Goal: Task Accomplishment & Management: Use online tool/utility

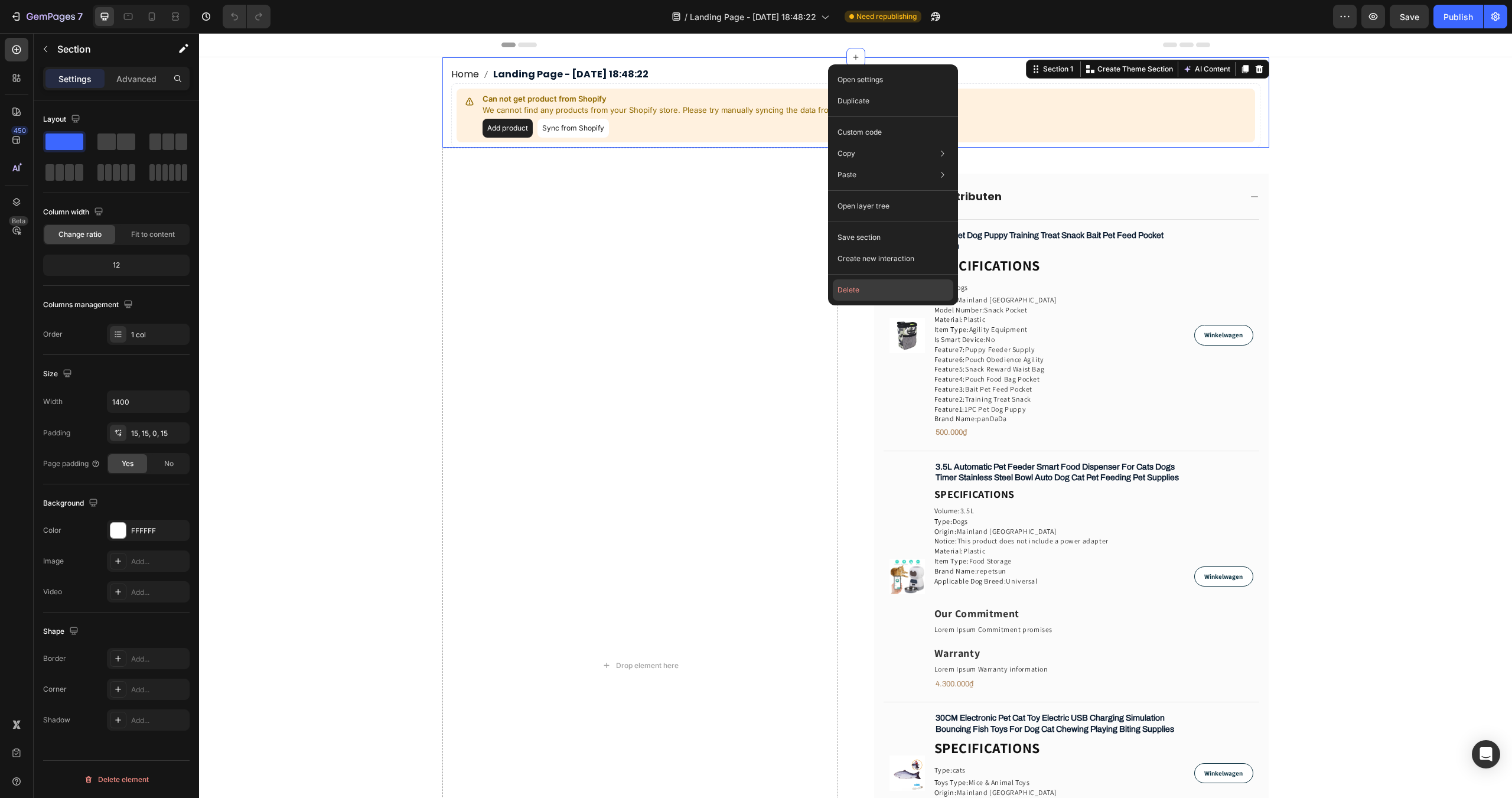
click at [869, 287] on button "Delete" at bounding box center [894, 290] width 121 height 21
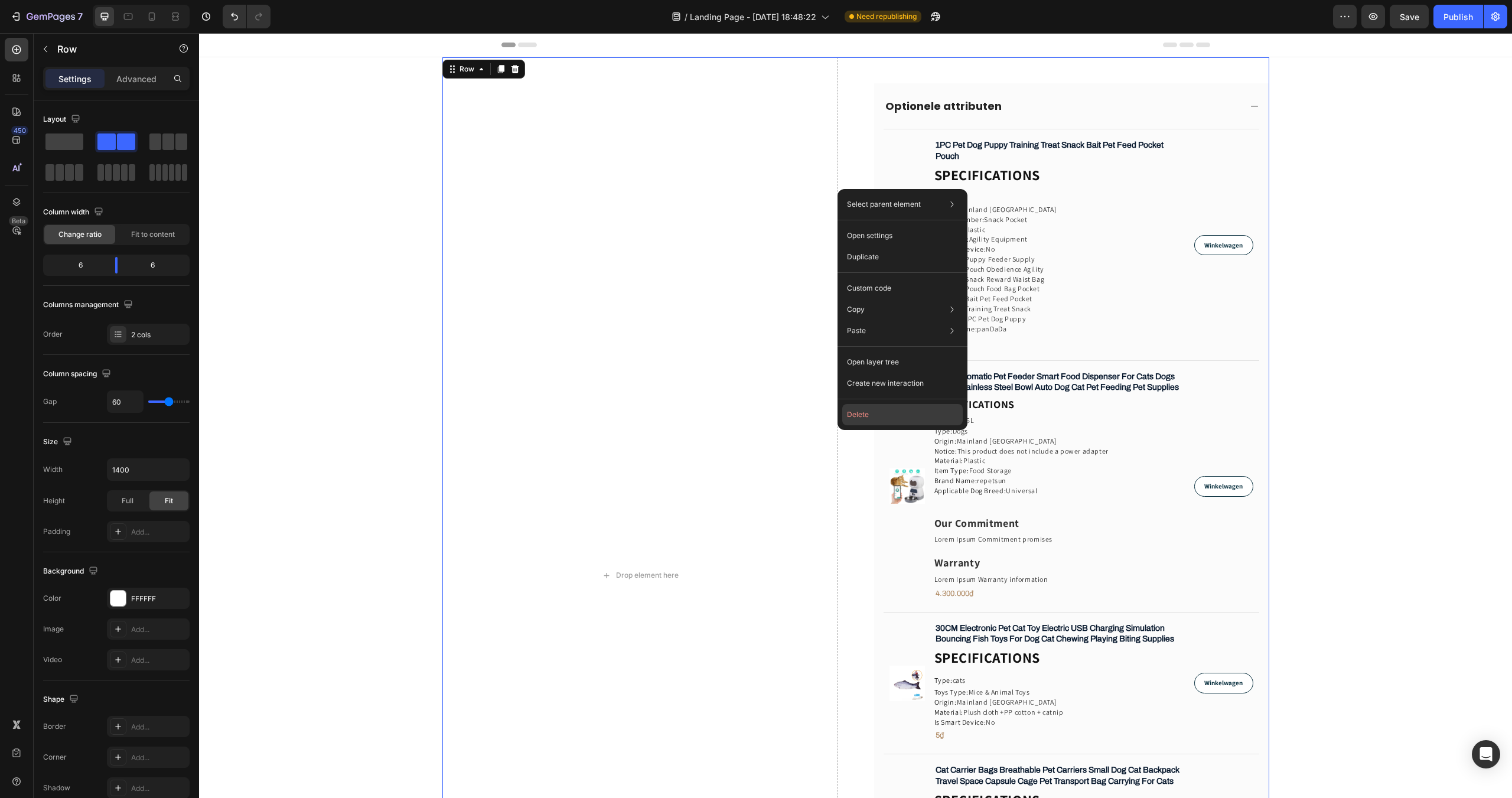
click at [864, 416] on button "Delete" at bounding box center [903, 414] width 121 height 21
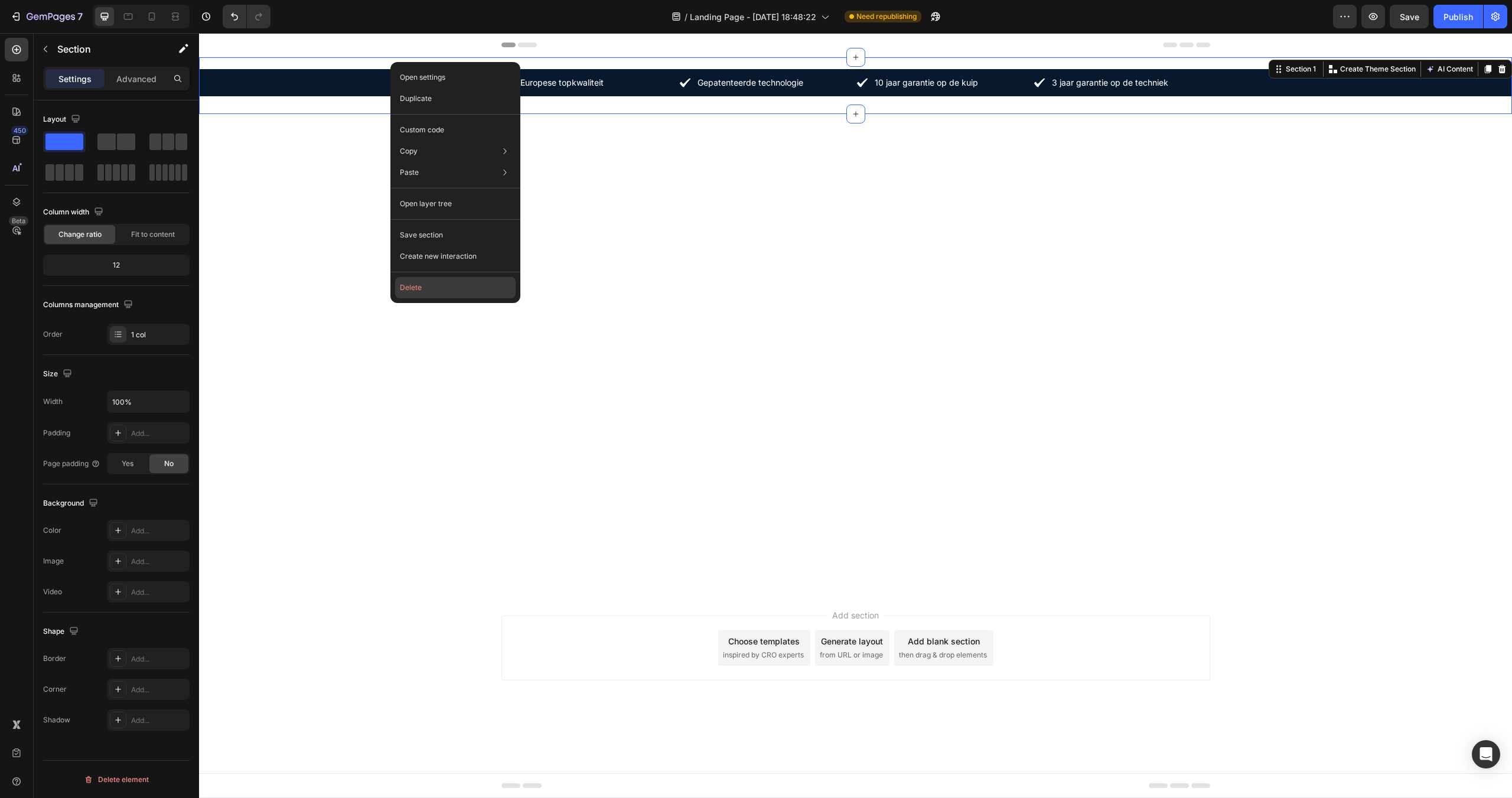
drag, startPoint x: 425, startPoint y: 290, endPoint x: 226, endPoint y: 259, distance: 201.4
click at [425, 290] on button "Delete" at bounding box center [456, 287] width 121 height 21
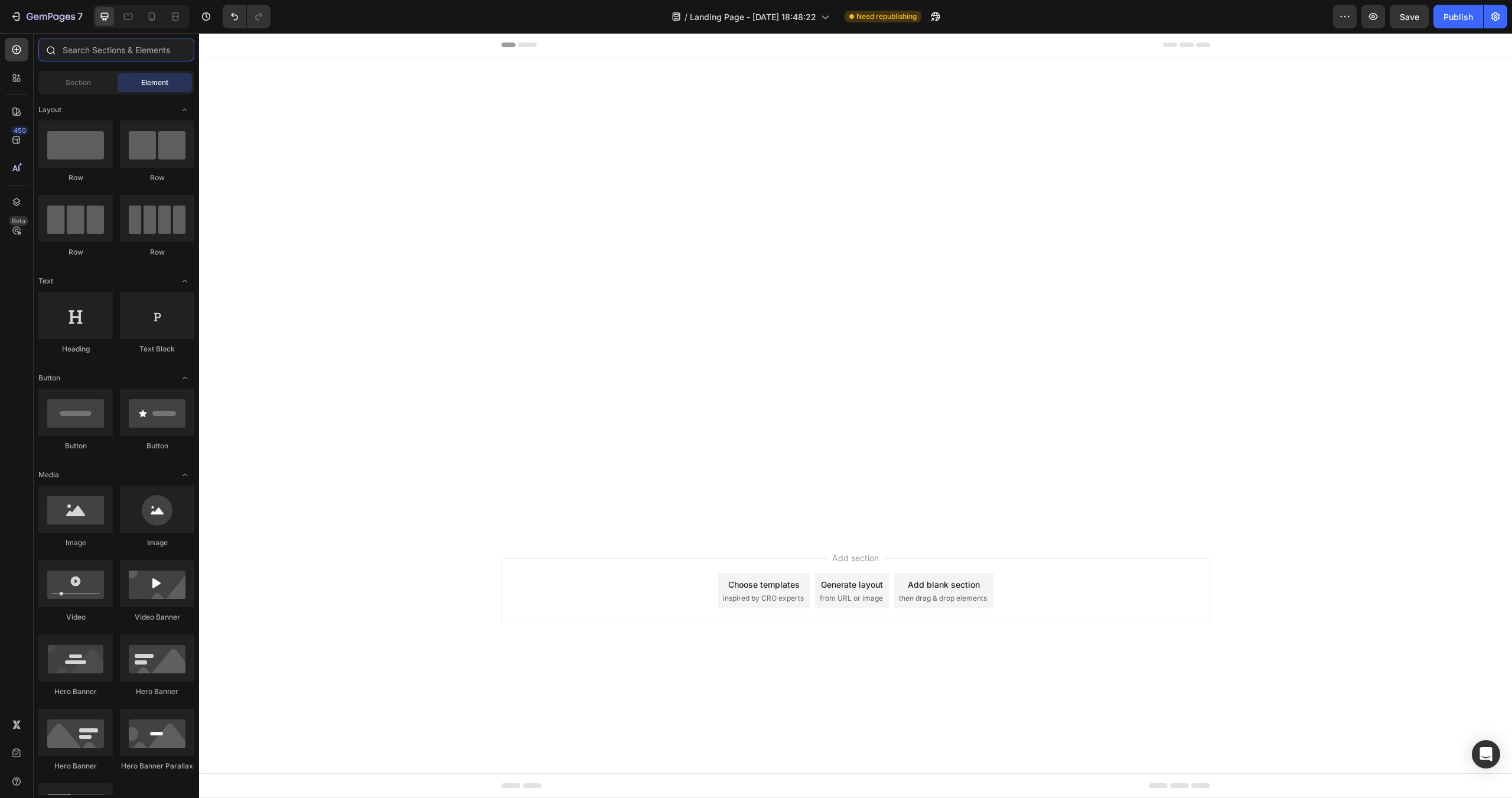
click at [115, 57] on input "text" at bounding box center [116, 49] width 156 height 24
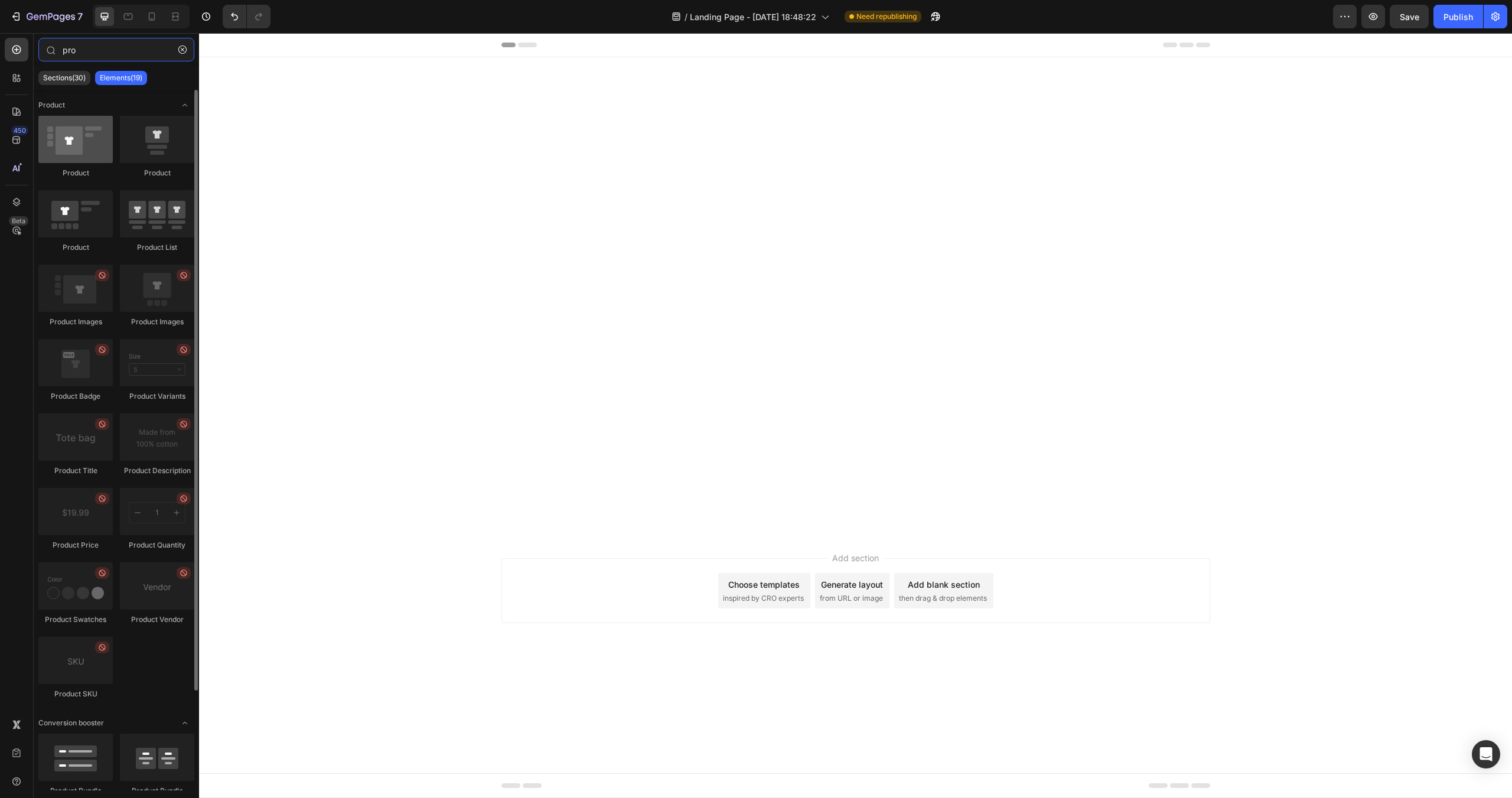
type input "pro"
drag, startPoint x: 274, startPoint y: 185, endPoint x: 602, endPoint y: 160, distance: 329.0
drag, startPoint x: 265, startPoint y: 171, endPoint x: 543, endPoint y: 90, distance: 289.6
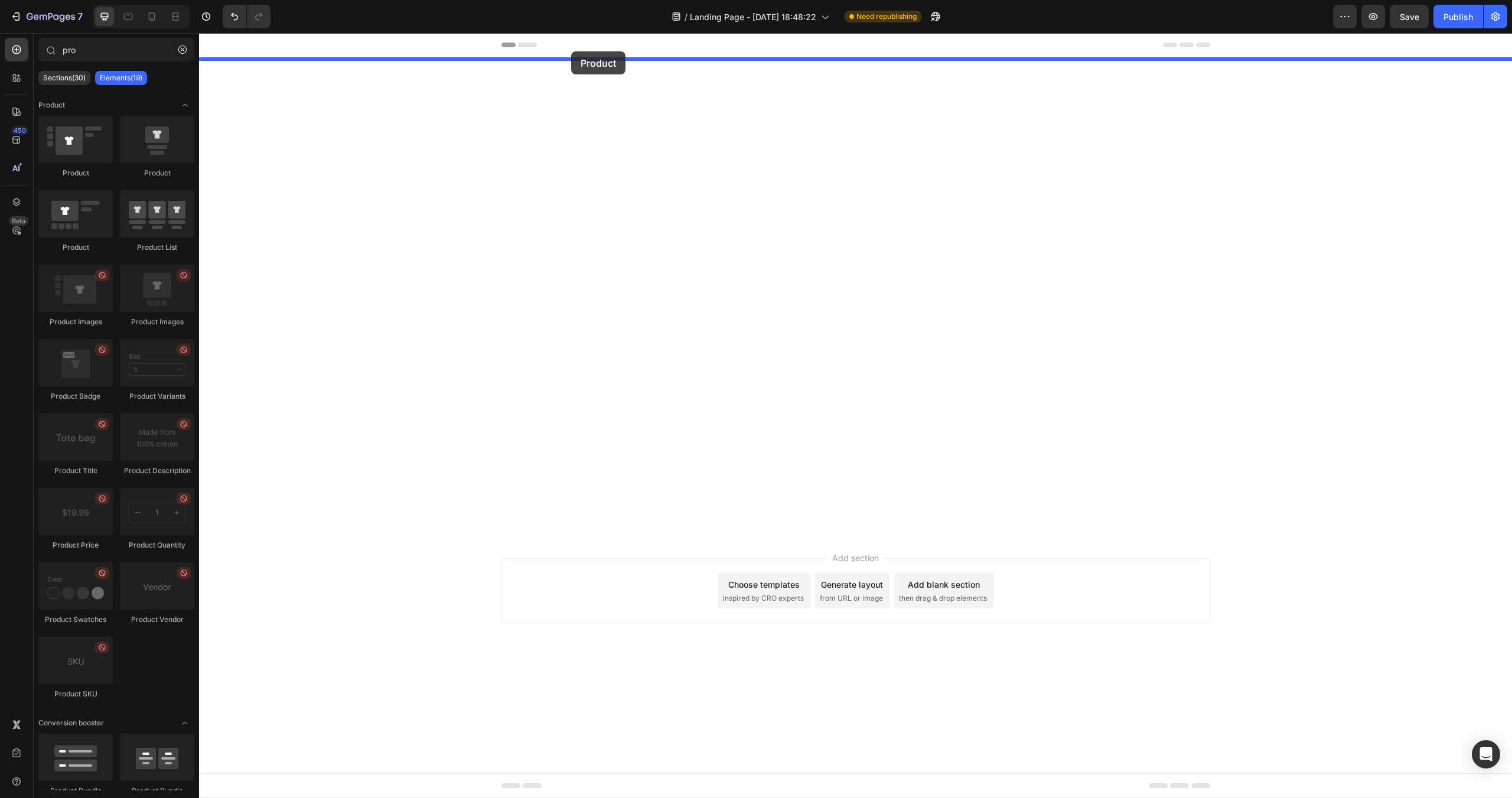
drag, startPoint x: 292, startPoint y: 187, endPoint x: 571, endPoint y: 51, distance: 310.4
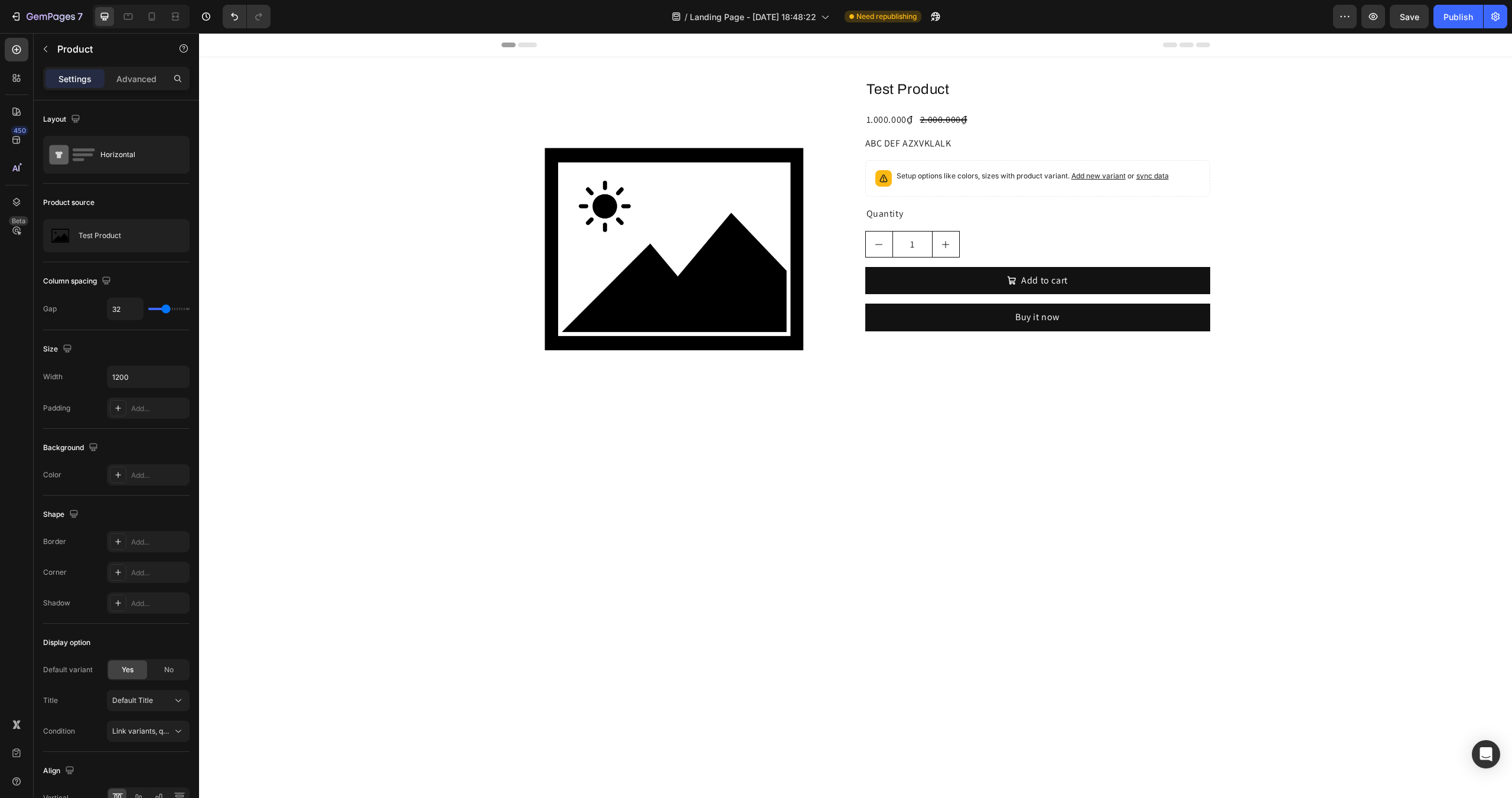
click at [971, 378] on div "Test Product Product Title 1.000.000₫ Product Price Product Price 2.000.000₫ Pr…" at bounding box center [1038, 253] width 345 height 354
click at [400, 112] on div "Product Images Test Product Product Title 1.000.000₫ Product Price Product Pric…" at bounding box center [855, 253] width 1313 height 354
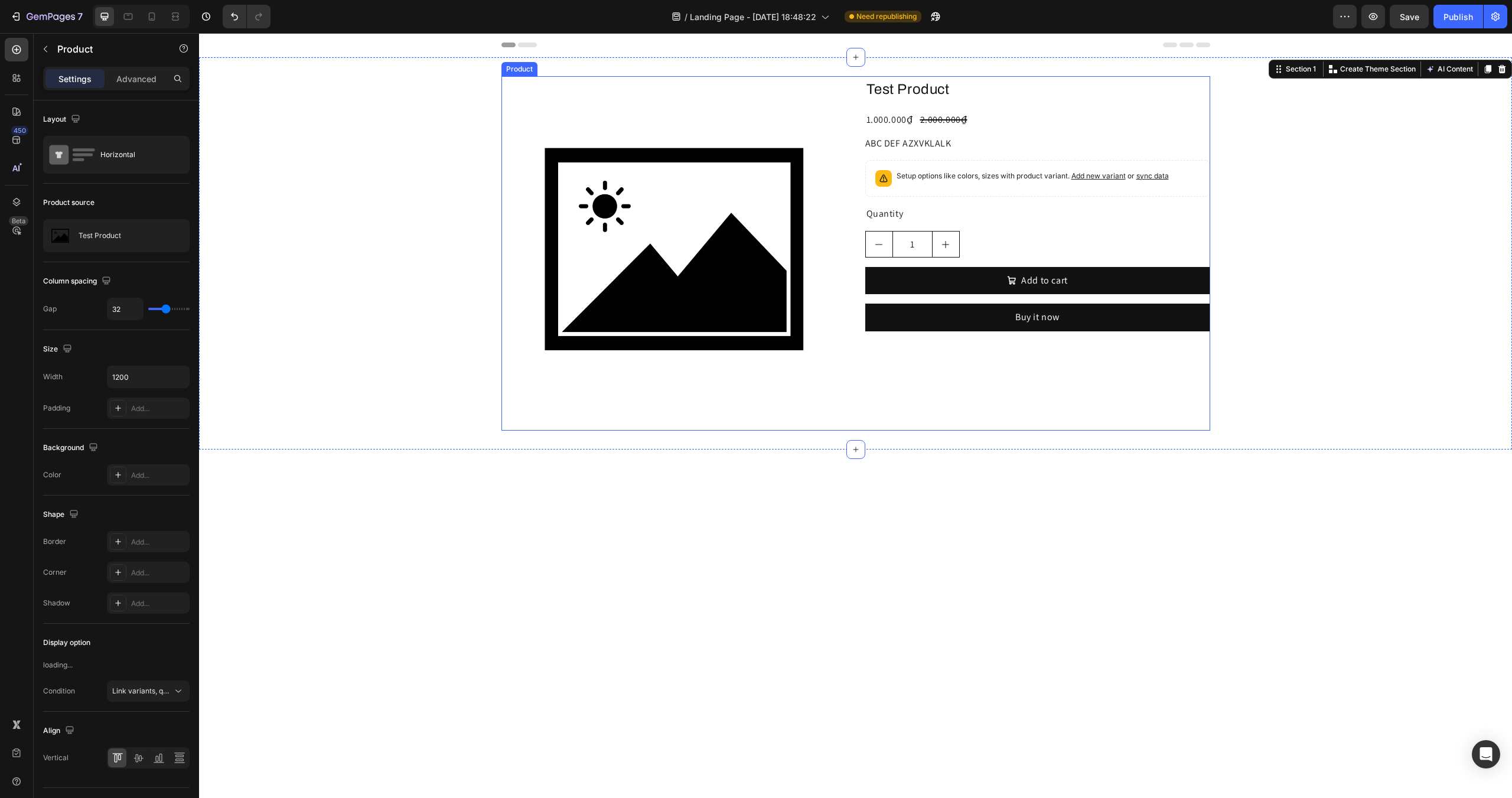
click at [935, 371] on div "Test Product Product Title 1.000.000₫ Product Price Product Price 2.000.000₫ Pr…" at bounding box center [1038, 253] width 345 height 354
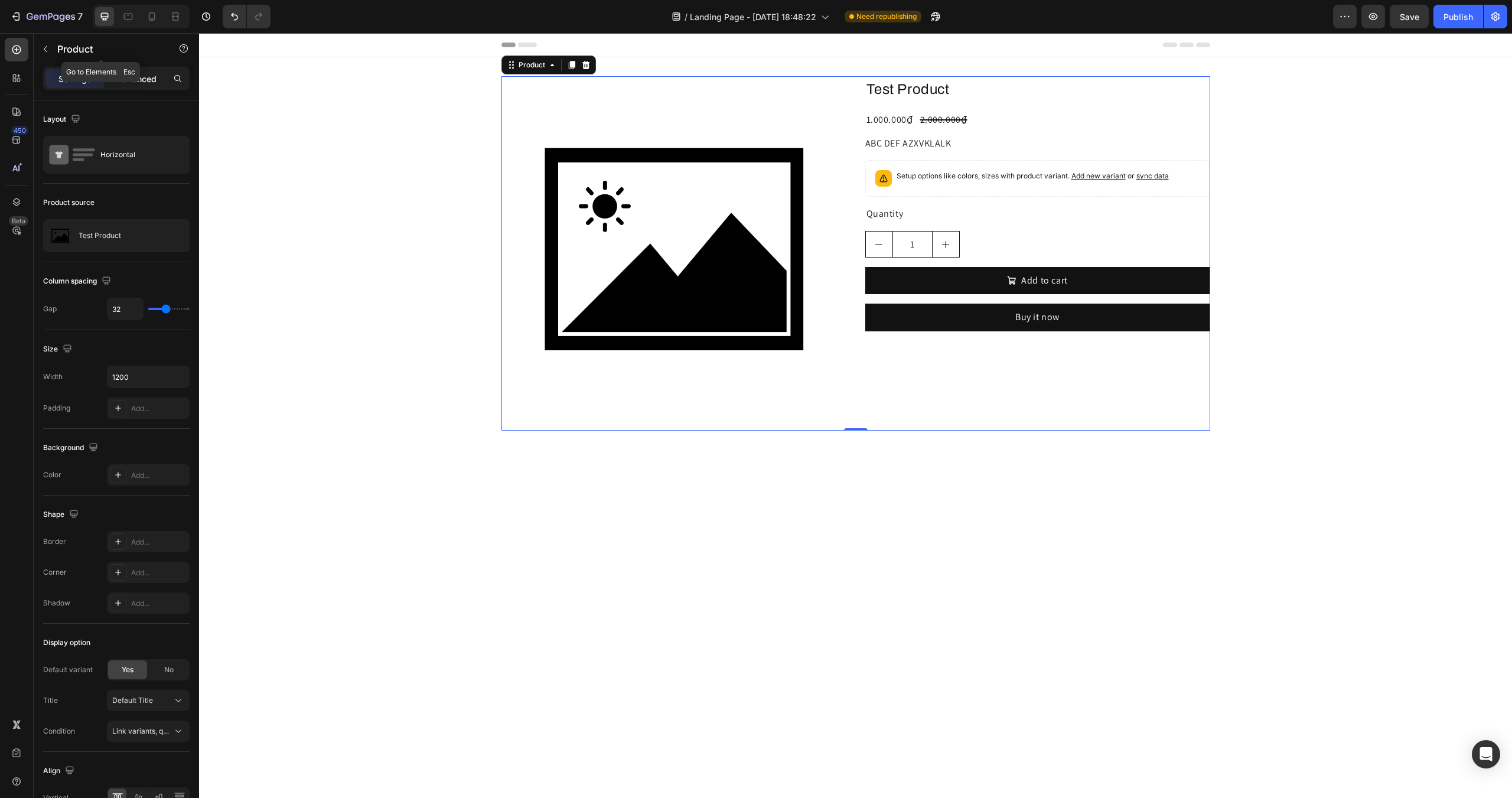
click at [132, 81] on p "Advanced" at bounding box center [137, 79] width 40 height 12
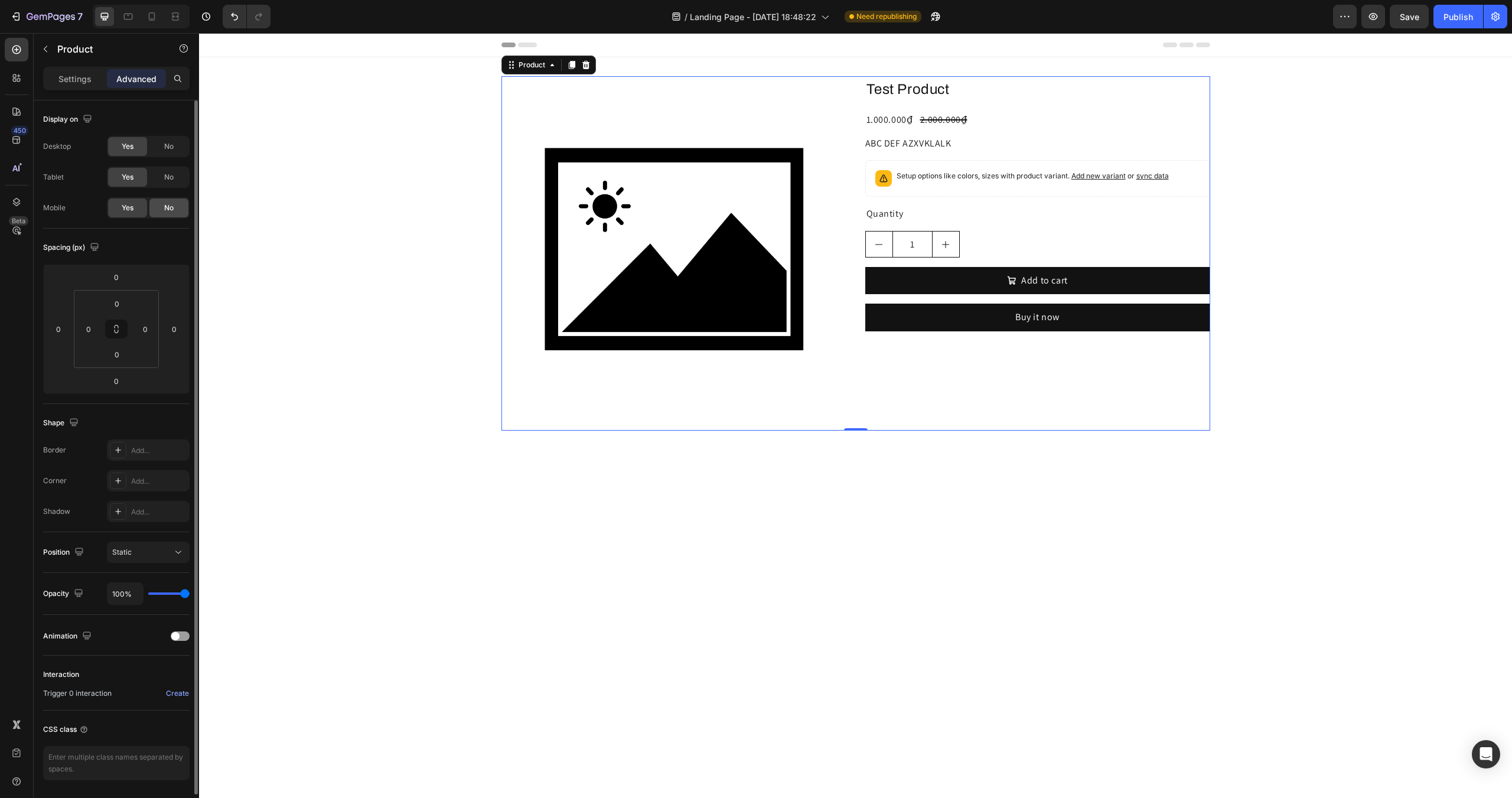
click at [160, 203] on div "No" at bounding box center [169, 207] width 39 height 19
click at [136, 206] on div "Yes" at bounding box center [127, 207] width 39 height 19
click at [346, 196] on div "Product Images Test Product Product Title 1.000.000₫ Product Price Product Pric…" at bounding box center [855, 253] width 1313 height 354
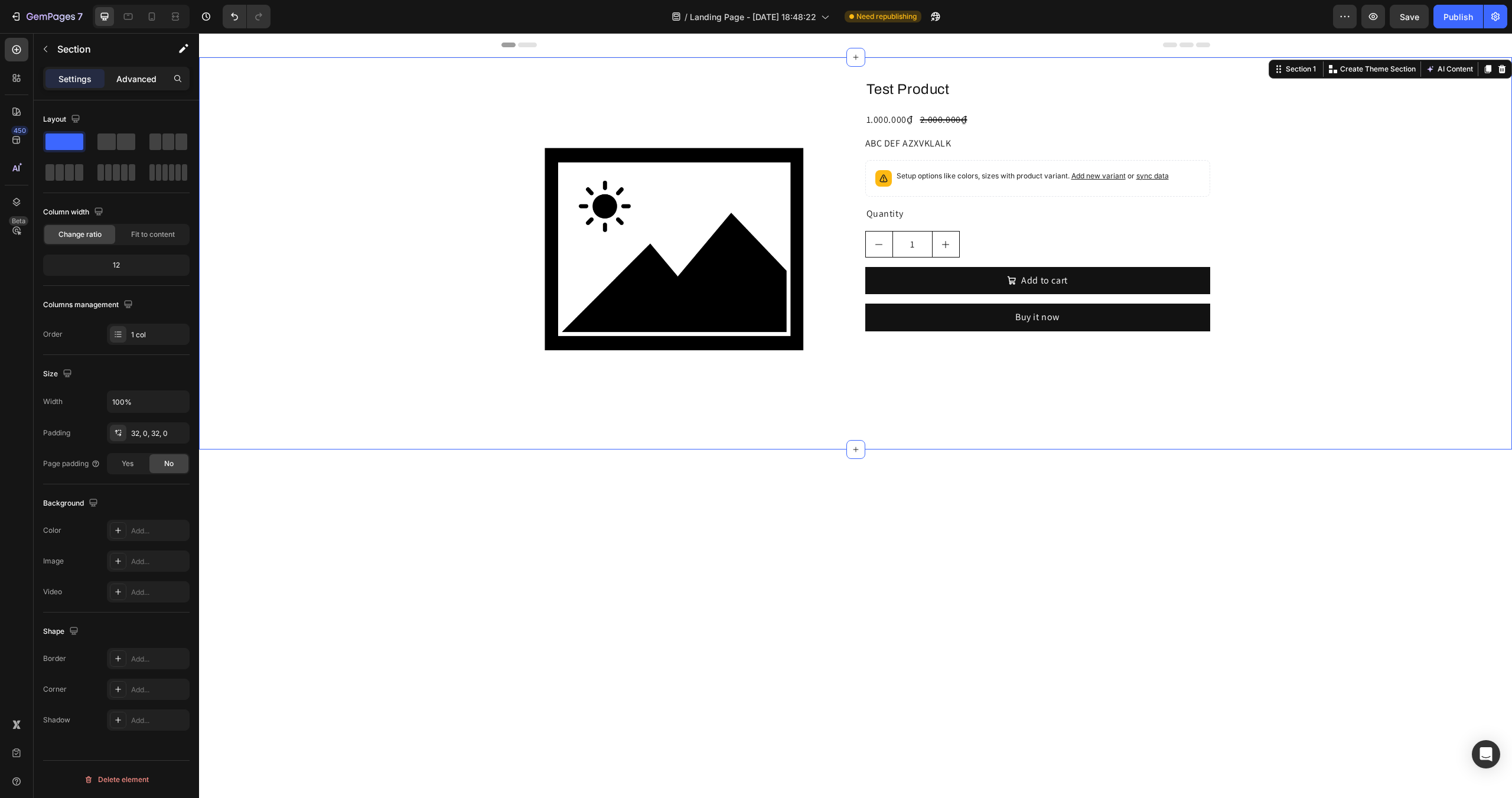
click at [111, 70] on div "Advanced" at bounding box center [136, 78] width 59 height 19
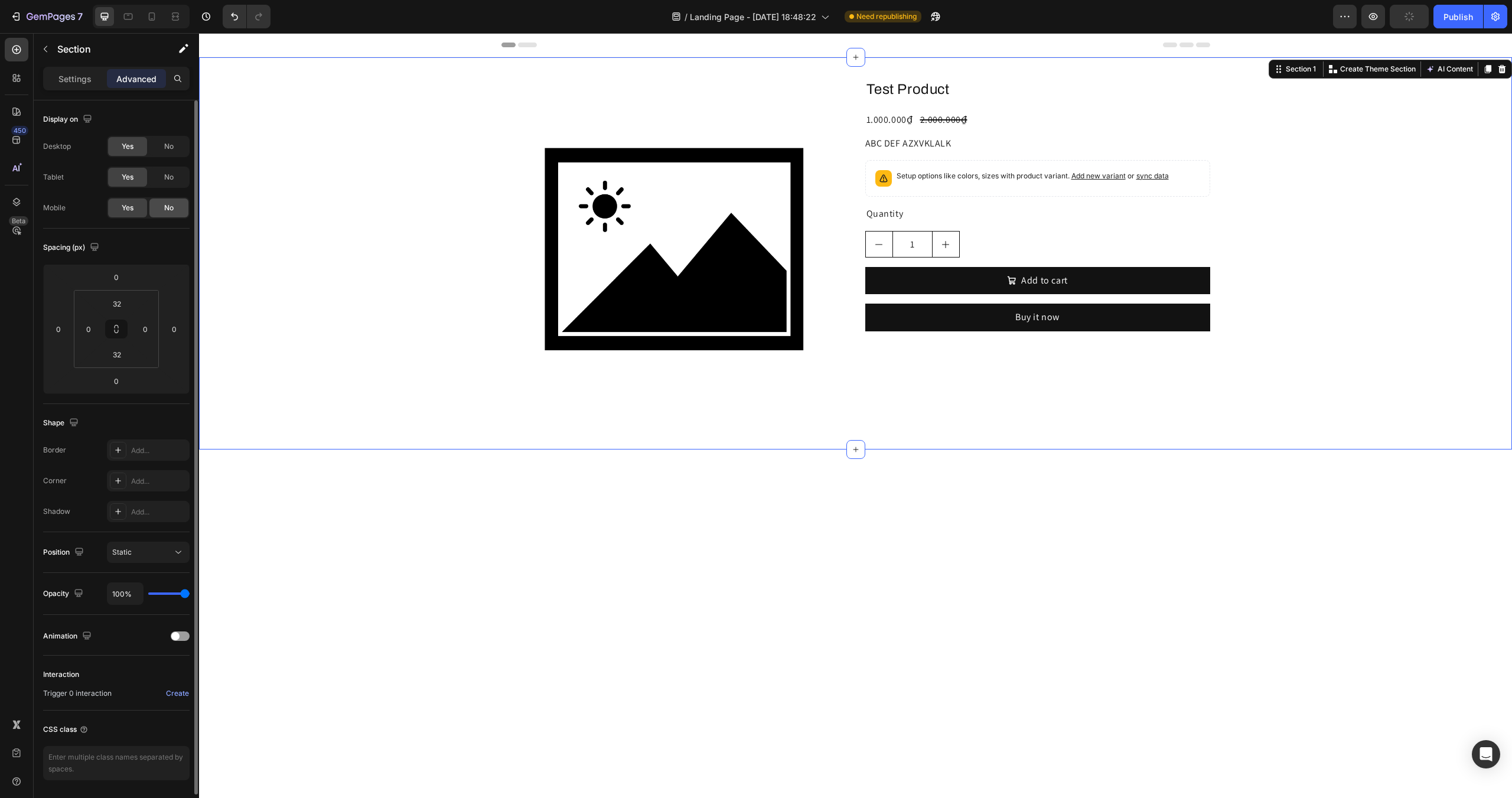
click at [165, 207] on span "No" at bounding box center [168, 207] width 9 height 10
click at [369, 203] on div "Product Images Test Product Product Title 1.000.000₫ Product Price Product Pric…" at bounding box center [855, 253] width 1313 height 354
click at [20, 212] on div at bounding box center [16, 202] width 24 height 24
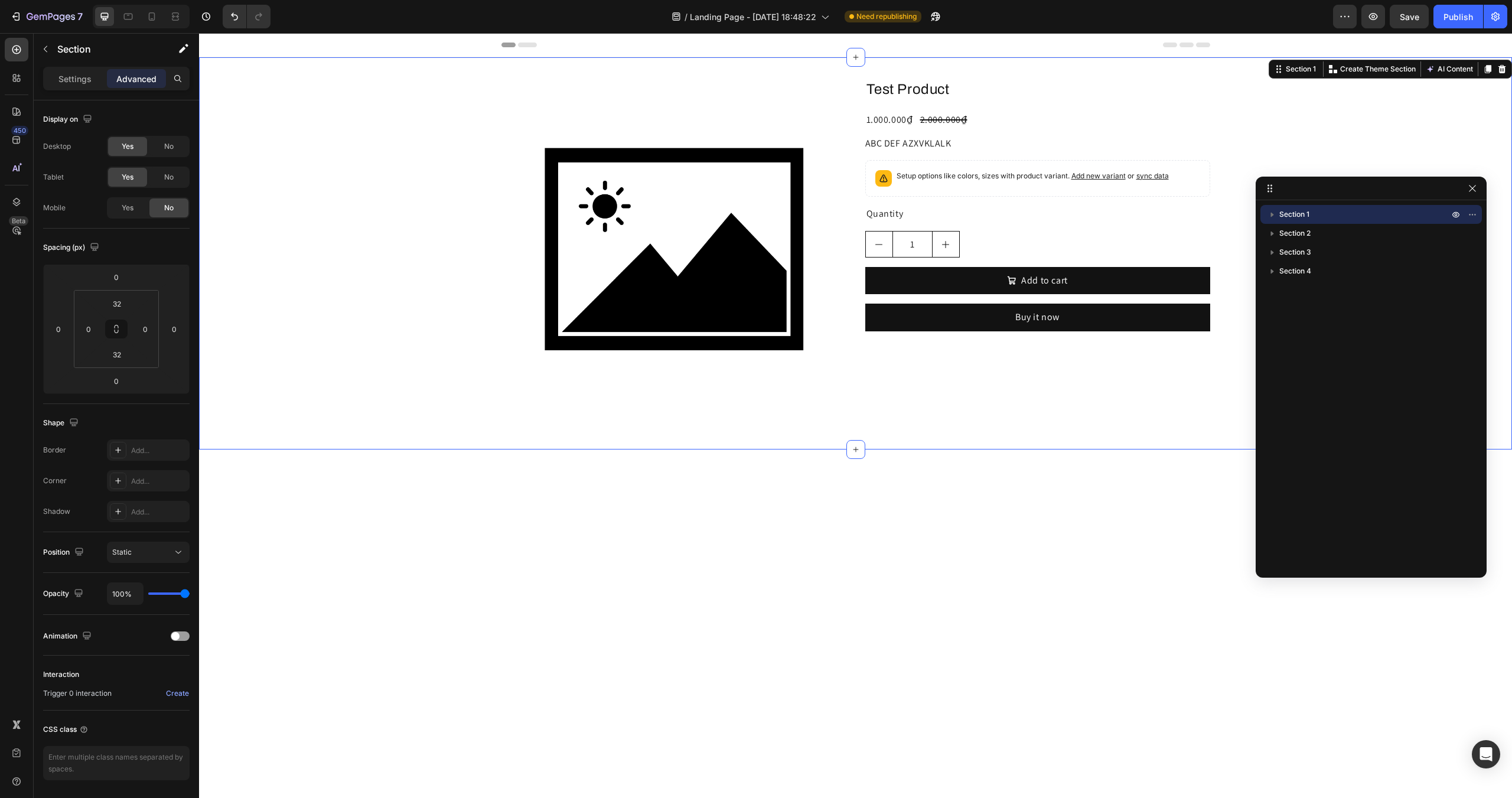
click at [1274, 217] on icon "button" at bounding box center [1272, 214] width 12 height 12
click at [154, 20] on icon at bounding box center [152, 16] width 7 height 9
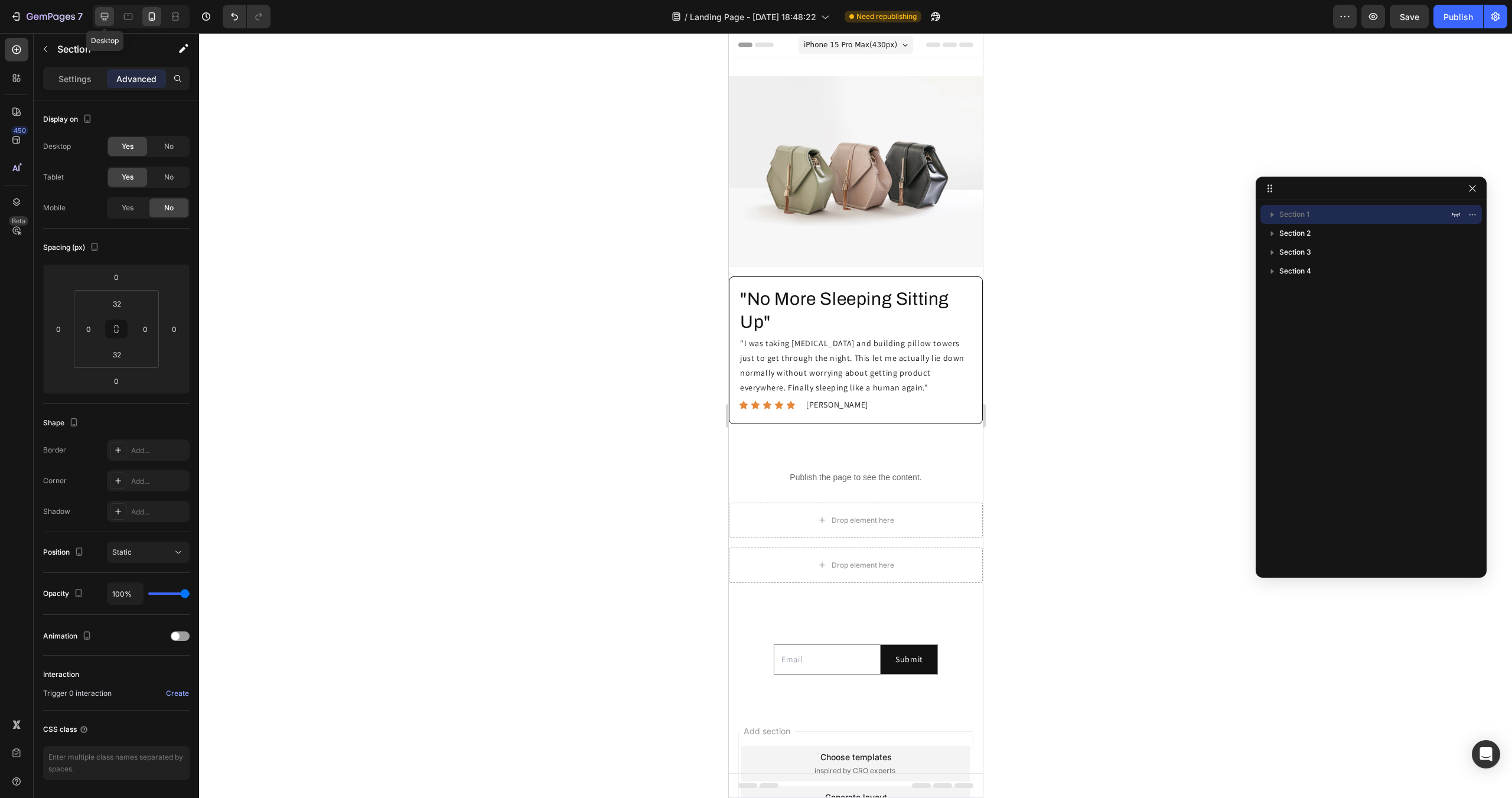
click at [104, 13] on icon at bounding box center [105, 16] width 8 height 8
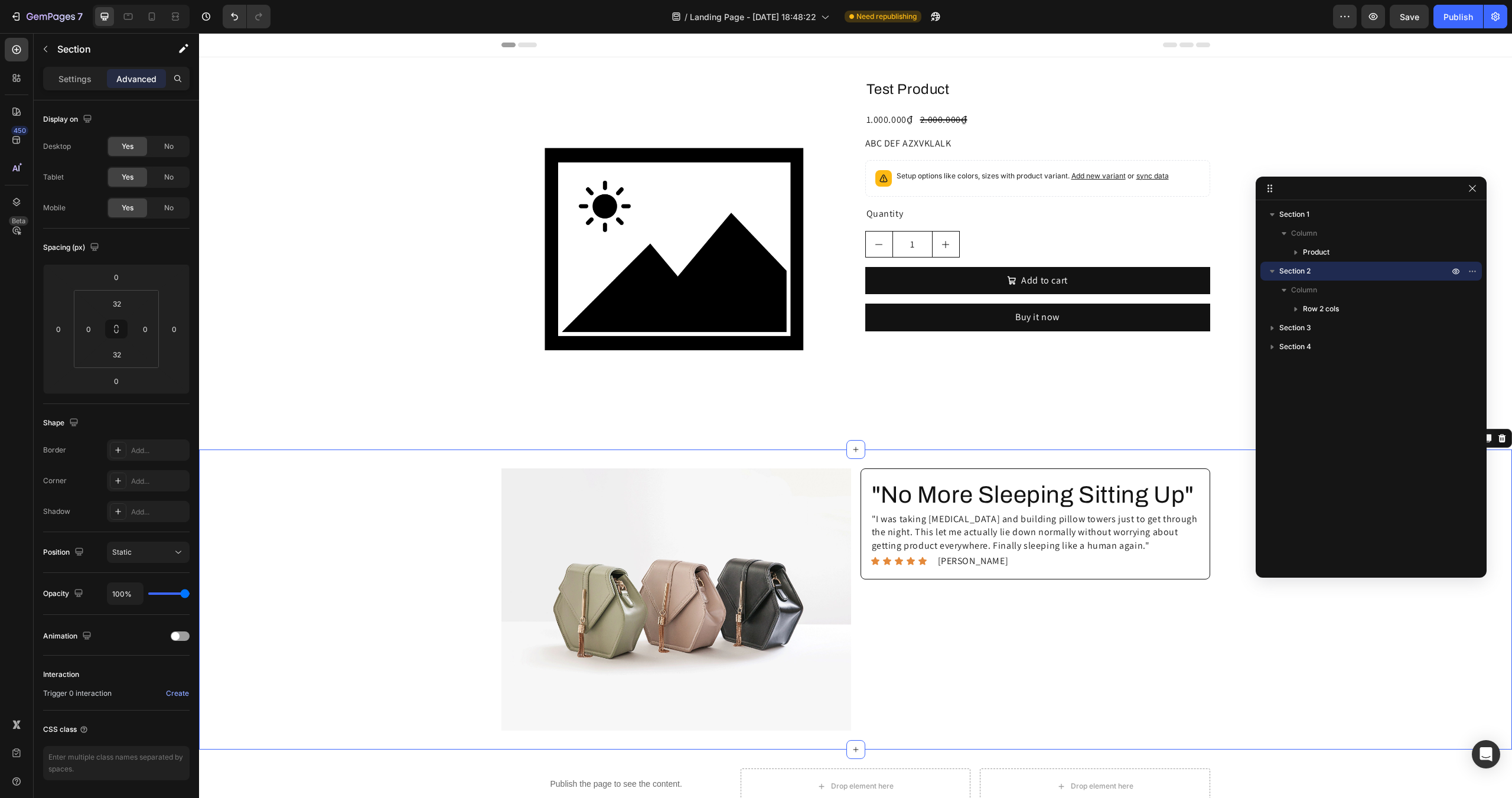
click at [385, 495] on div "Image "No More Sleeping Sitting Up" Heading "I was taking [MEDICAL_DATA] and bu…" at bounding box center [855, 600] width 1313 height 262
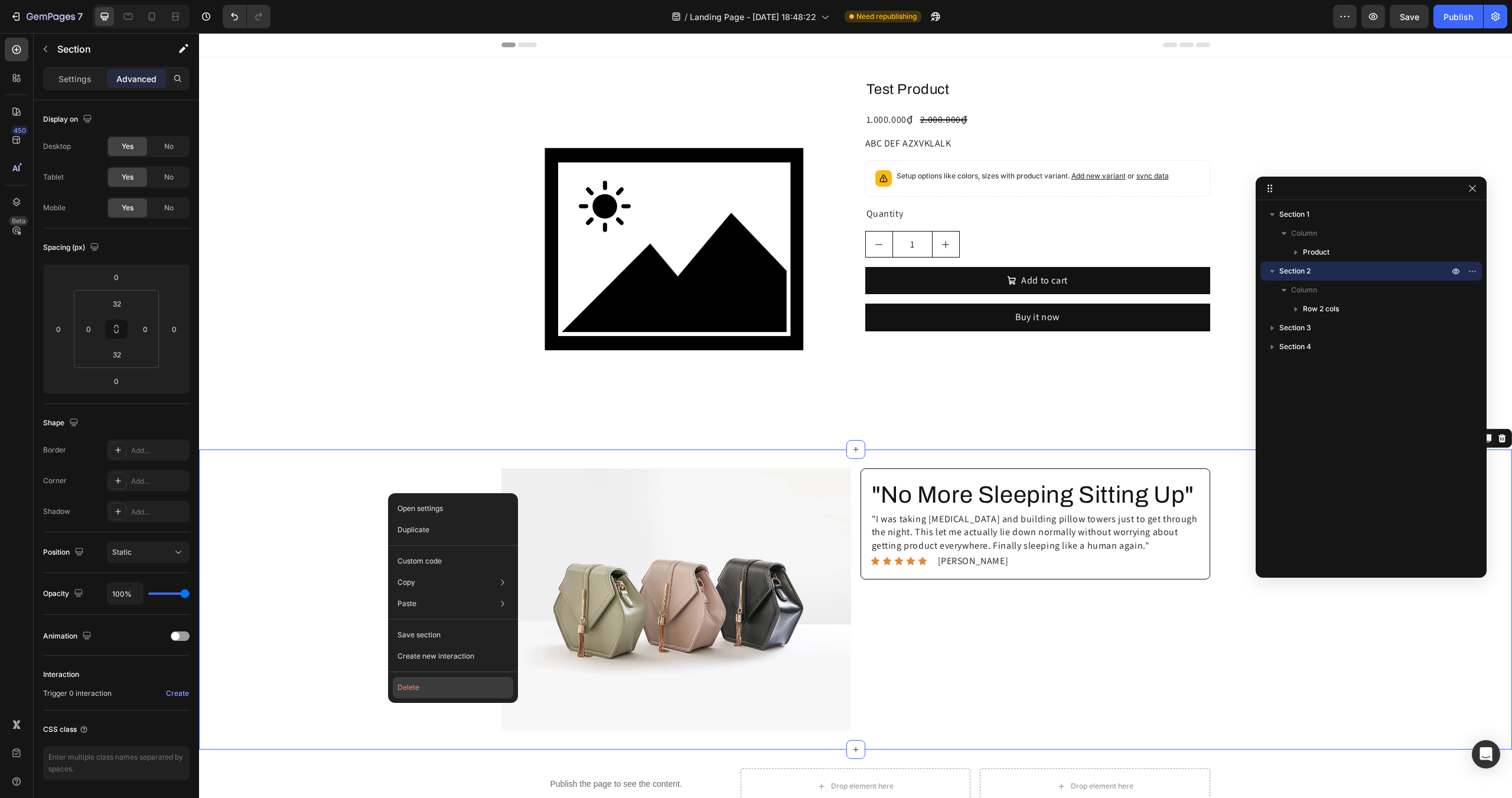
click at [436, 683] on button "Delete" at bounding box center [453, 688] width 121 height 21
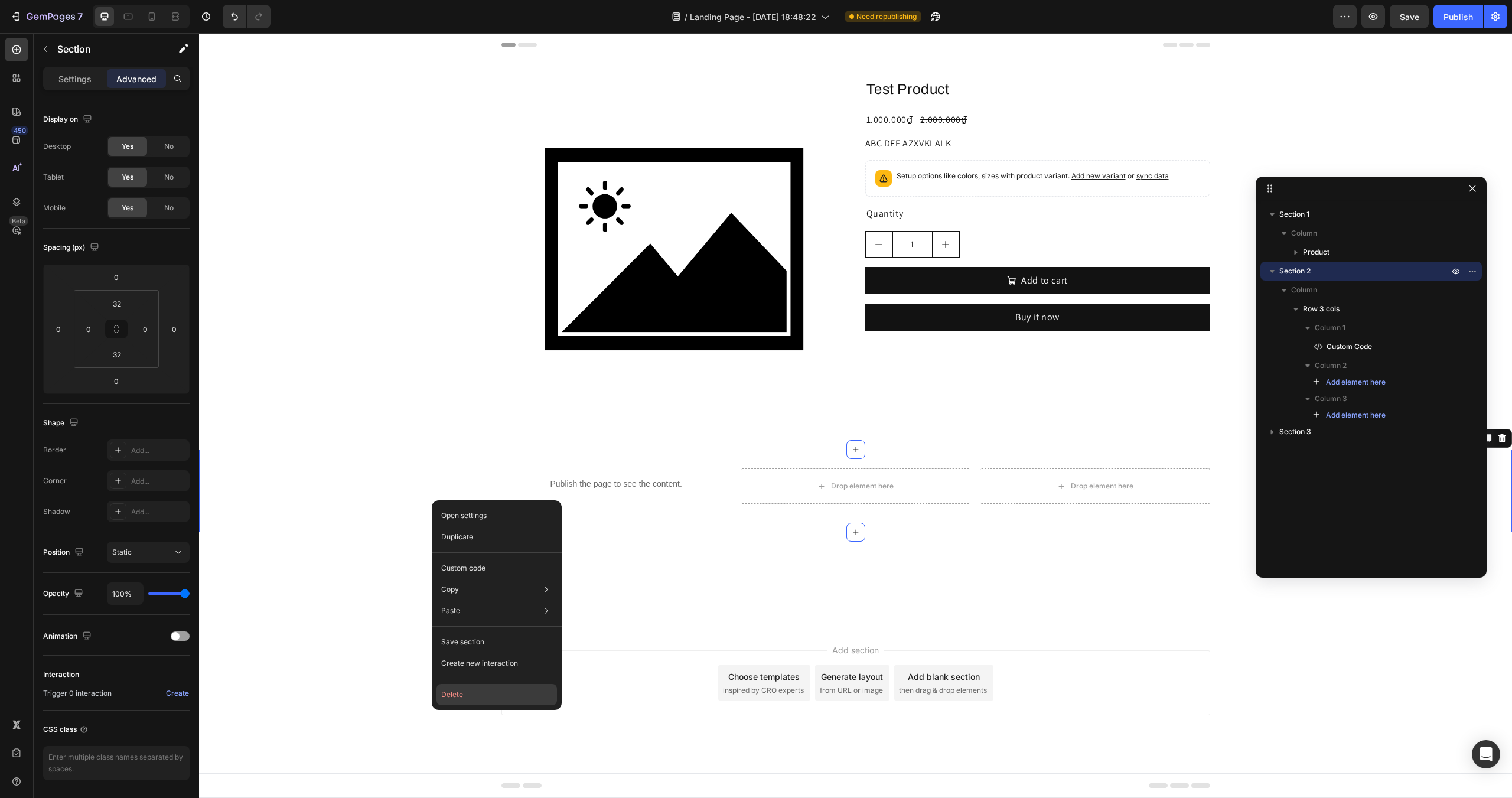
click at [473, 697] on button "Delete" at bounding box center [497, 695] width 121 height 21
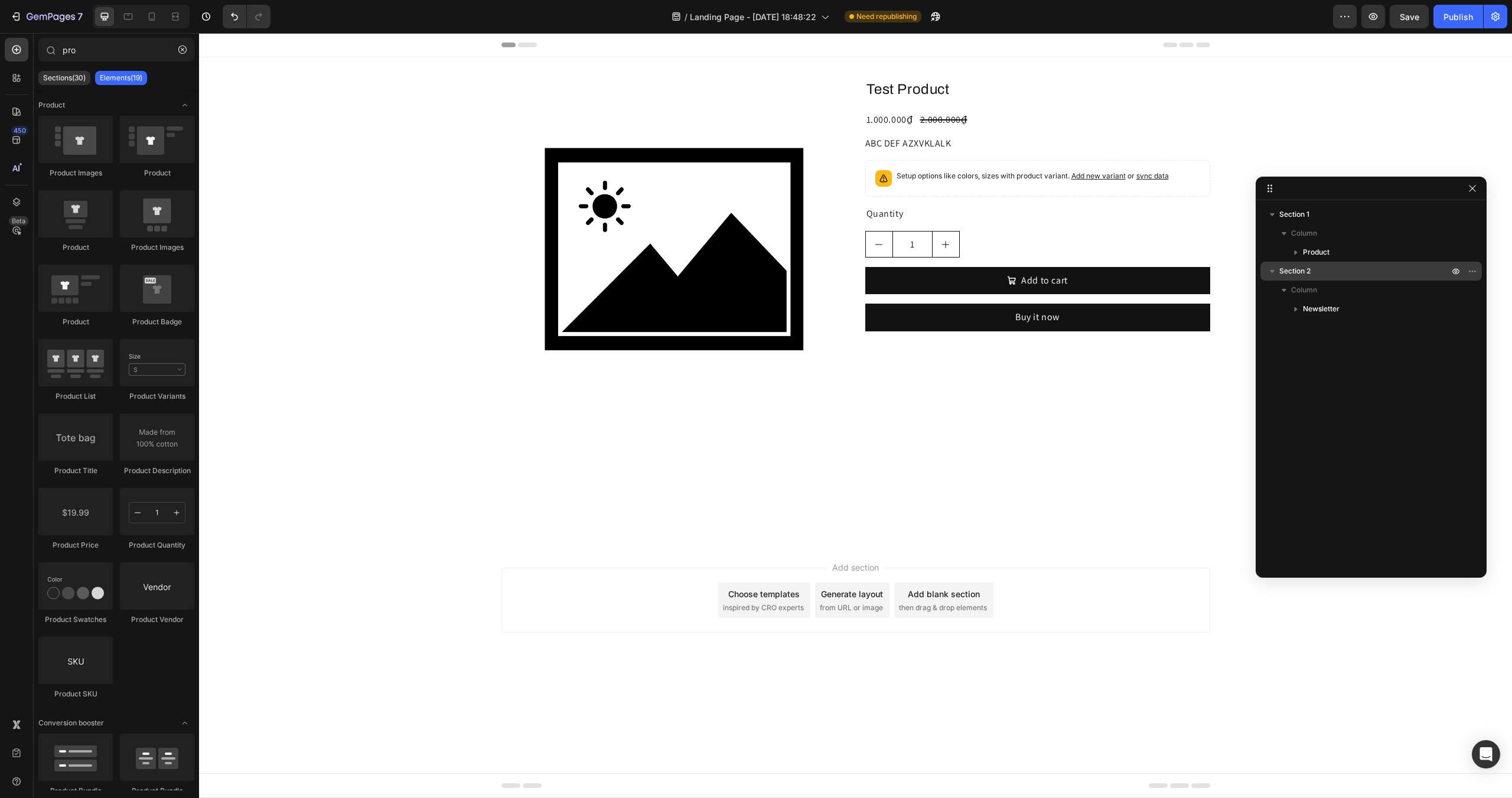
click at [1424, 267] on p "Section 2" at bounding box center [1366, 271] width 172 height 12
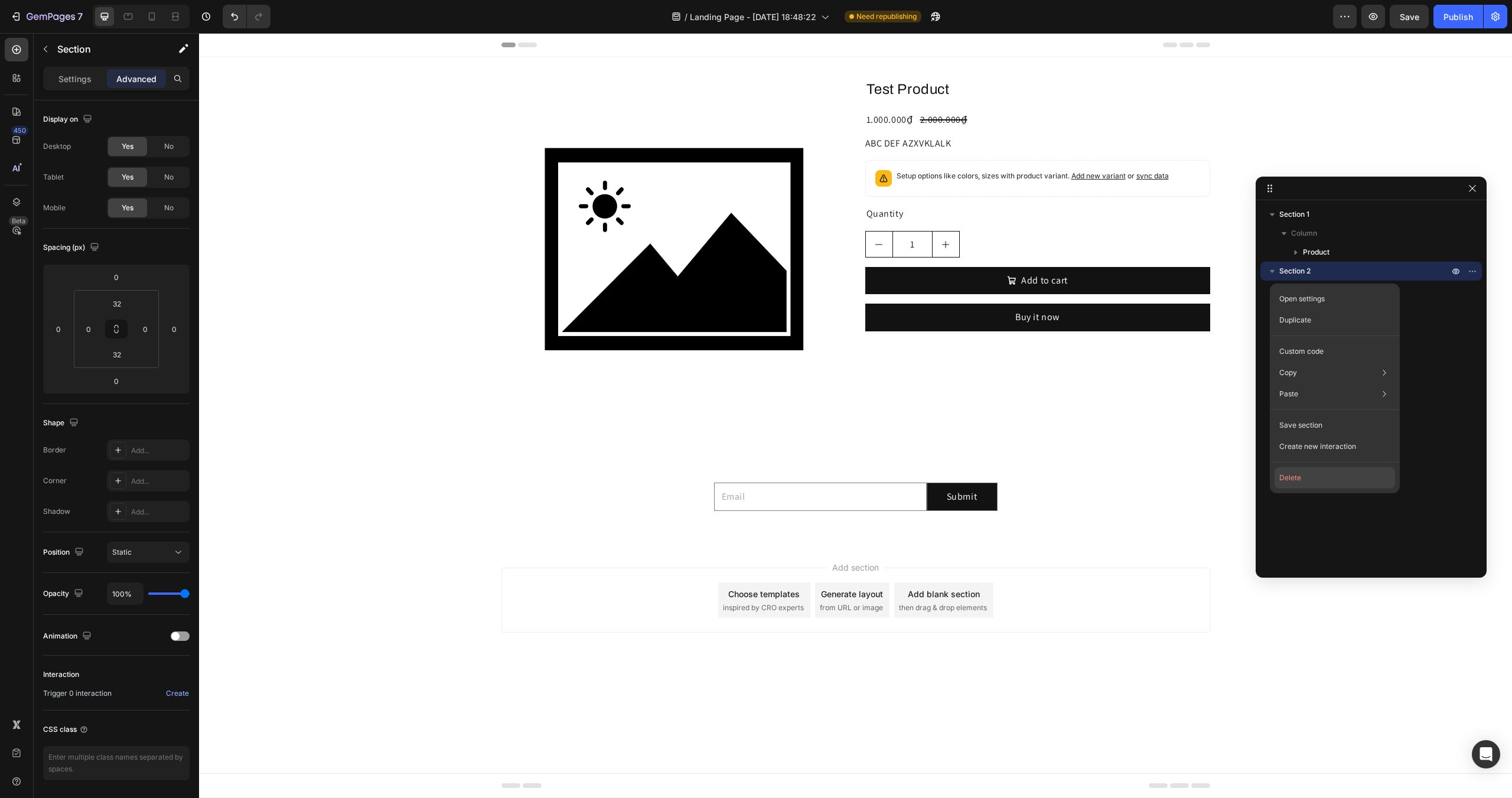
click at [1306, 478] on button "Delete" at bounding box center [1335, 478] width 121 height 21
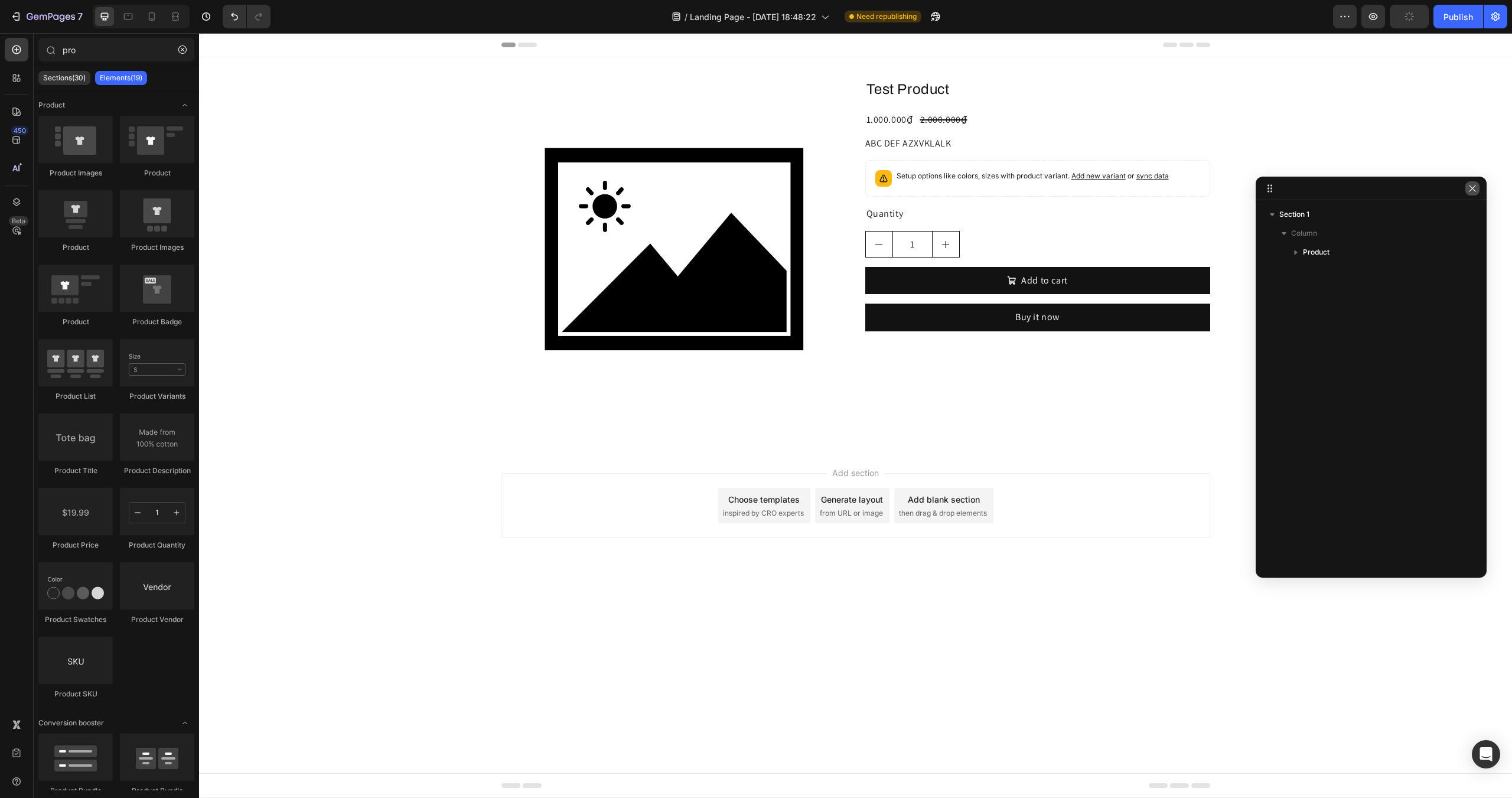
click at [1469, 189] on icon "button" at bounding box center [1472, 188] width 9 height 9
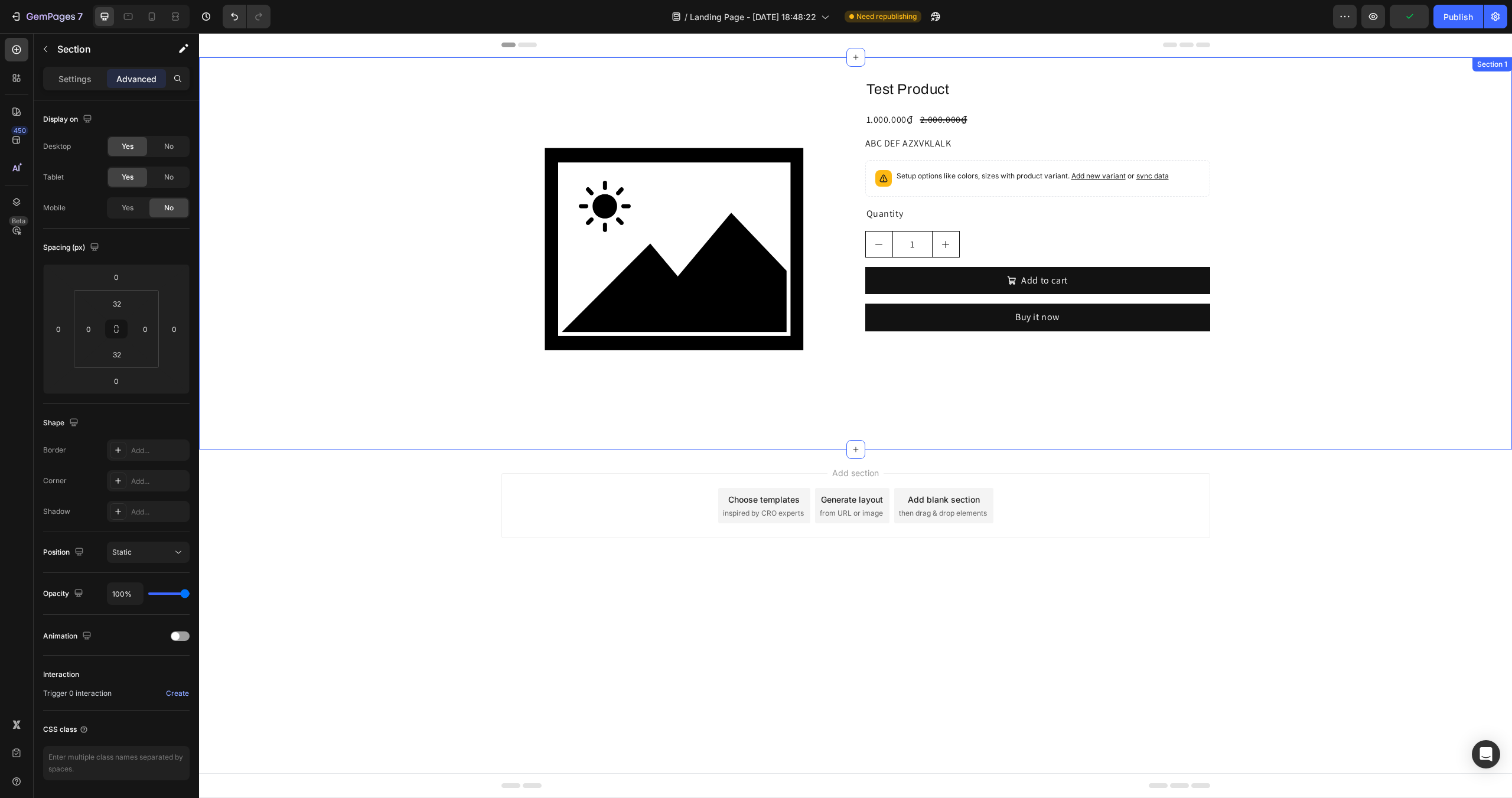
click at [396, 118] on div "Product Images Test Product Product Title 1.000.000₫ Product Price Product Pric…" at bounding box center [855, 253] width 1313 height 354
click at [905, 376] on div "Test Product Product Title 1.000.000₫ Product Price Product Price 2.000.000₫ Pr…" at bounding box center [1038, 253] width 345 height 354
click at [152, 22] on icon at bounding box center [151, 16] width 12 height 12
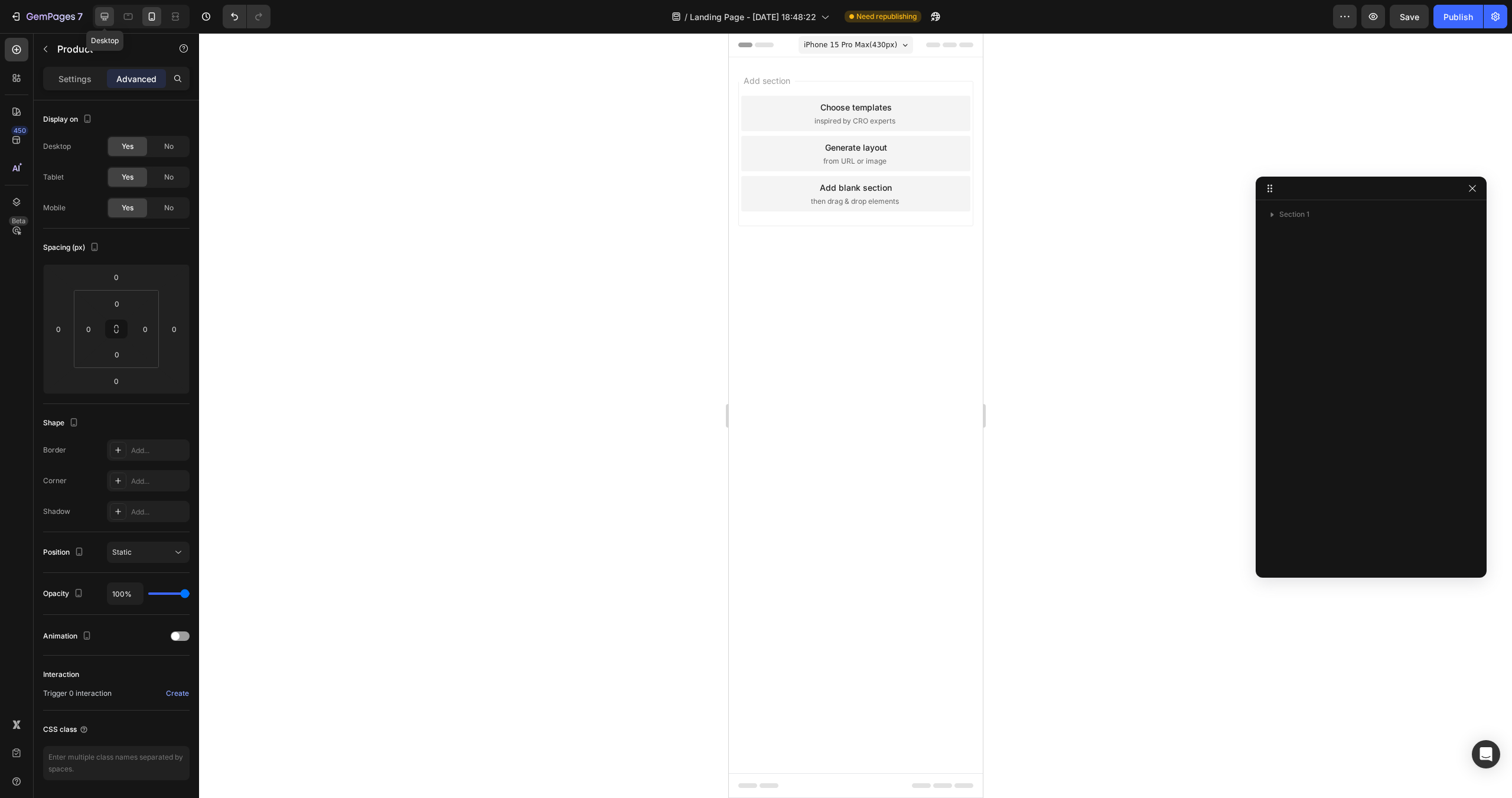
click at [98, 16] on div at bounding box center [104, 16] width 19 height 19
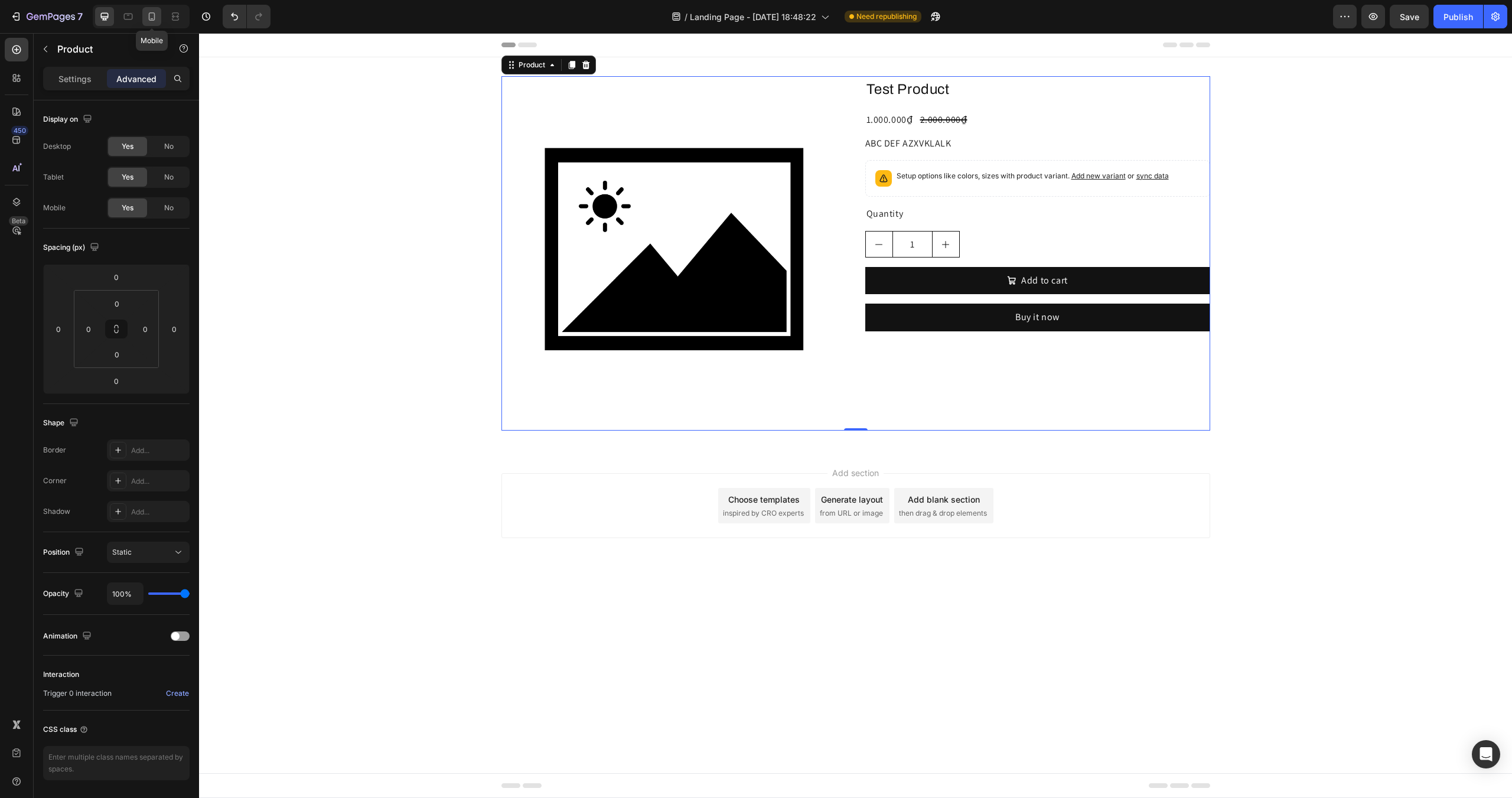
click at [159, 16] on div at bounding box center [151, 16] width 19 height 19
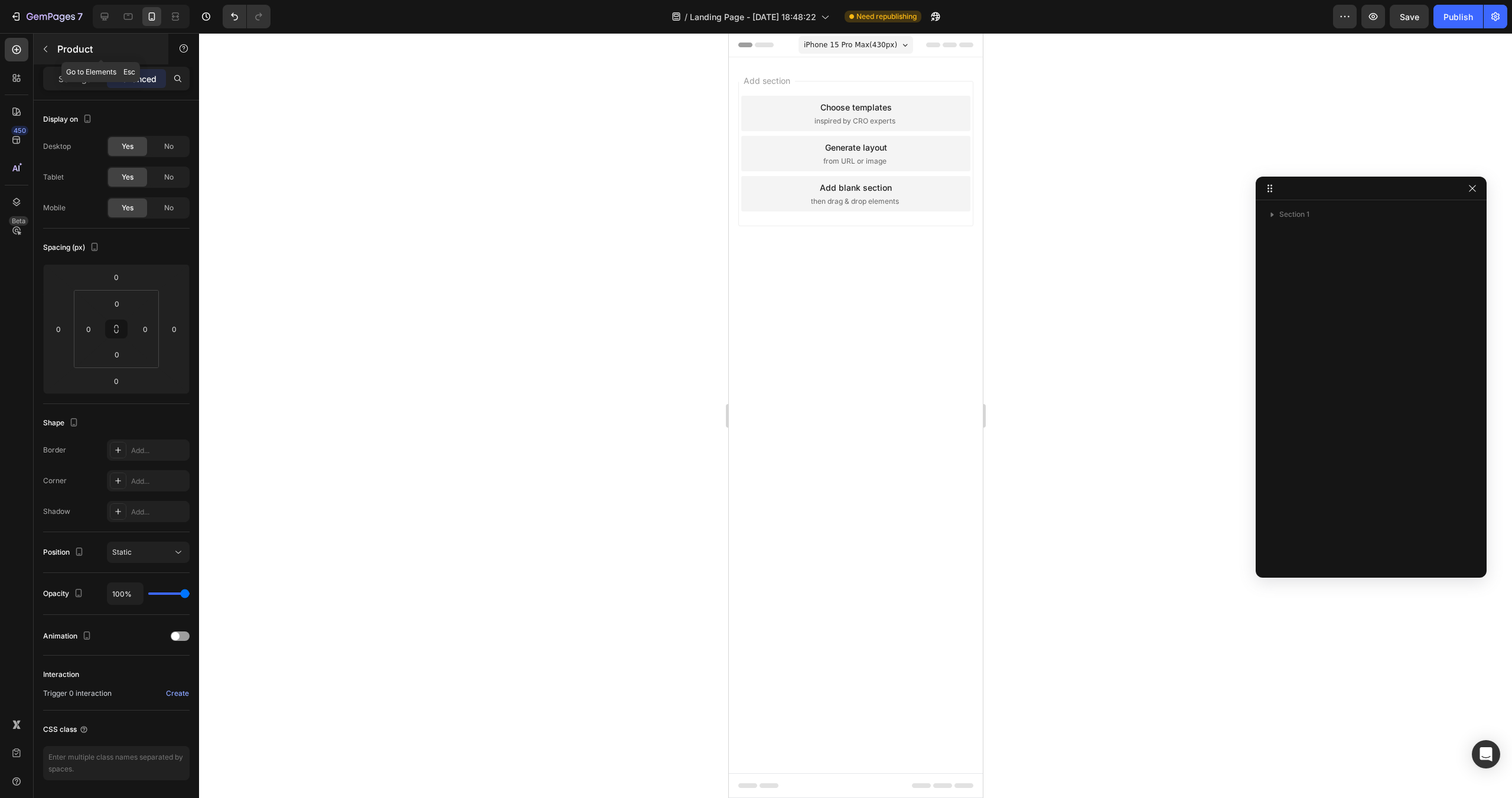
click at [76, 46] on p "Product" at bounding box center [107, 49] width 101 height 14
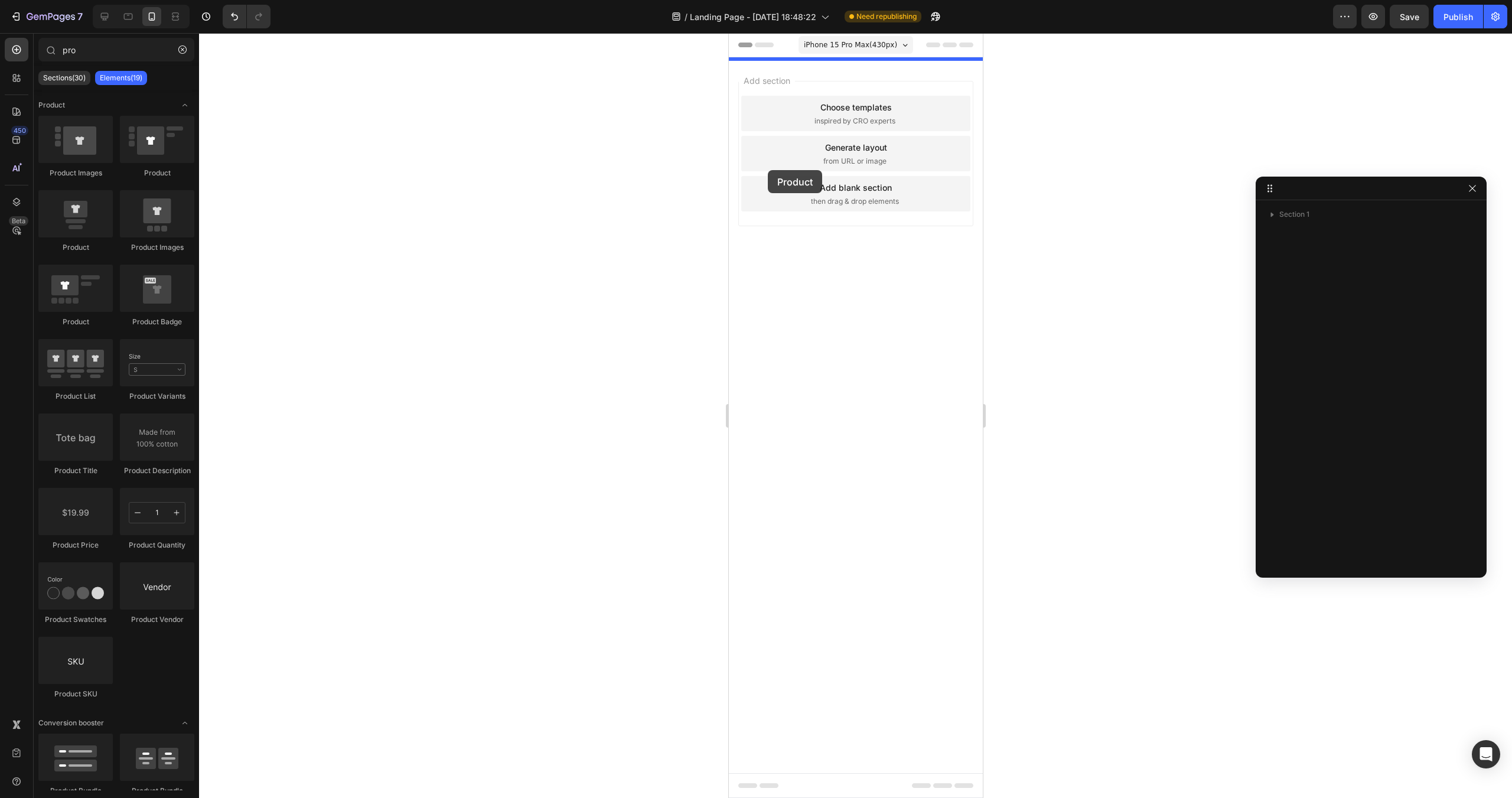
drag, startPoint x: 805, startPoint y: 250, endPoint x: 767, endPoint y: 170, distance: 88.6
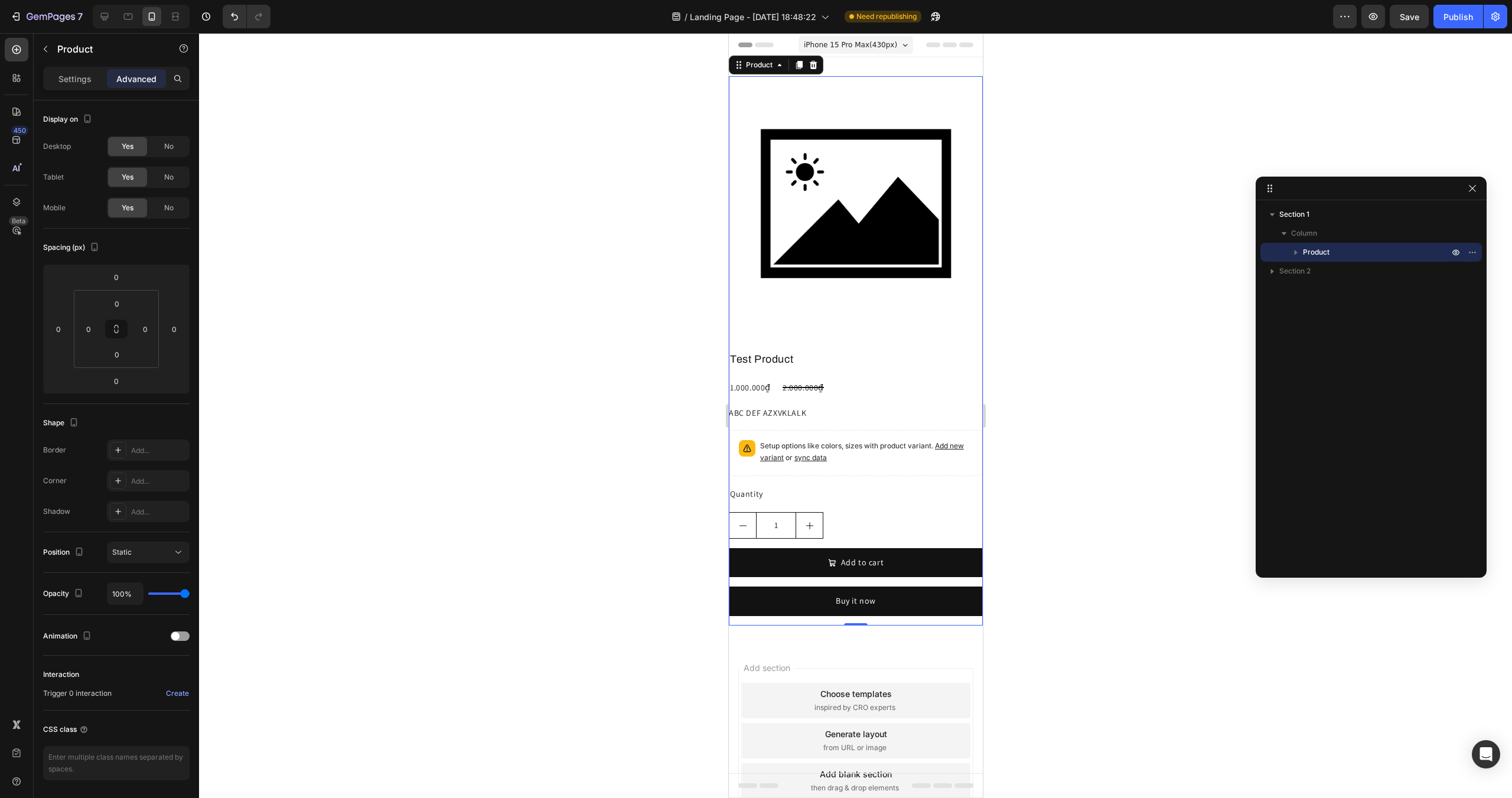
click at [1356, 256] on p "Product" at bounding box center [1377, 252] width 148 height 12
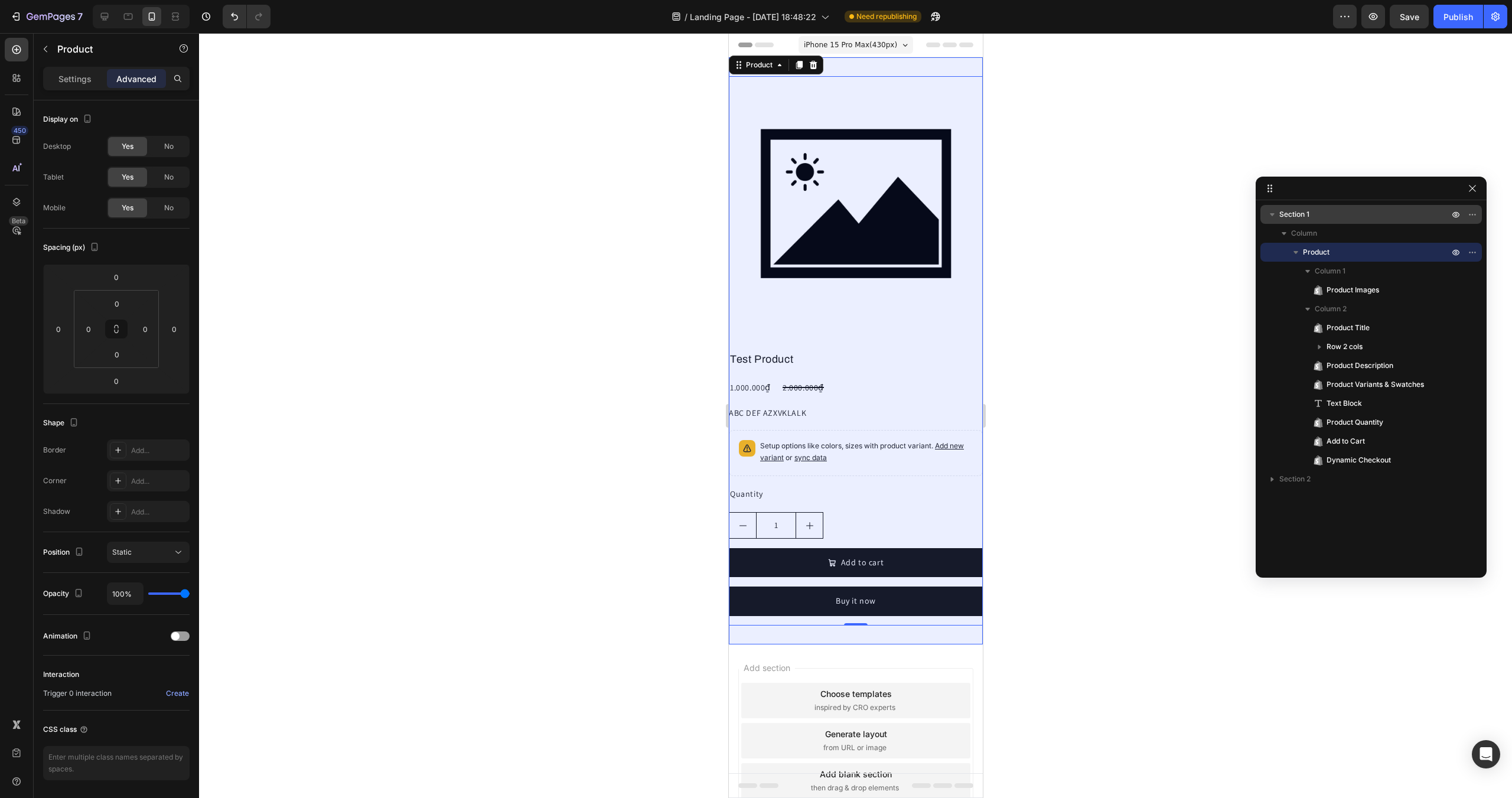
click at [1332, 210] on p "Section 1" at bounding box center [1366, 214] width 172 height 12
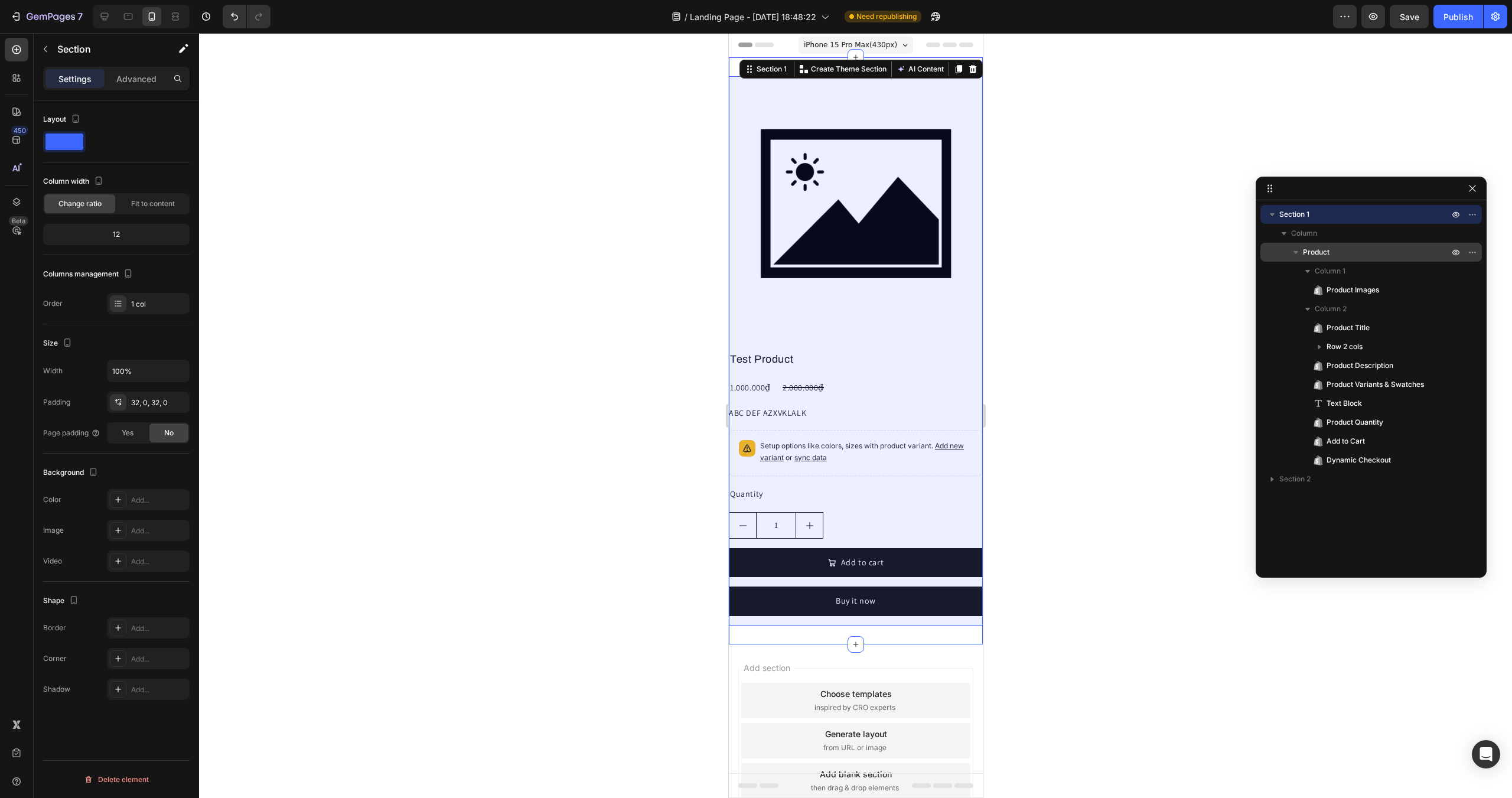
click at [1317, 248] on span "Product" at bounding box center [1317, 252] width 27 height 12
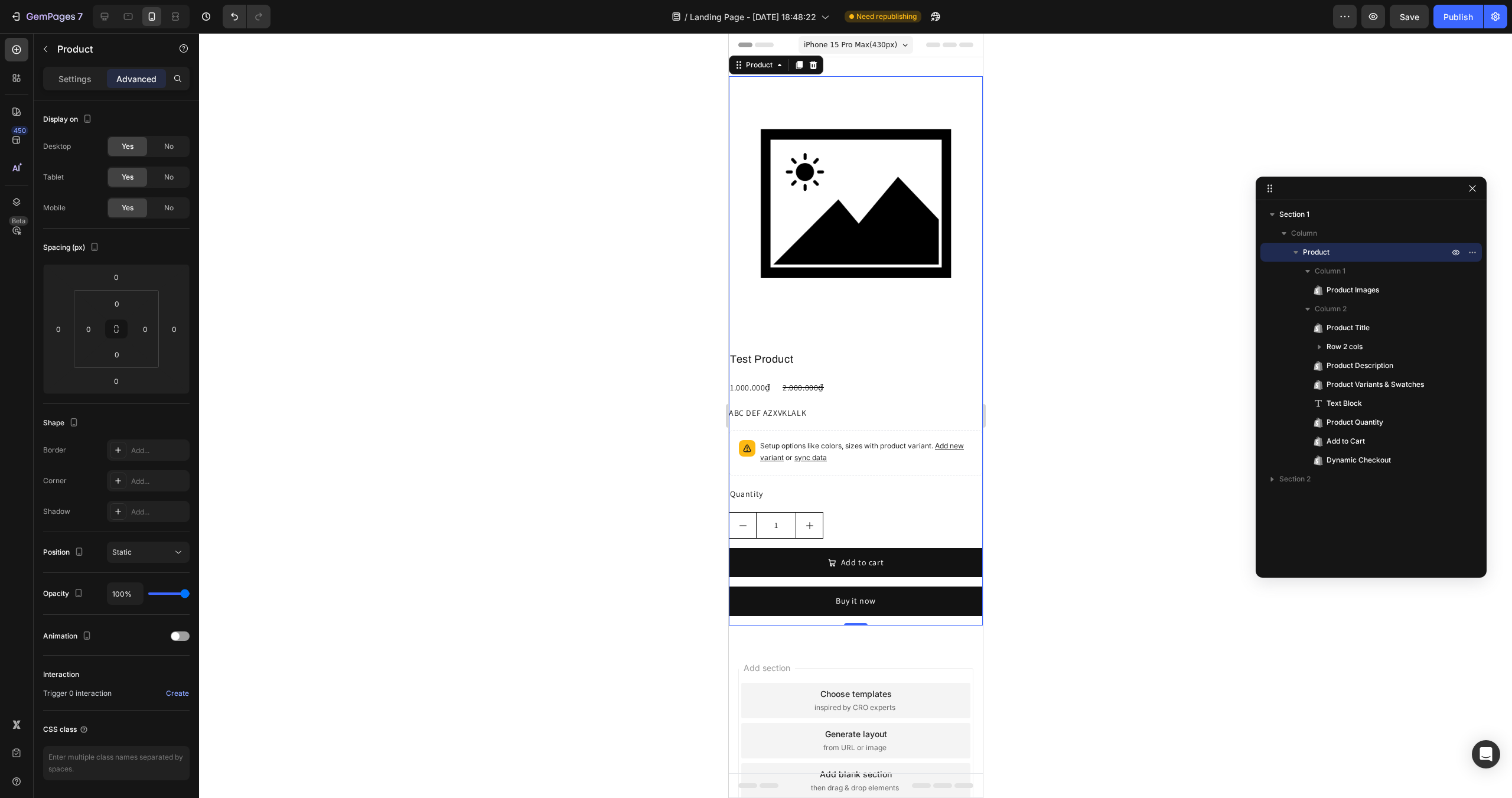
click at [1293, 252] on icon "button" at bounding box center [1295, 252] width 12 height 12
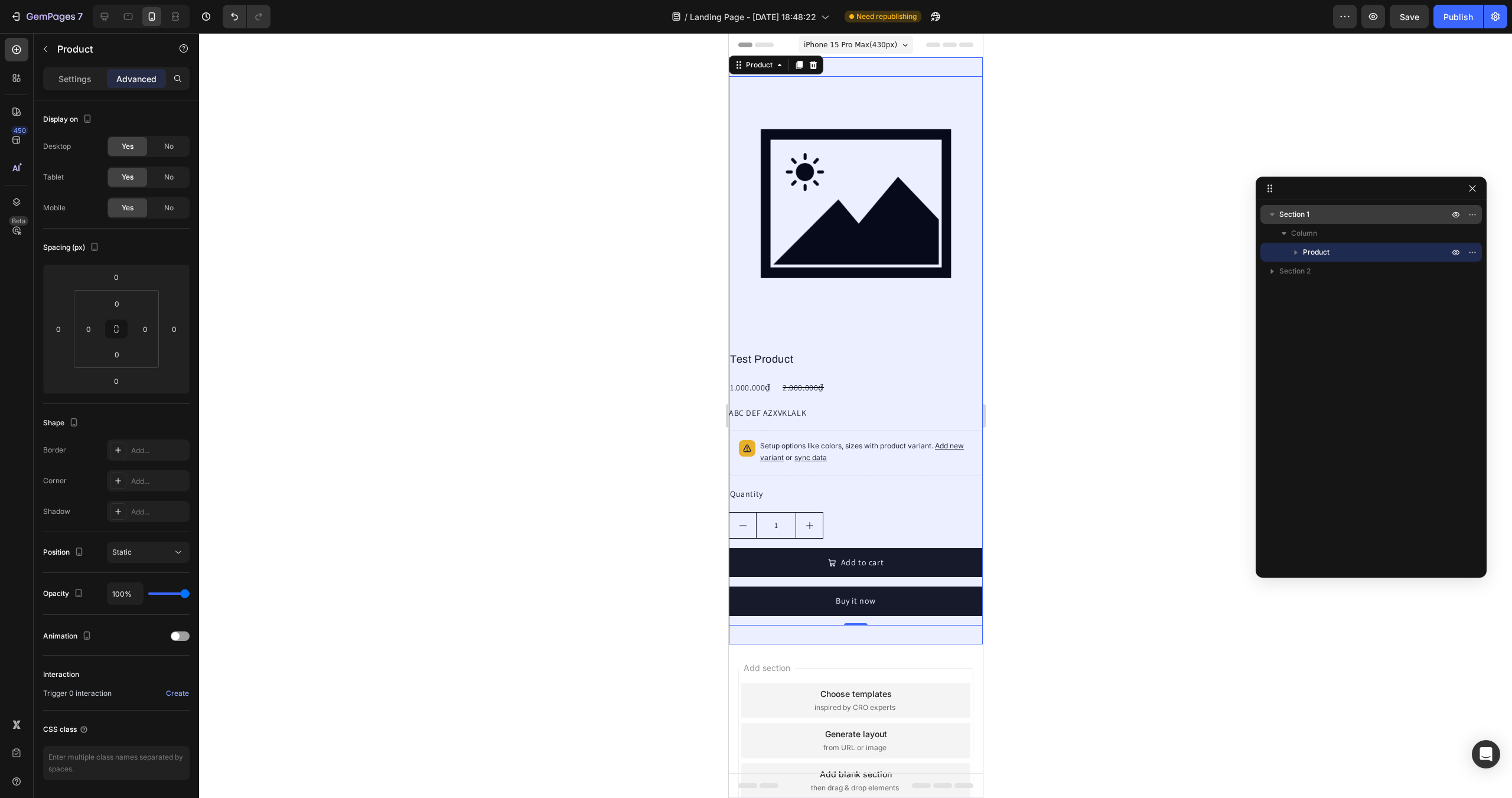
click at [1283, 217] on span "Section 1" at bounding box center [1294, 214] width 30 height 12
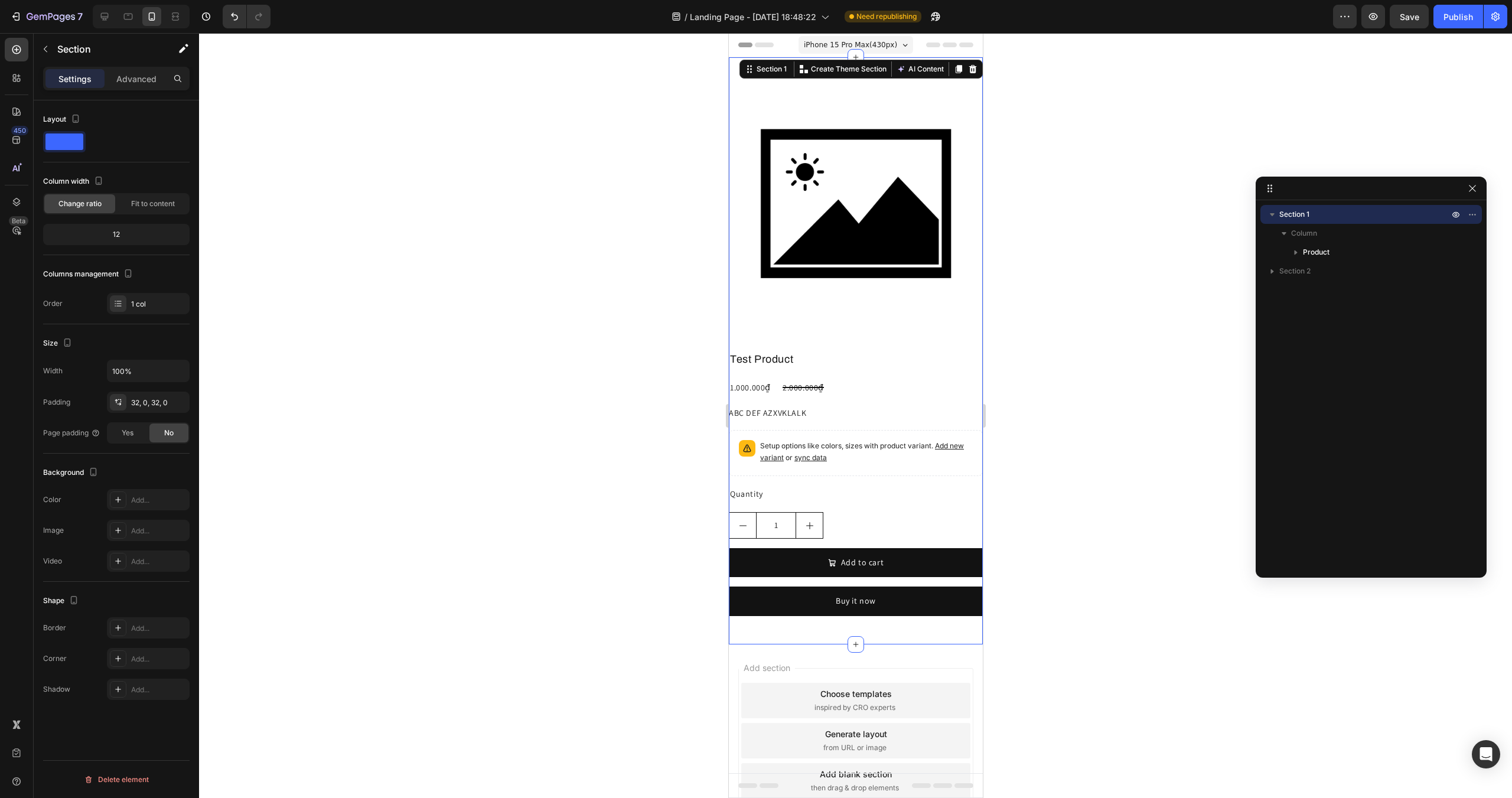
click at [1277, 218] on icon "button" at bounding box center [1272, 214] width 12 height 12
click at [104, 18] on icon at bounding box center [105, 16] width 8 height 8
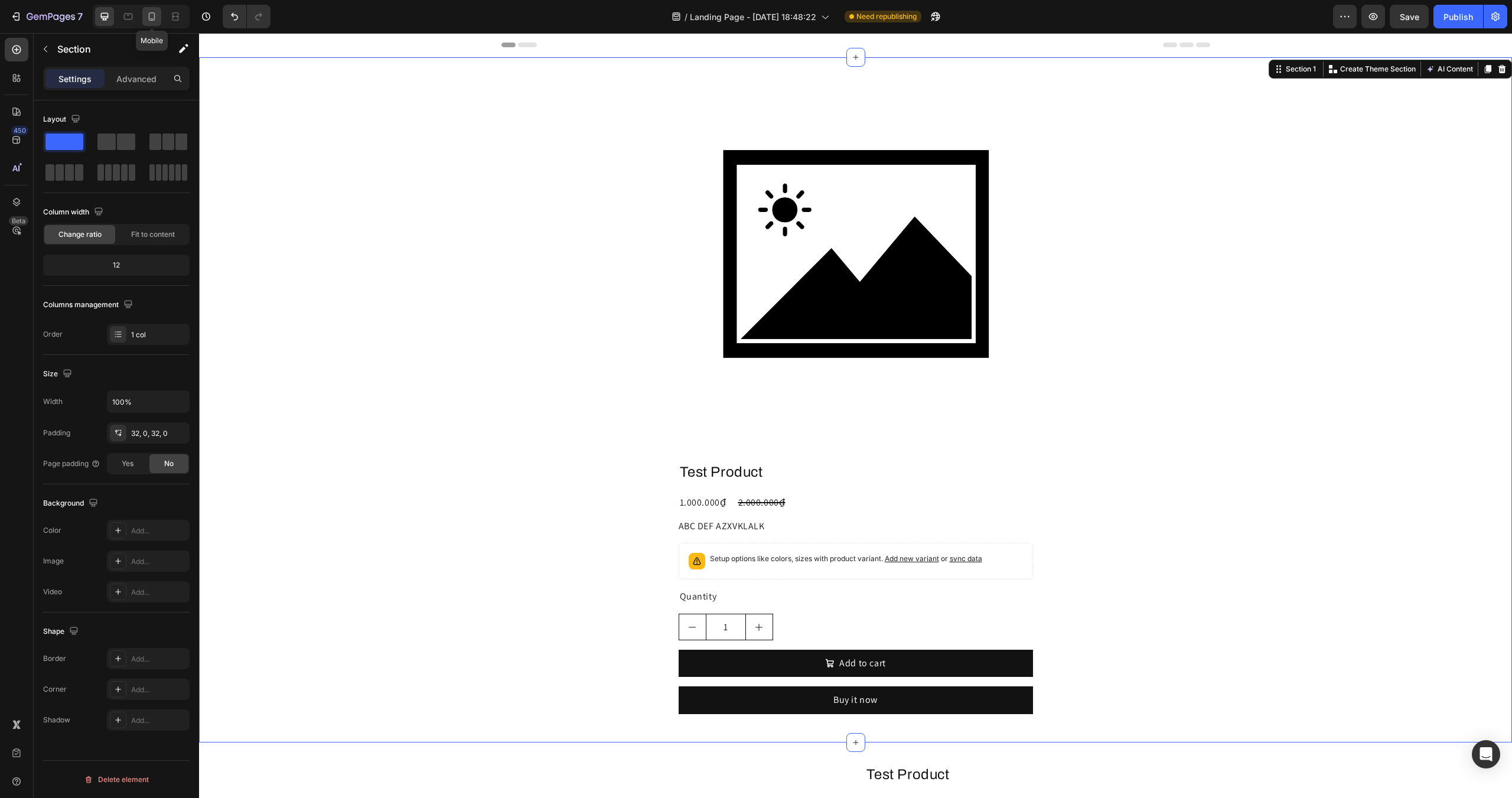
click at [152, 23] on div at bounding box center [151, 16] width 19 height 19
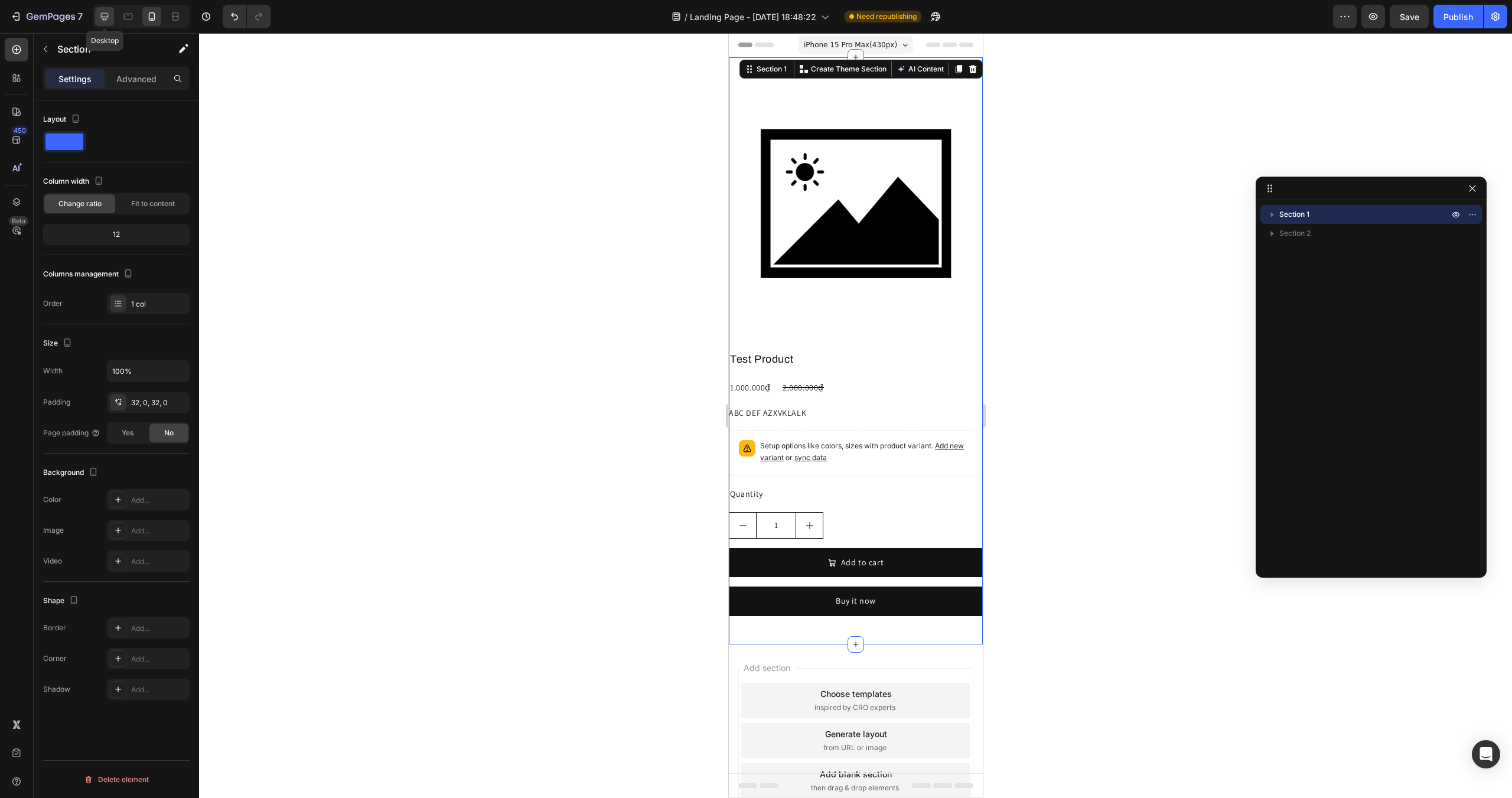
click at [102, 14] on icon at bounding box center [104, 16] width 12 height 12
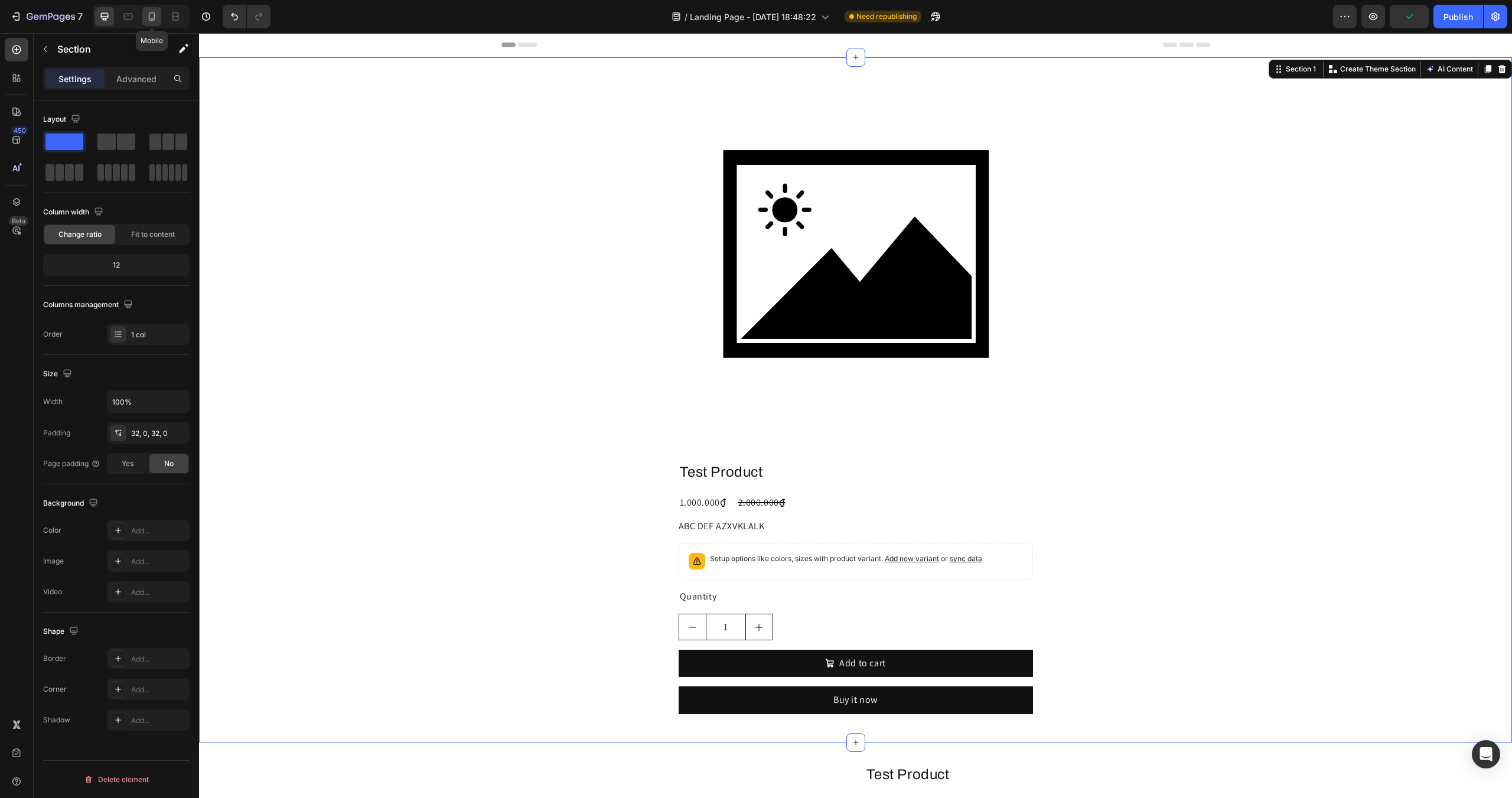
click at [151, 17] on icon at bounding box center [151, 16] width 12 height 12
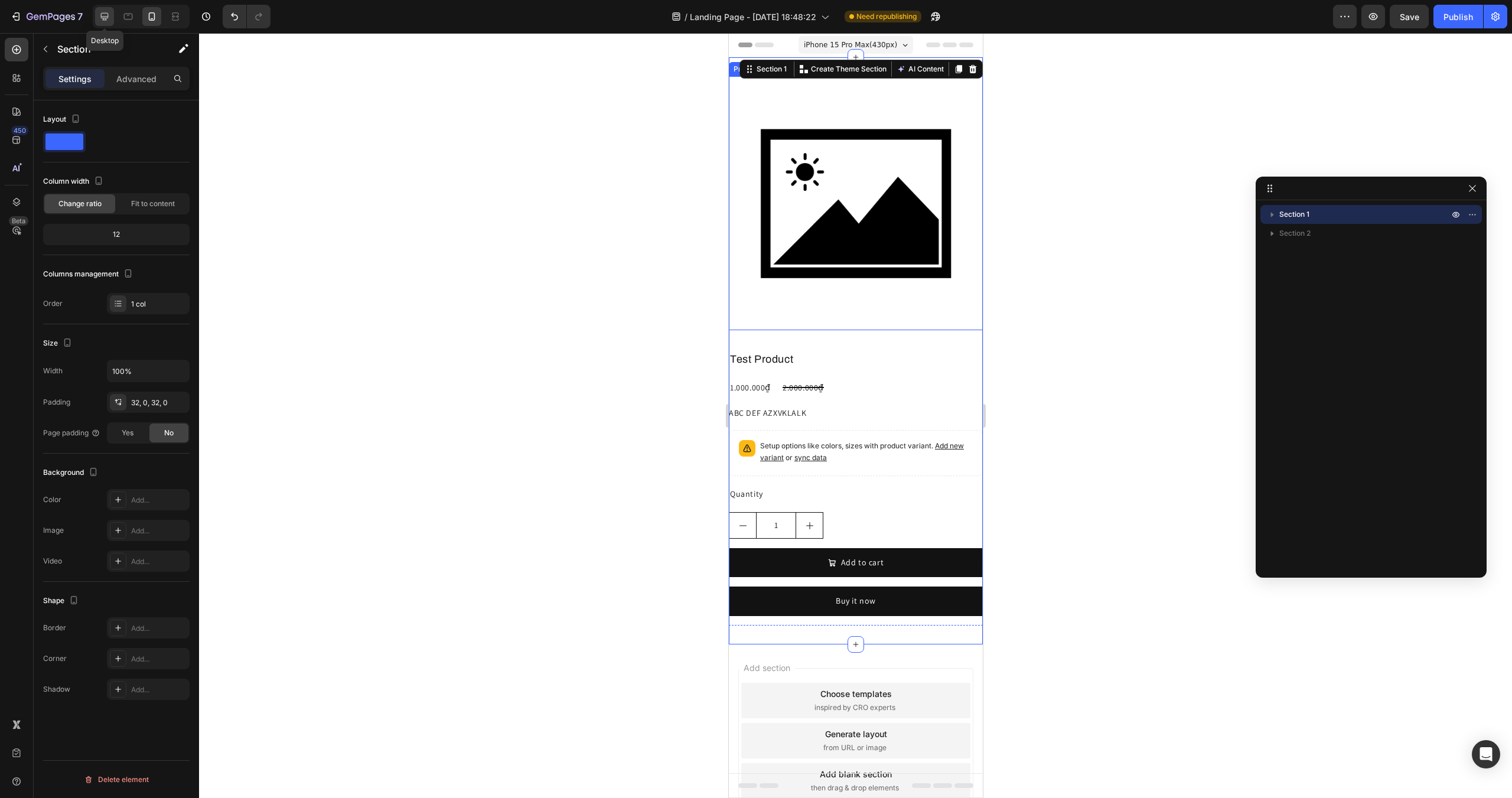
click at [107, 18] on icon at bounding box center [104, 16] width 12 height 12
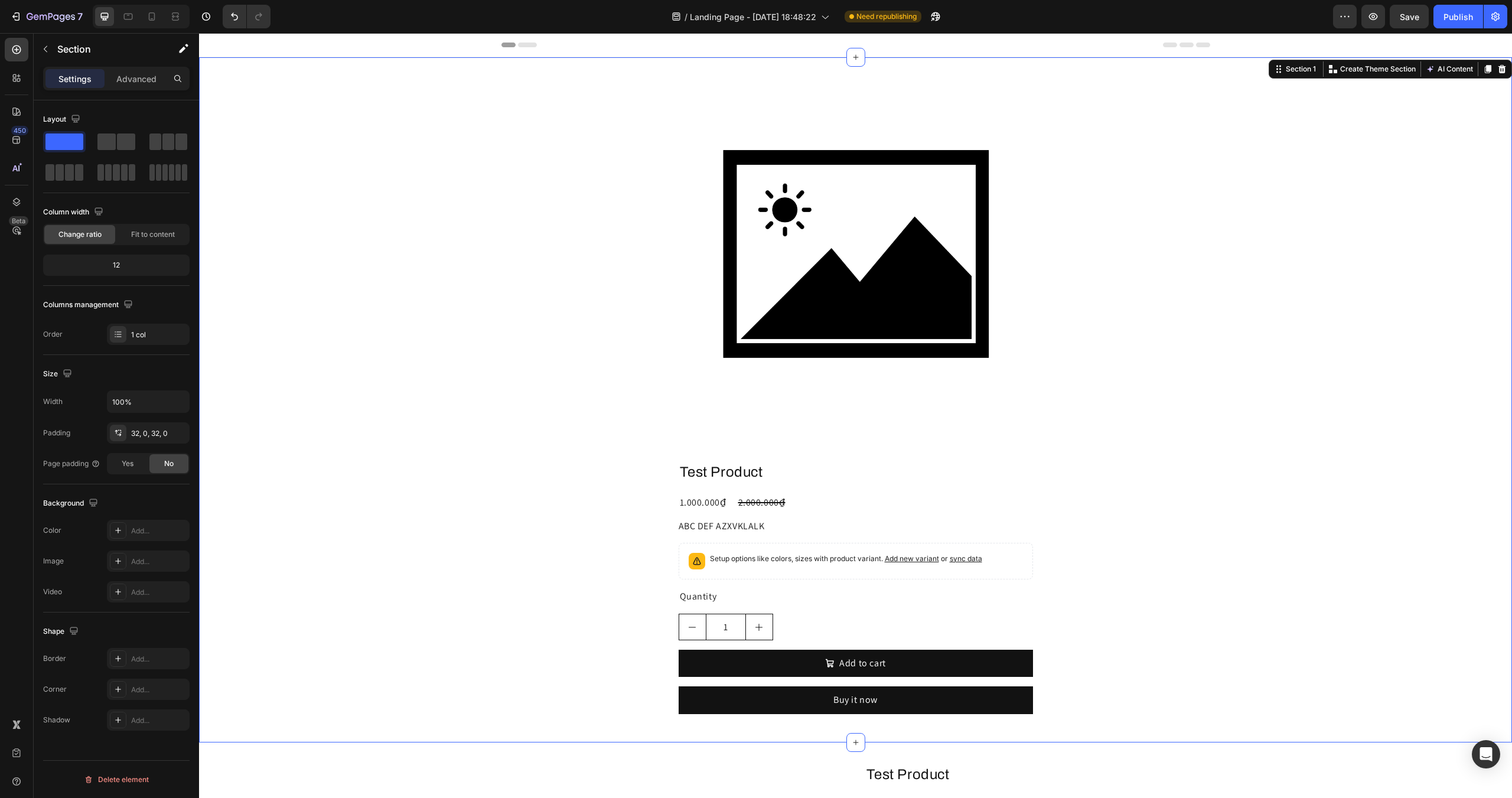
click at [508, 254] on div "Product Images Test Product Product Title 1.000.000₫ Product Price Product Pric…" at bounding box center [855, 400] width 1313 height 647
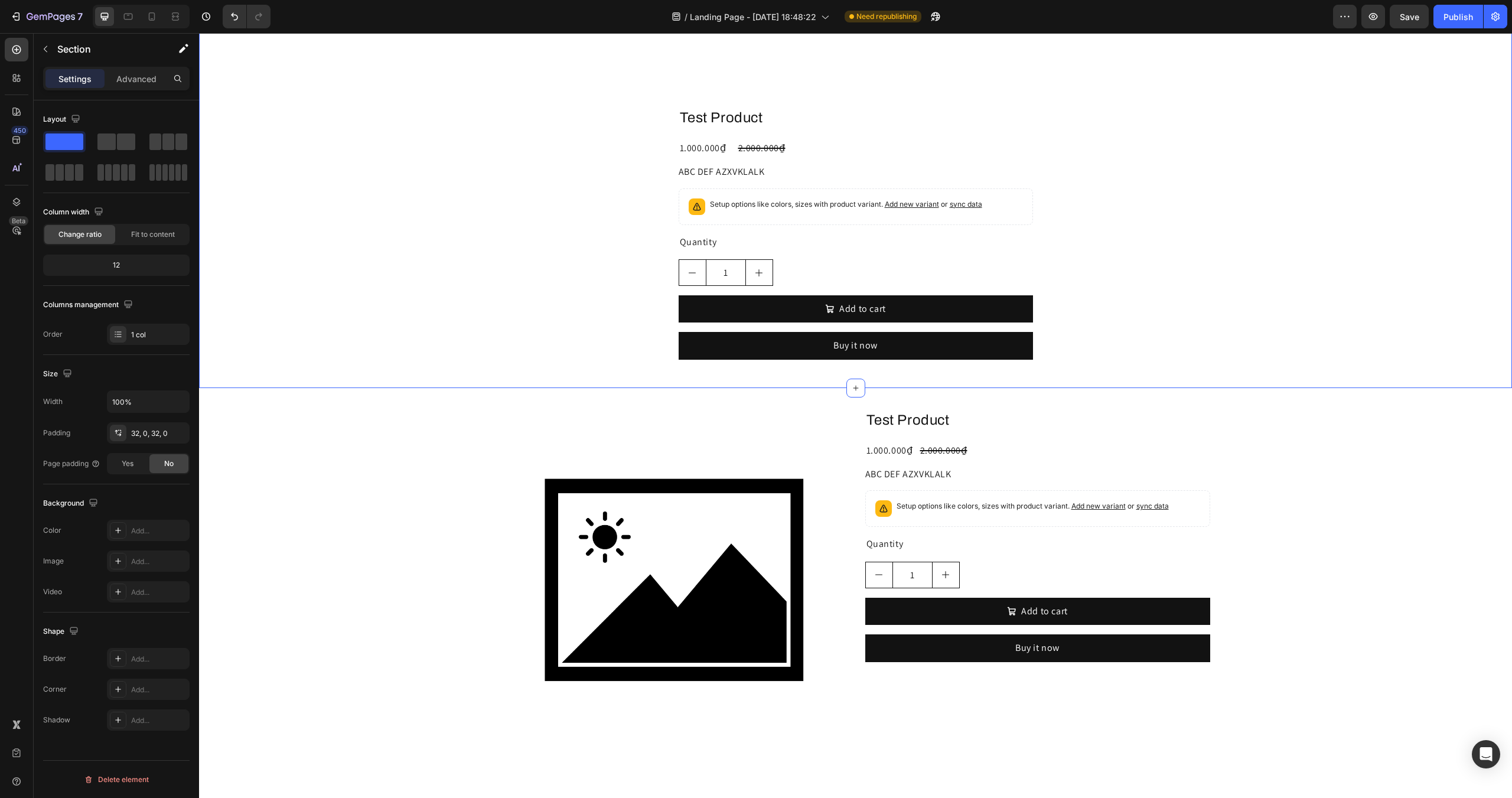
scroll to position [59, 0]
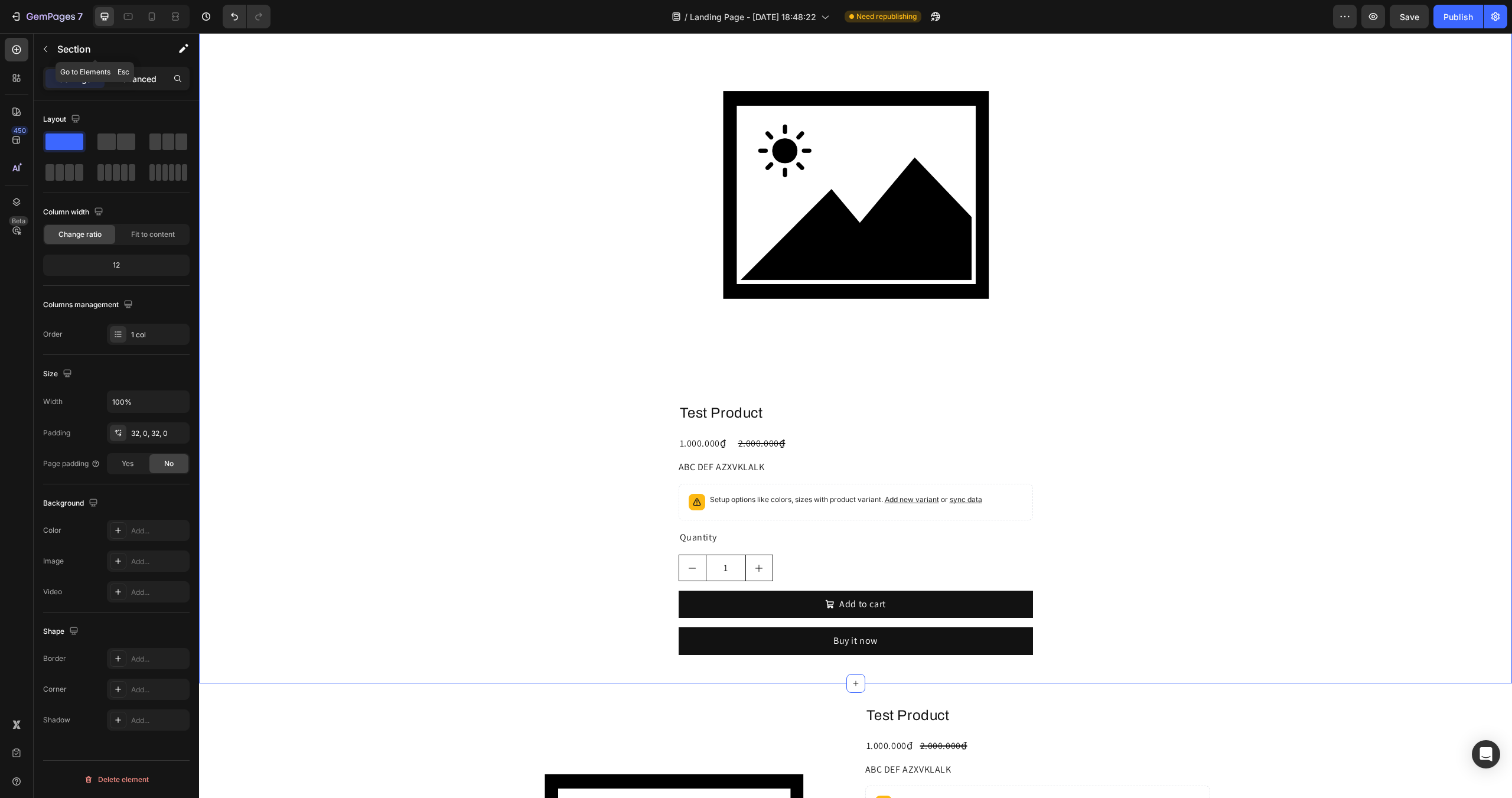
click at [131, 84] on p "Advanced" at bounding box center [137, 79] width 40 height 12
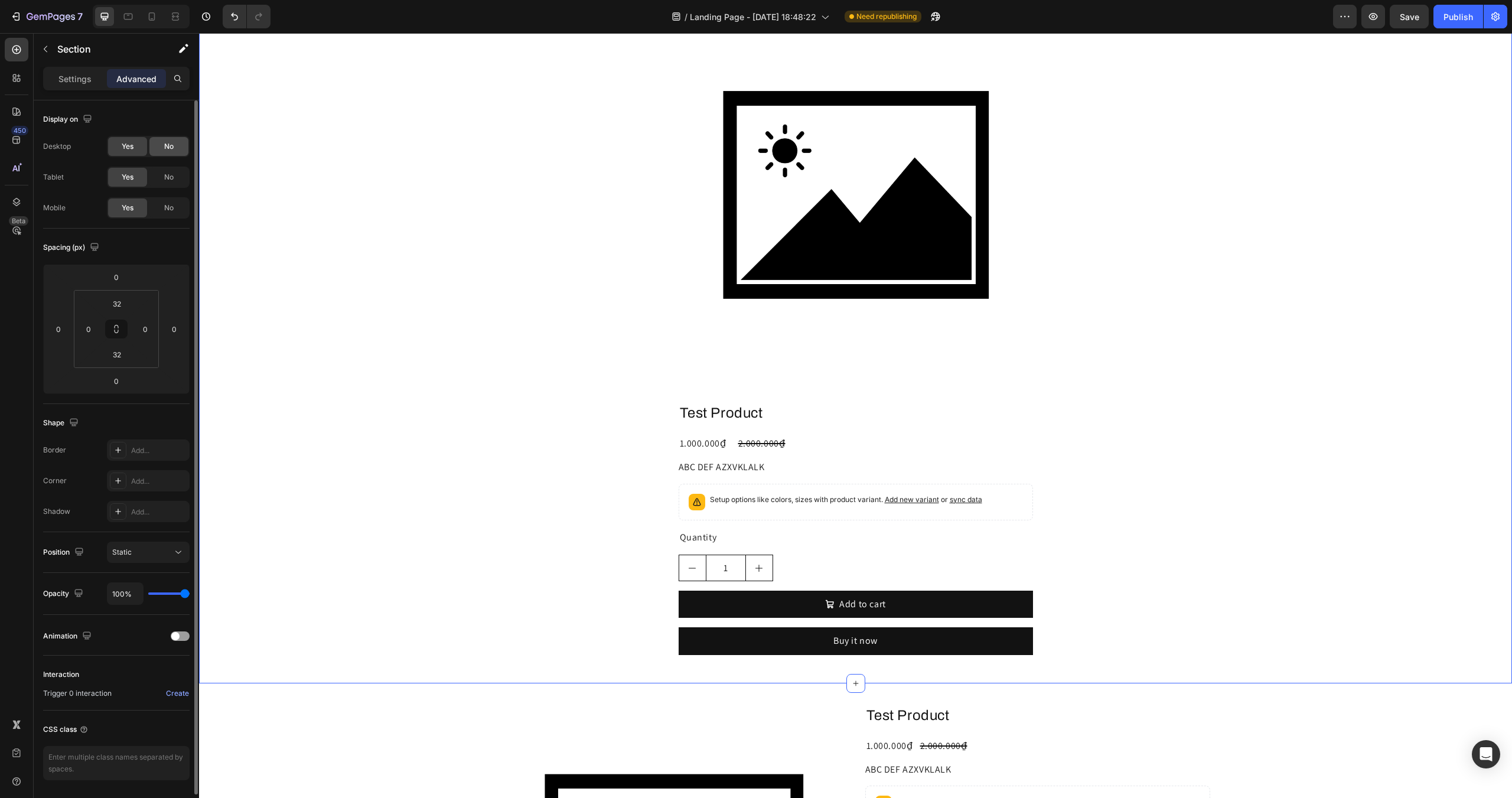
click at [166, 149] on span "No" at bounding box center [168, 146] width 9 height 10
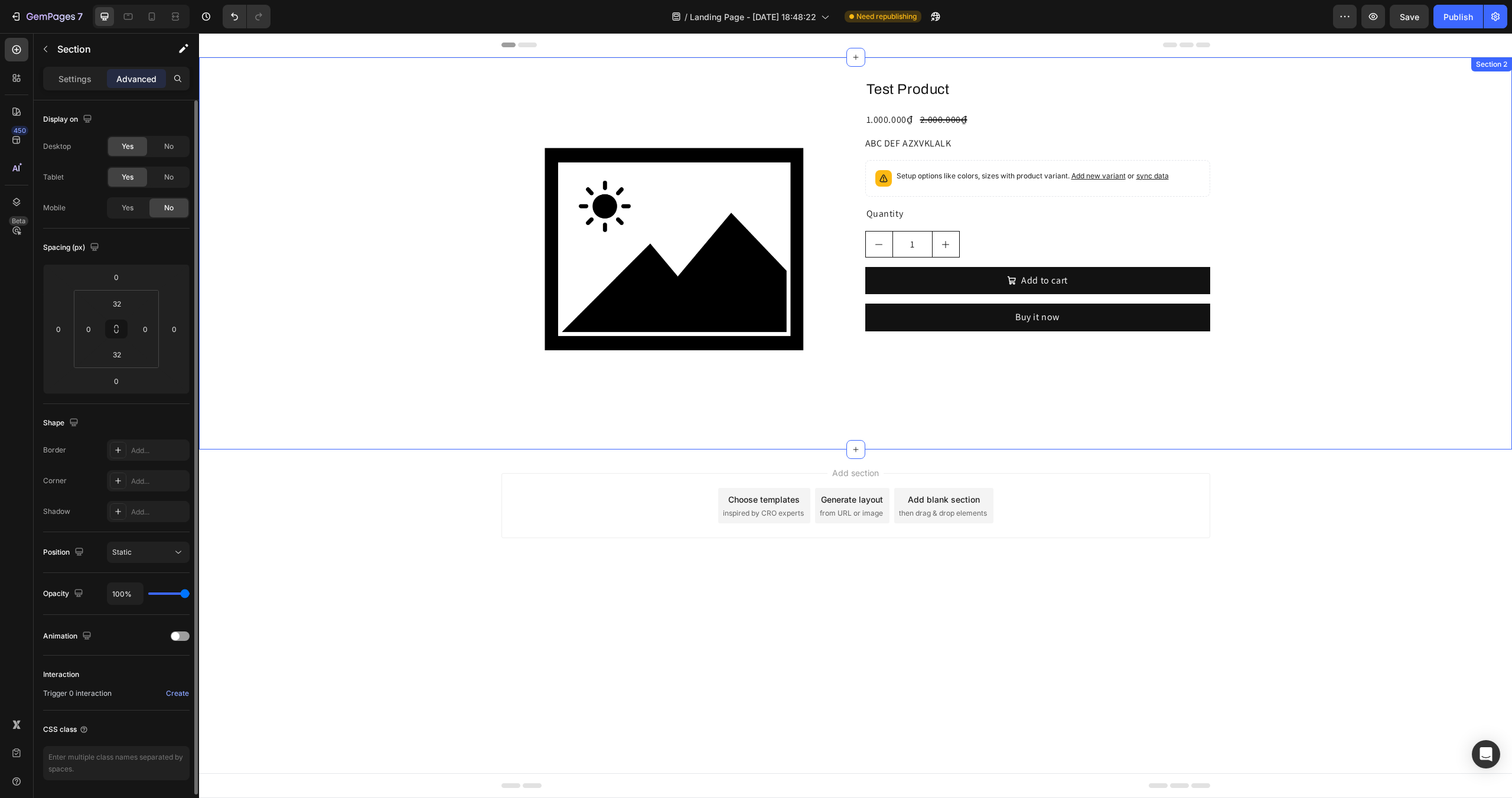
click at [401, 256] on div "Product Images Test Product Product Title 1.000.000₫ Product Price Product Pric…" at bounding box center [855, 253] width 1313 height 354
click at [156, 21] on icon at bounding box center [151, 16] width 12 height 12
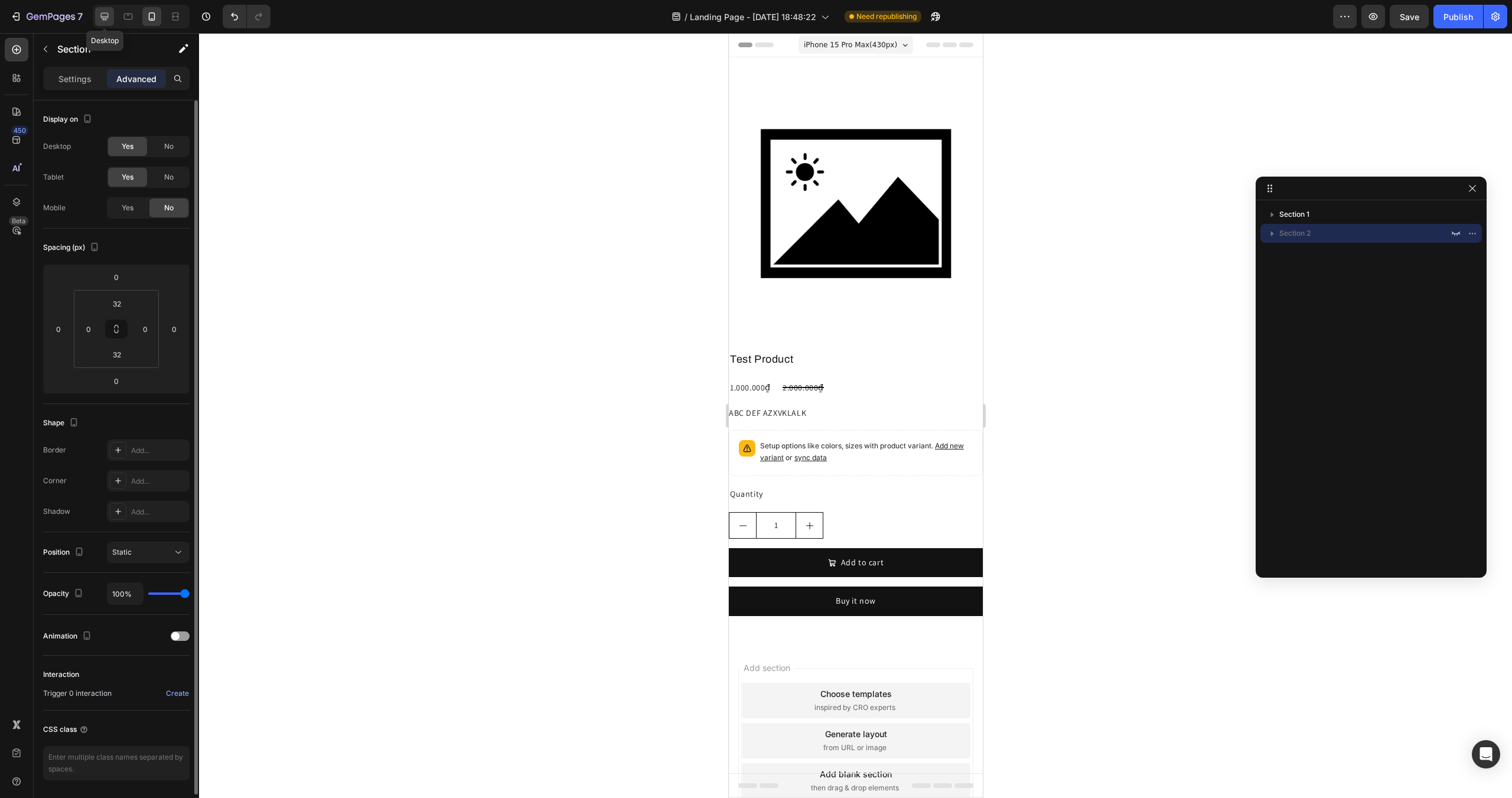
click at [113, 20] on div at bounding box center [104, 16] width 19 height 19
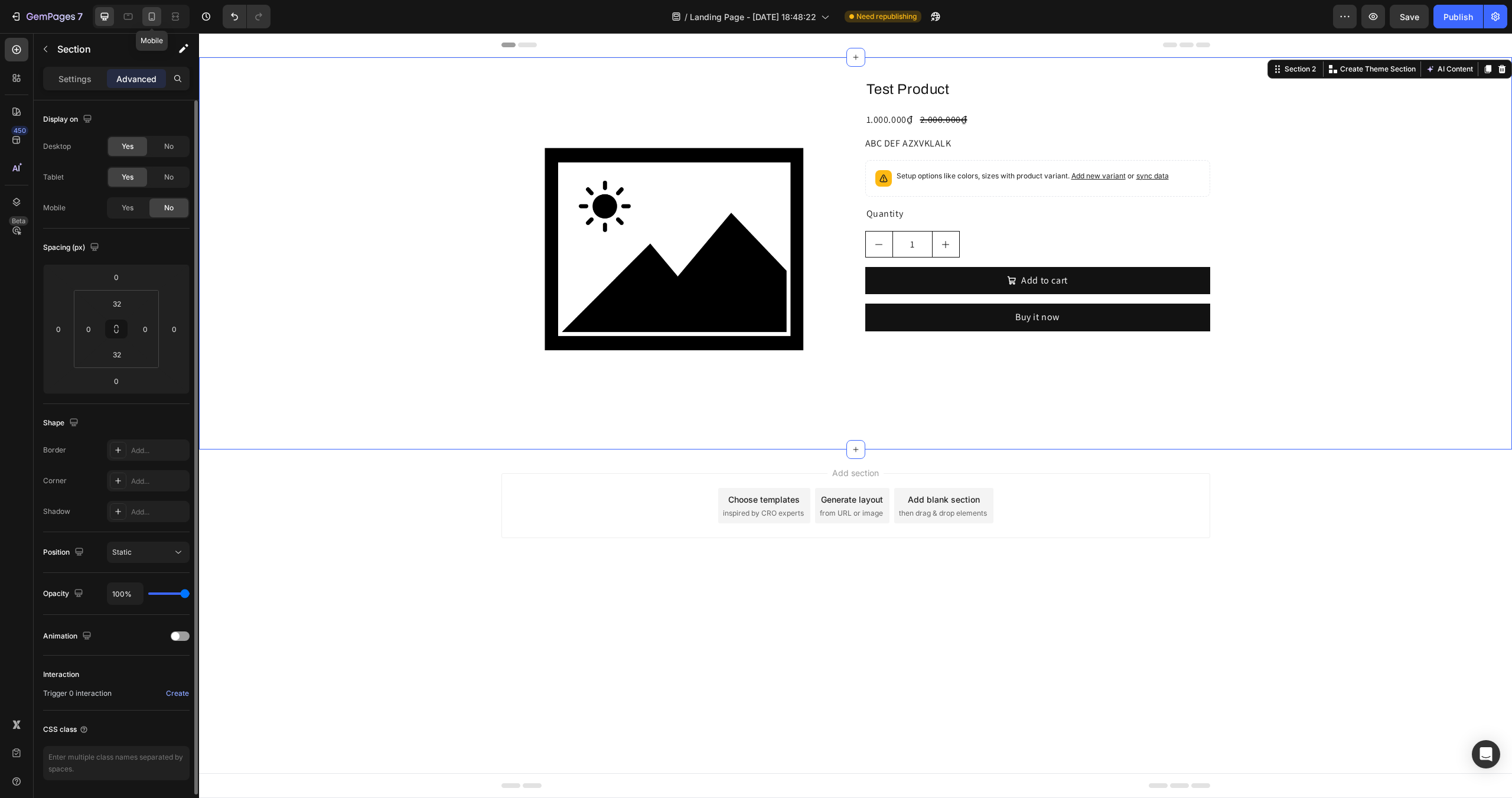
click at [159, 16] on div at bounding box center [151, 16] width 19 height 19
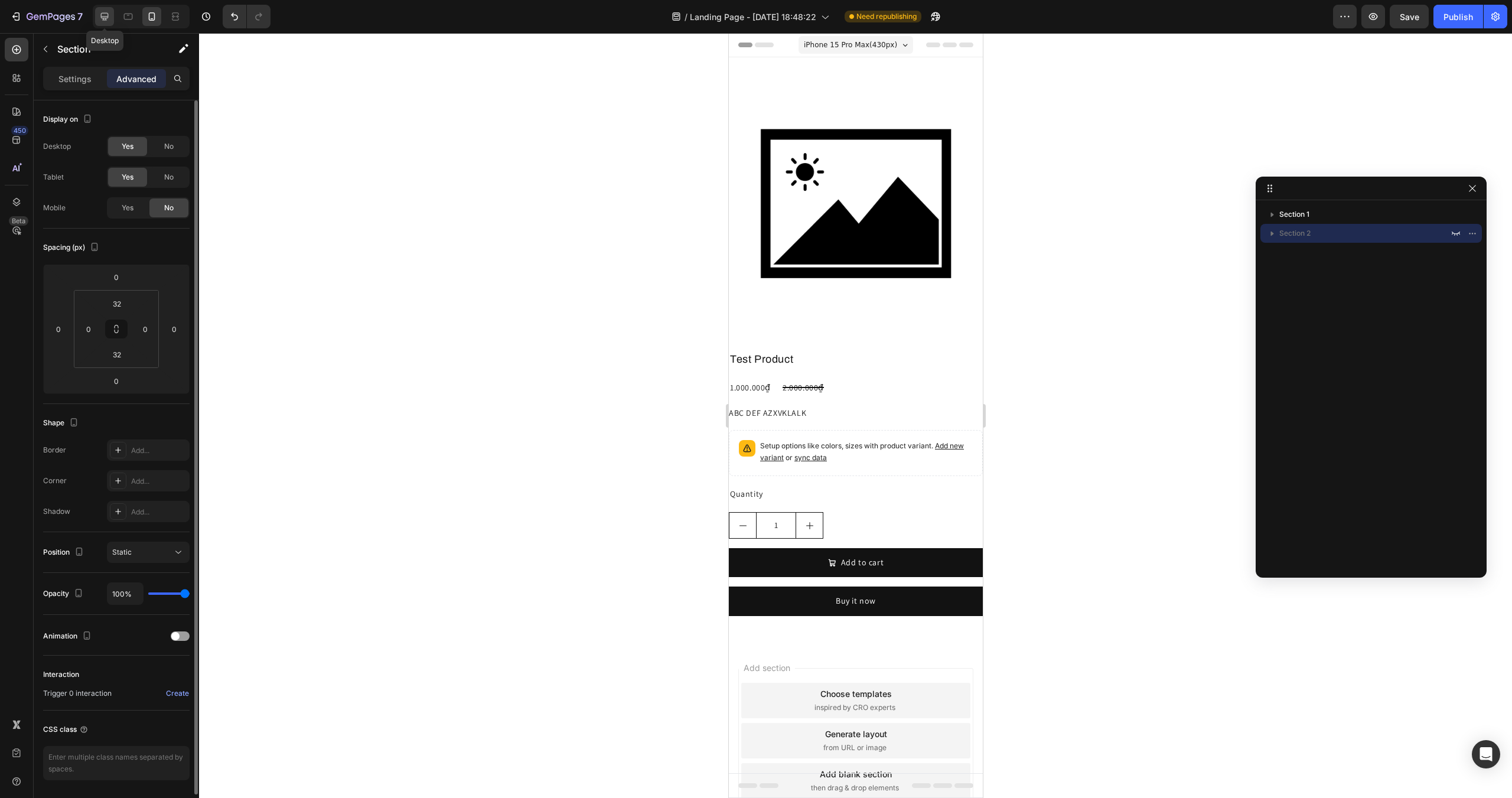
click at [111, 18] on div at bounding box center [104, 16] width 19 height 19
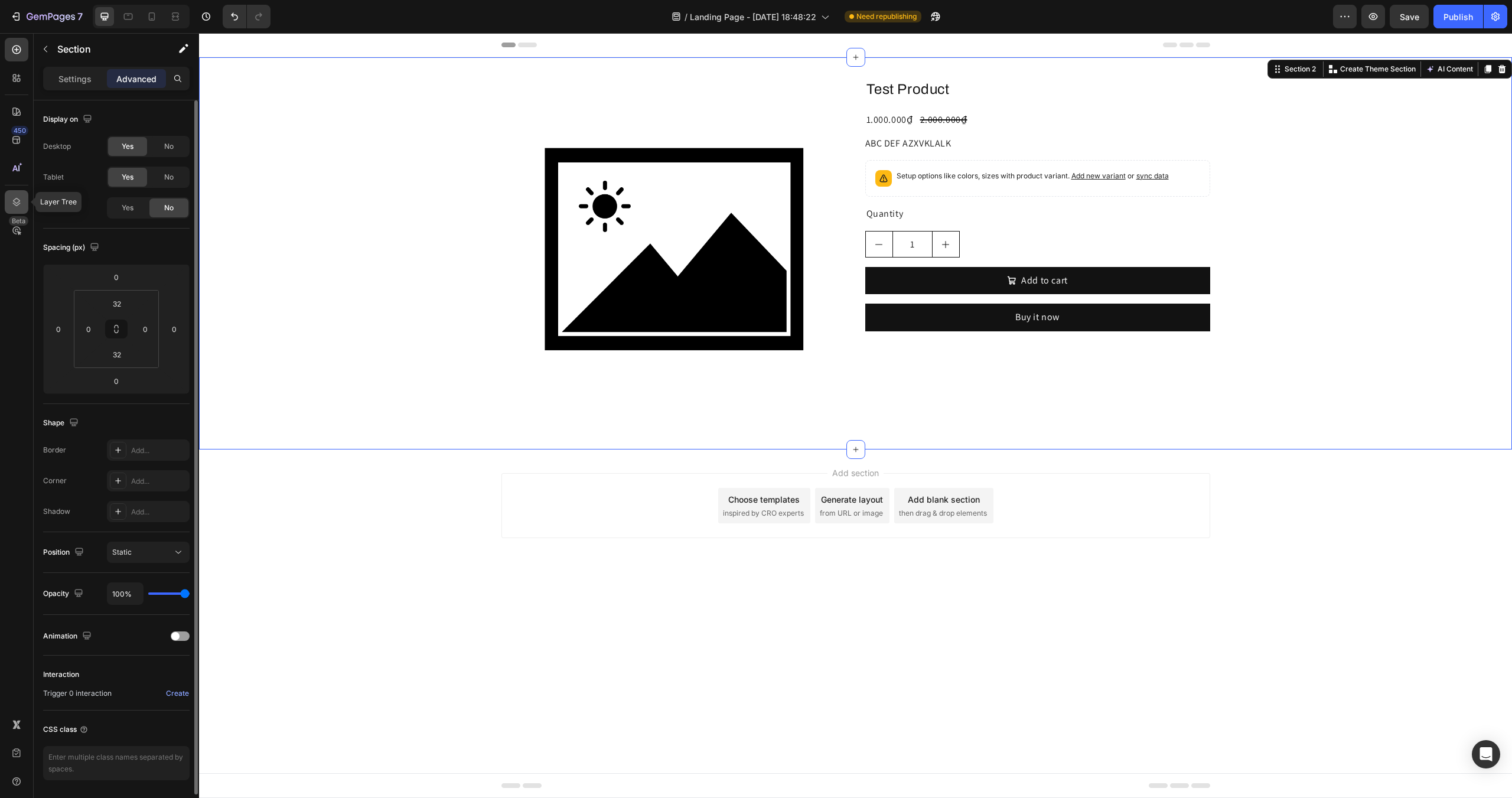
click at [19, 206] on icon at bounding box center [16, 202] width 12 height 12
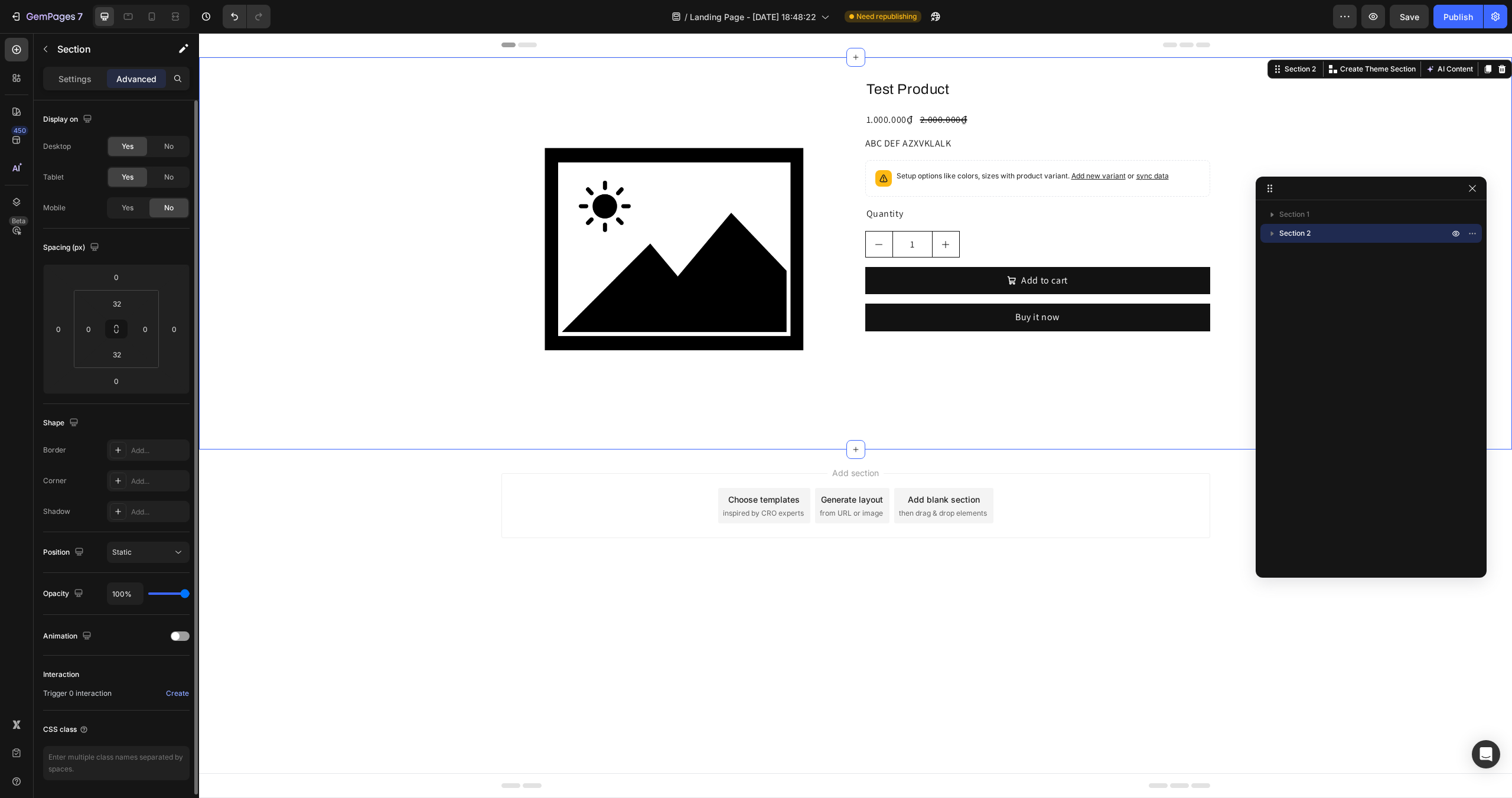
click at [416, 244] on div "Product Images Test Product Product Title 1.000.000₫ Product Price Product Pric…" at bounding box center [855, 253] width 1313 height 354
click at [23, 76] on div at bounding box center [16, 77] width 24 height 24
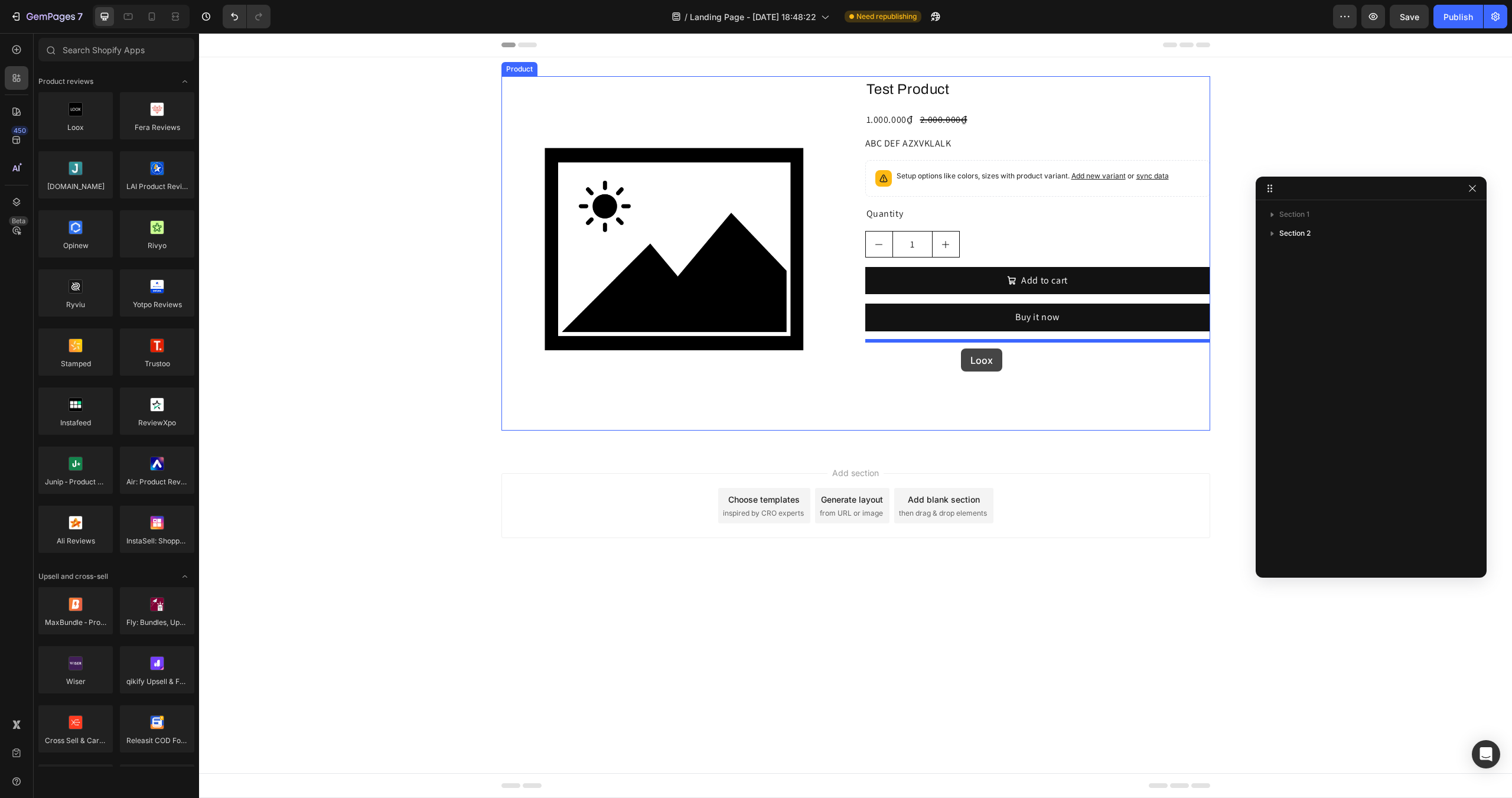
drag, startPoint x: 283, startPoint y: 159, endPoint x: 961, endPoint y: 348, distance: 703.9
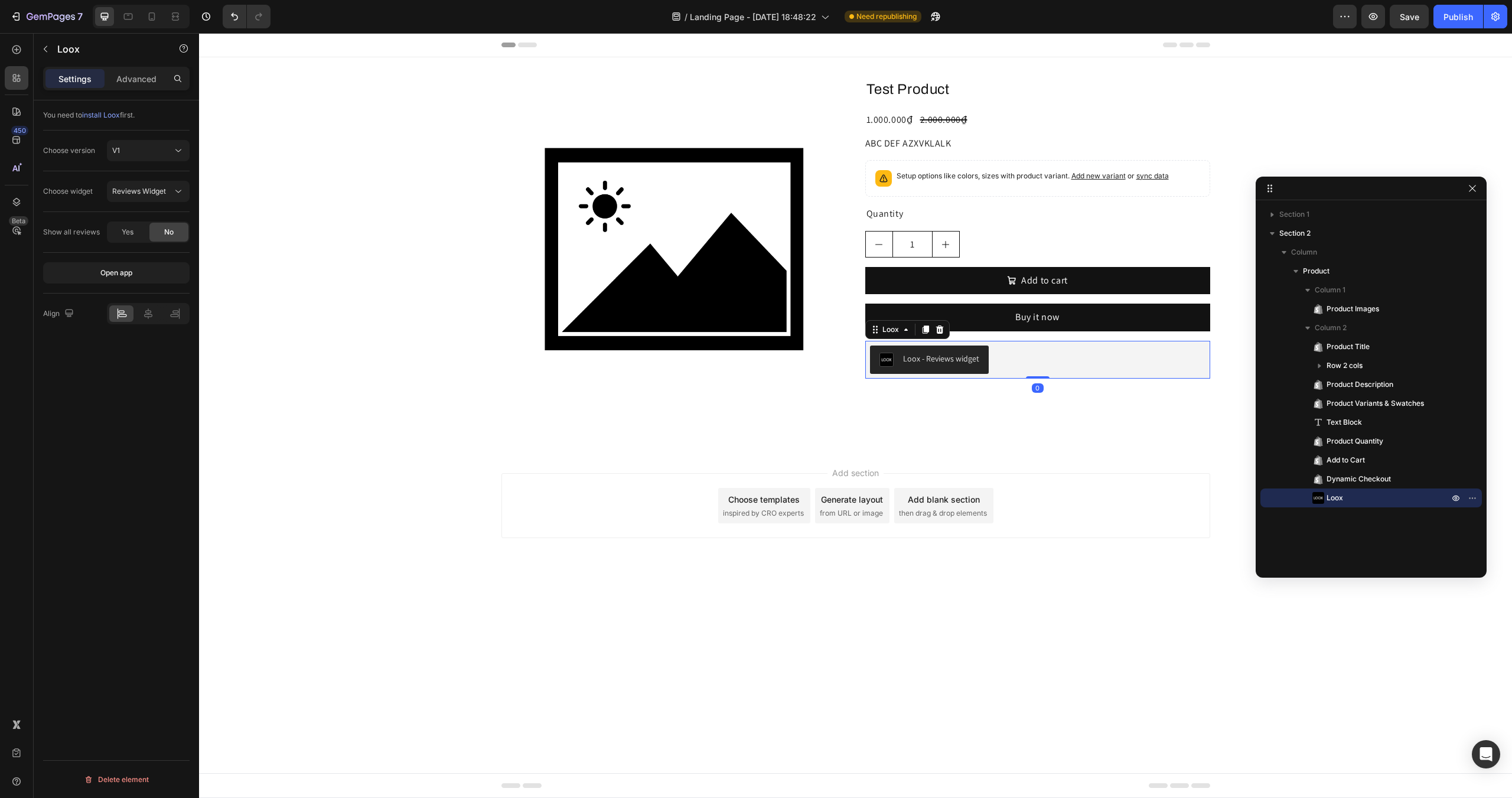
click at [1067, 367] on div "Loox - Reviews widget" at bounding box center [1038, 360] width 335 height 28
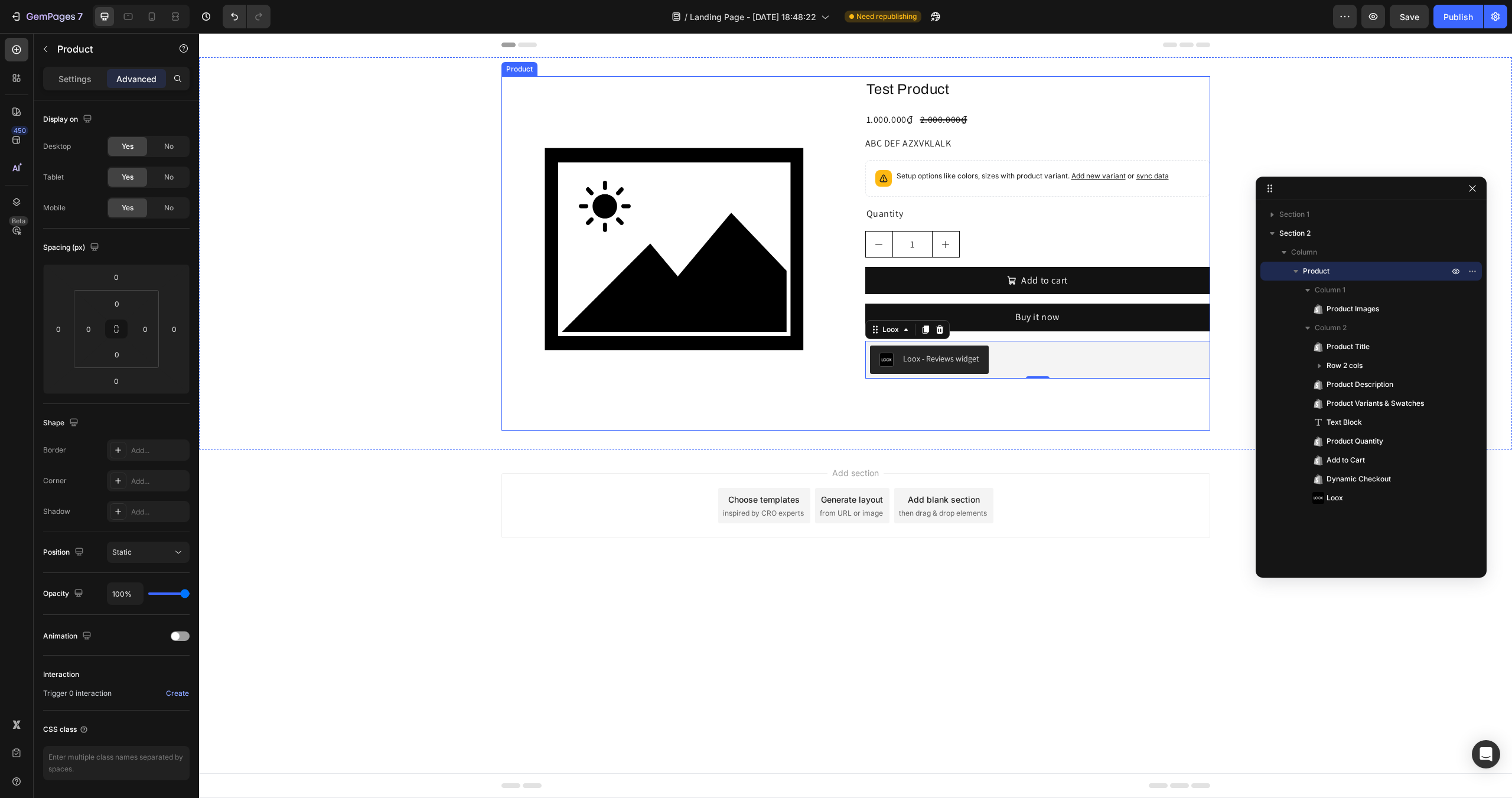
click at [1022, 403] on div "Test Product Product Title 1.000.000₫ Product Price Product Price 2.000.000₫ Pr…" at bounding box center [1038, 253] width 345 height 354
click at [152, 22] on icon at bounding box center [151, 16] width 12 height 12
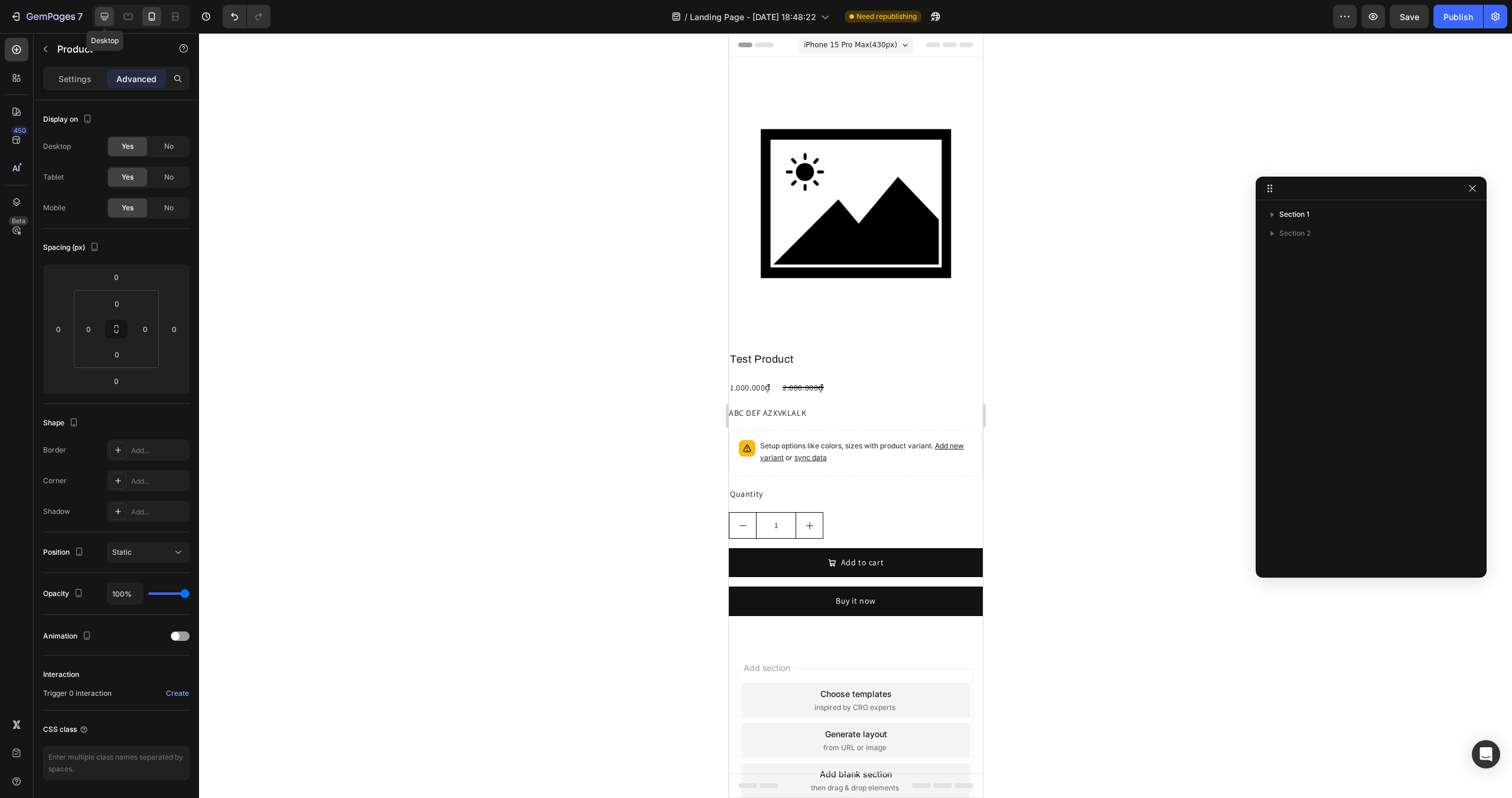
click at [112, 17] on div at bounding box center [104, 16] width 19 height 19
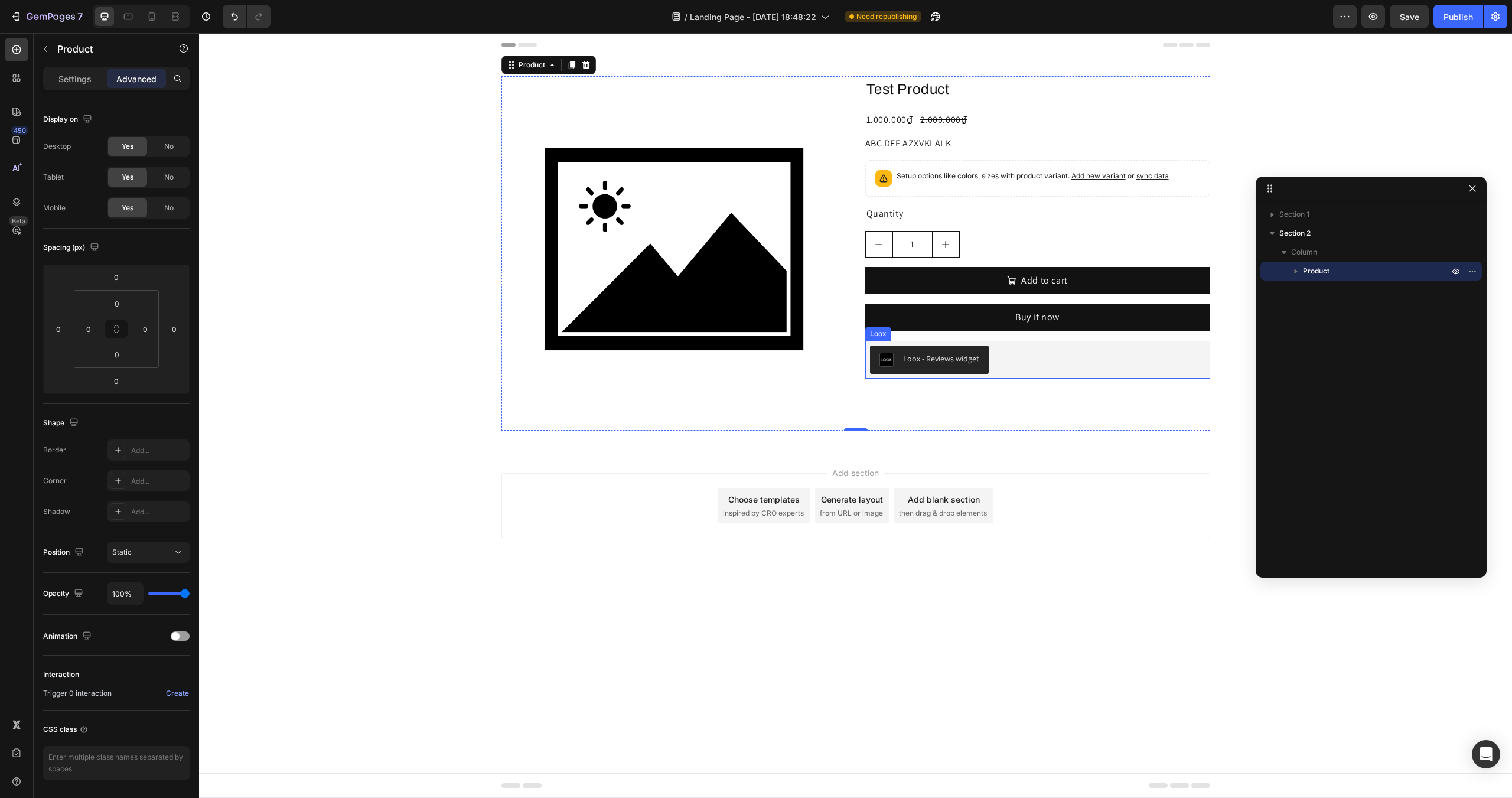
click at [1028, 363] on div "Loox - Reviews widget" at bounding box center [1038, 360] width 335 height 28
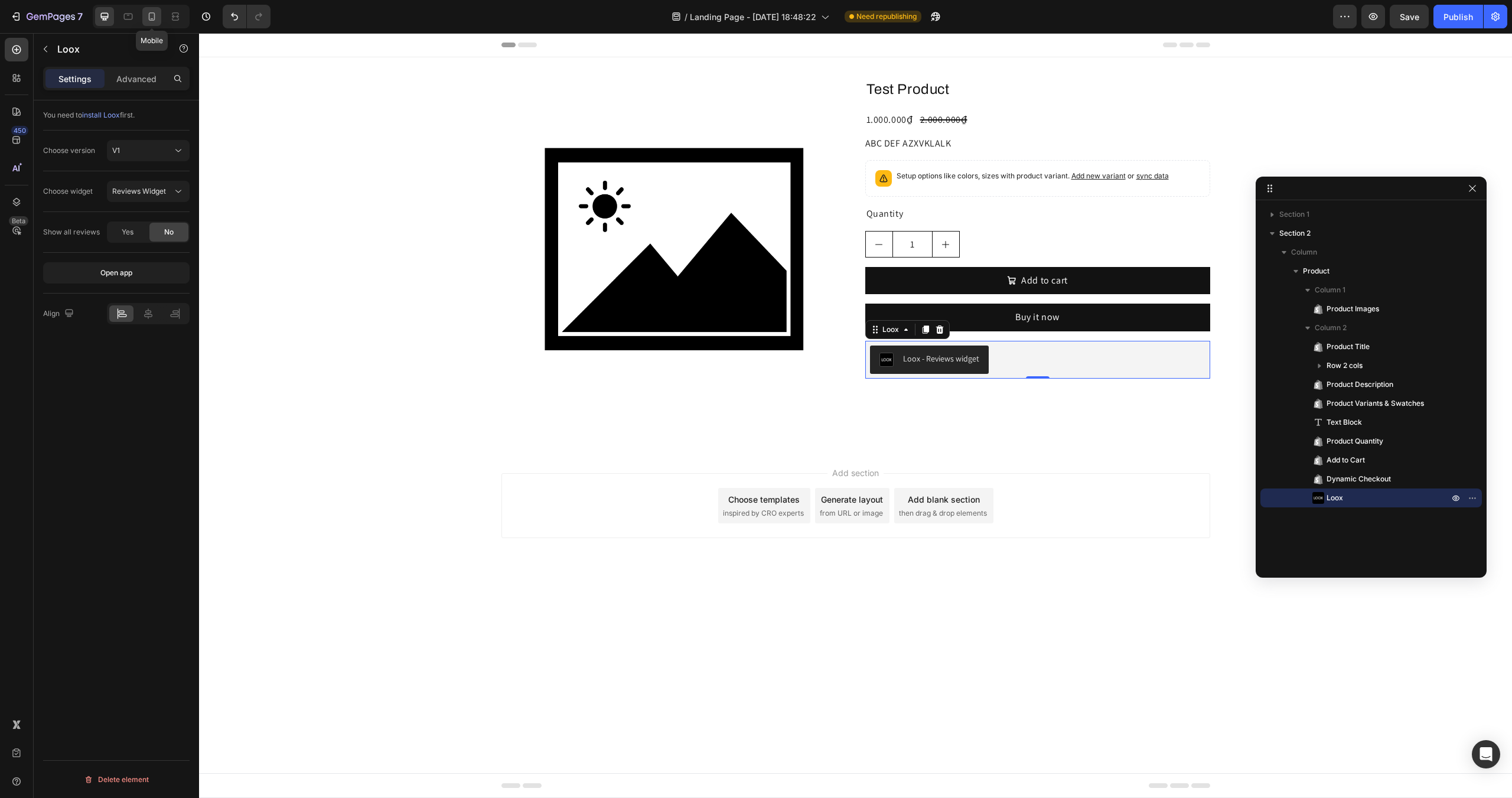
click at [149, 20] on icon at bounding box center [151, 16] width 12 height 12
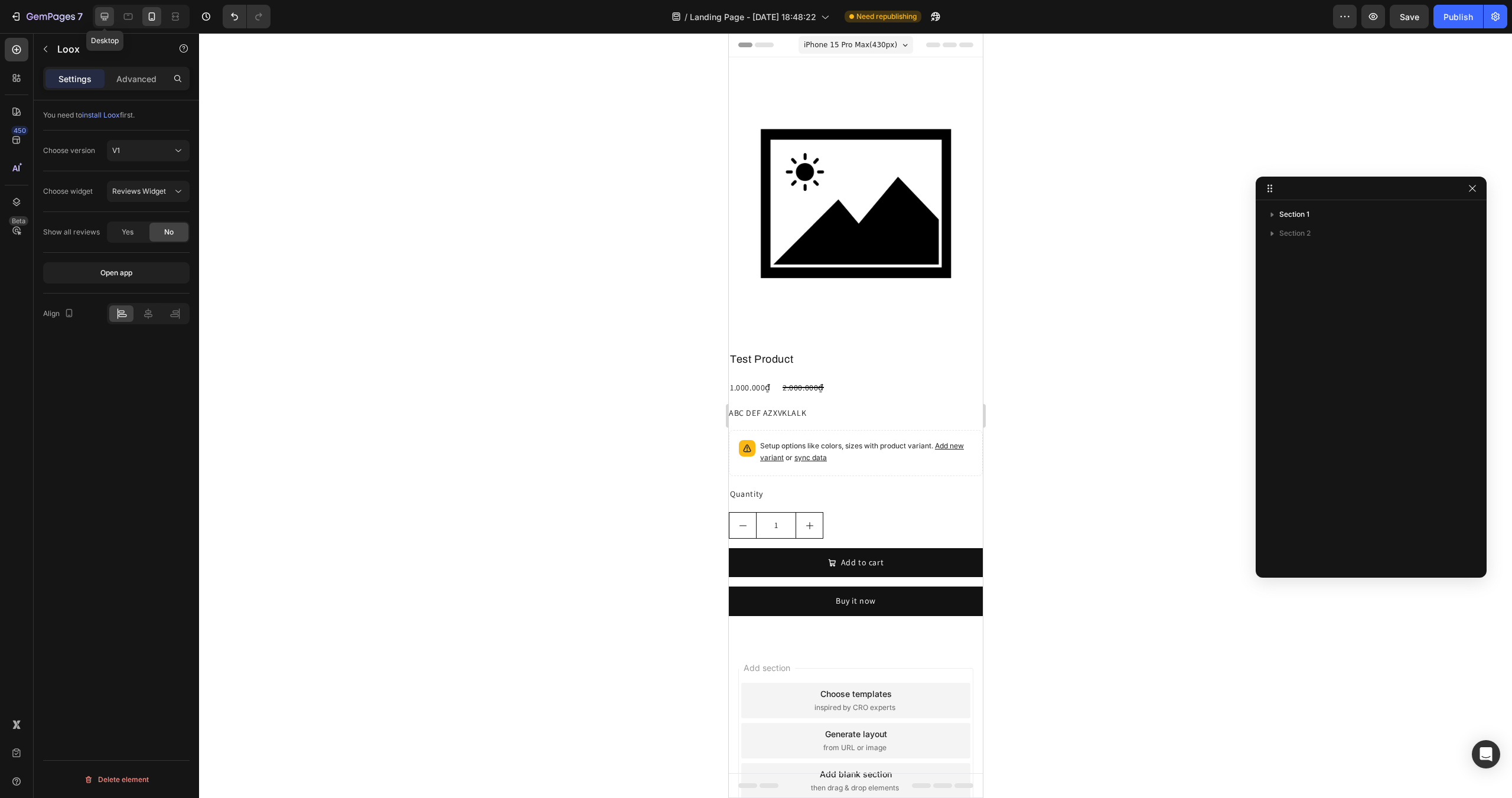
click at [103, 13] on icon at bounding box center [105, 16] width 8 height 8
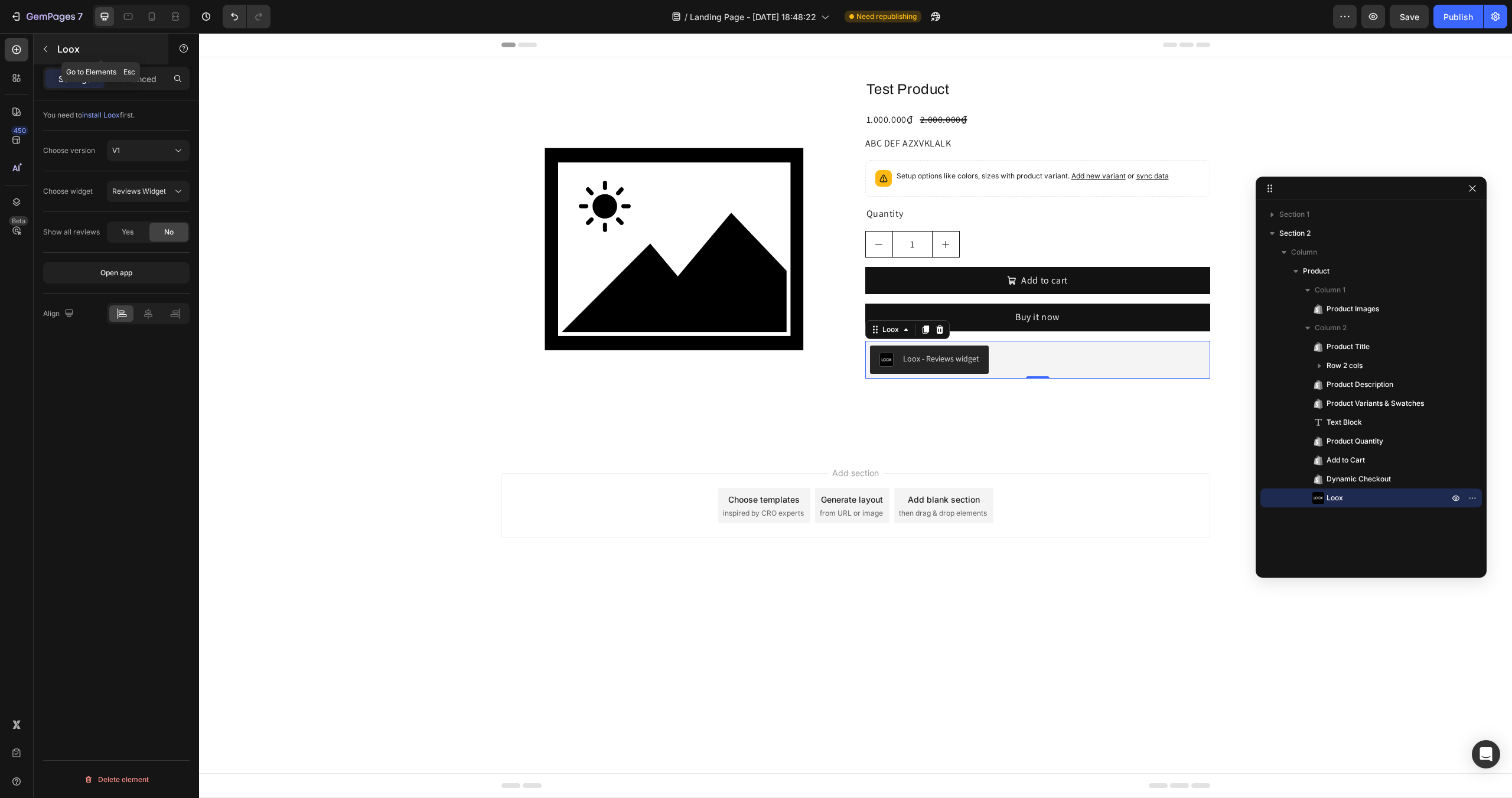
click at [71, 54] on p "Loox" at bounding box center [107, 49] width 101 height 14
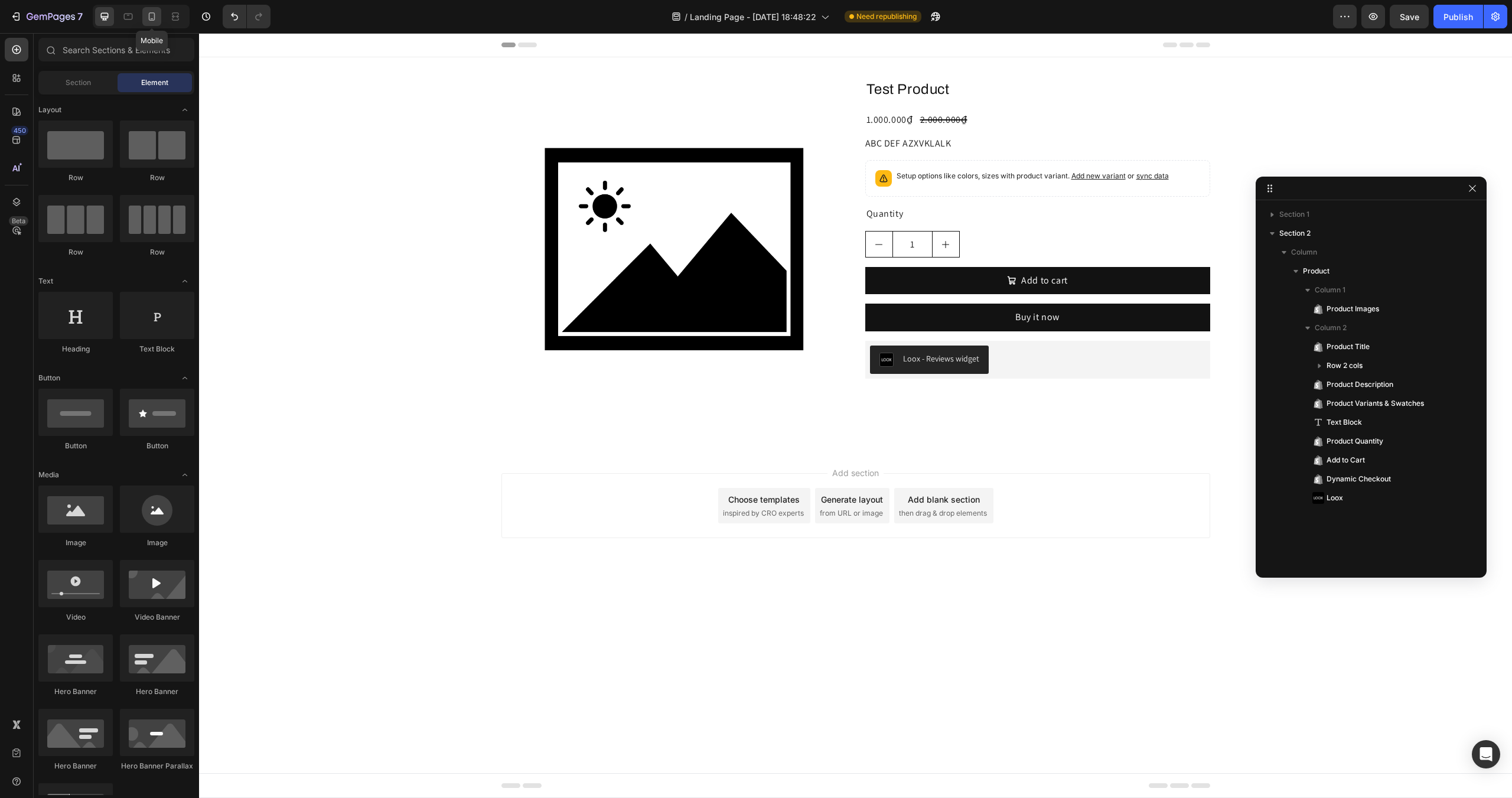
click at [155, 24] on div at bounding box center [151, 16] width 19 height 19
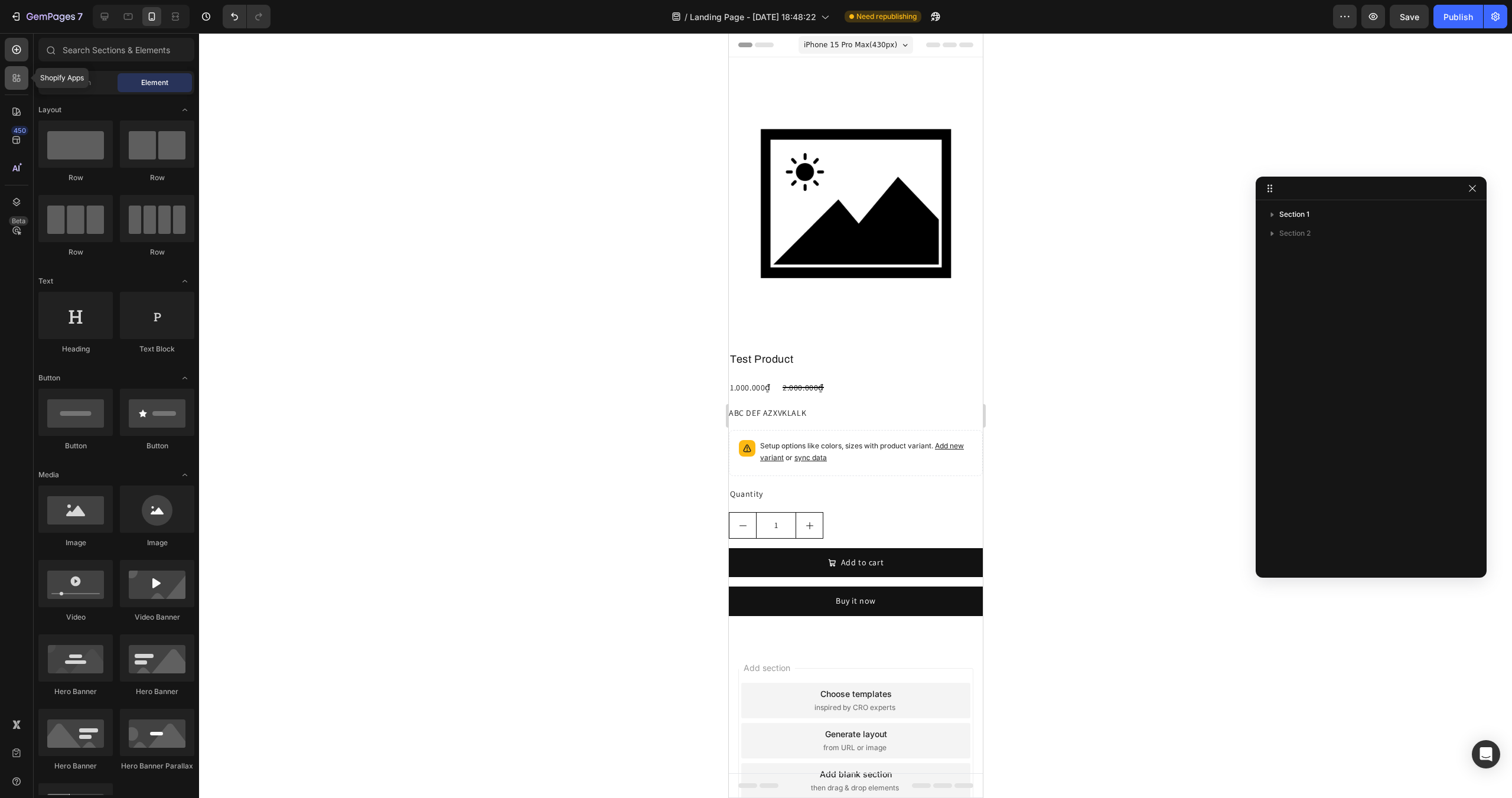
click at [16, 77] on icon at bounding box center [15, 76] width 4 height 4
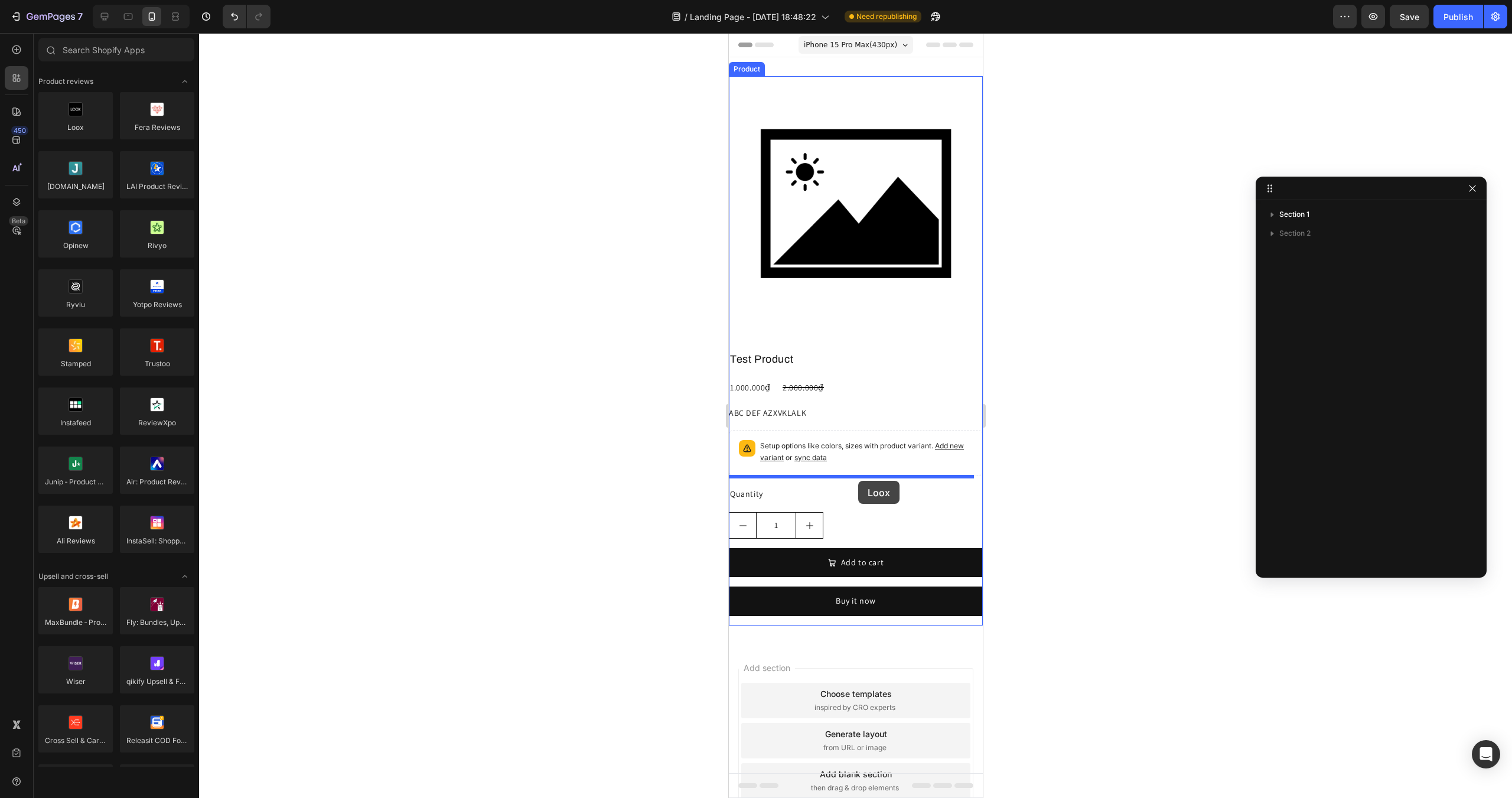
drag, startPoint x: 820, startPoint y: 147, endPoint x: 858, endPoint y: 481, distance: 336.2
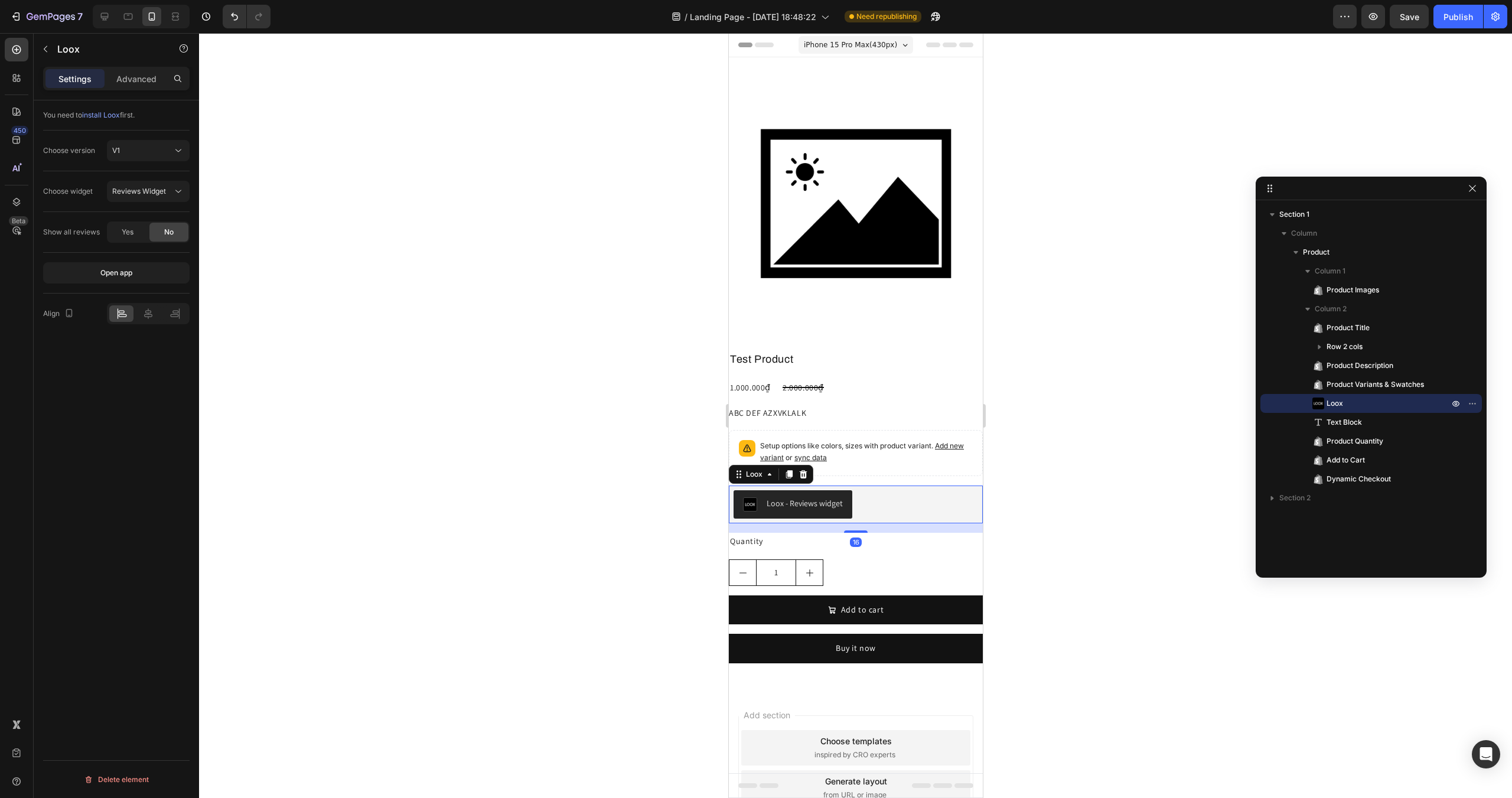
click at [937, 491] on div "Loox - Reviews widget" at bounding box center [855, 505] width 245 height 28
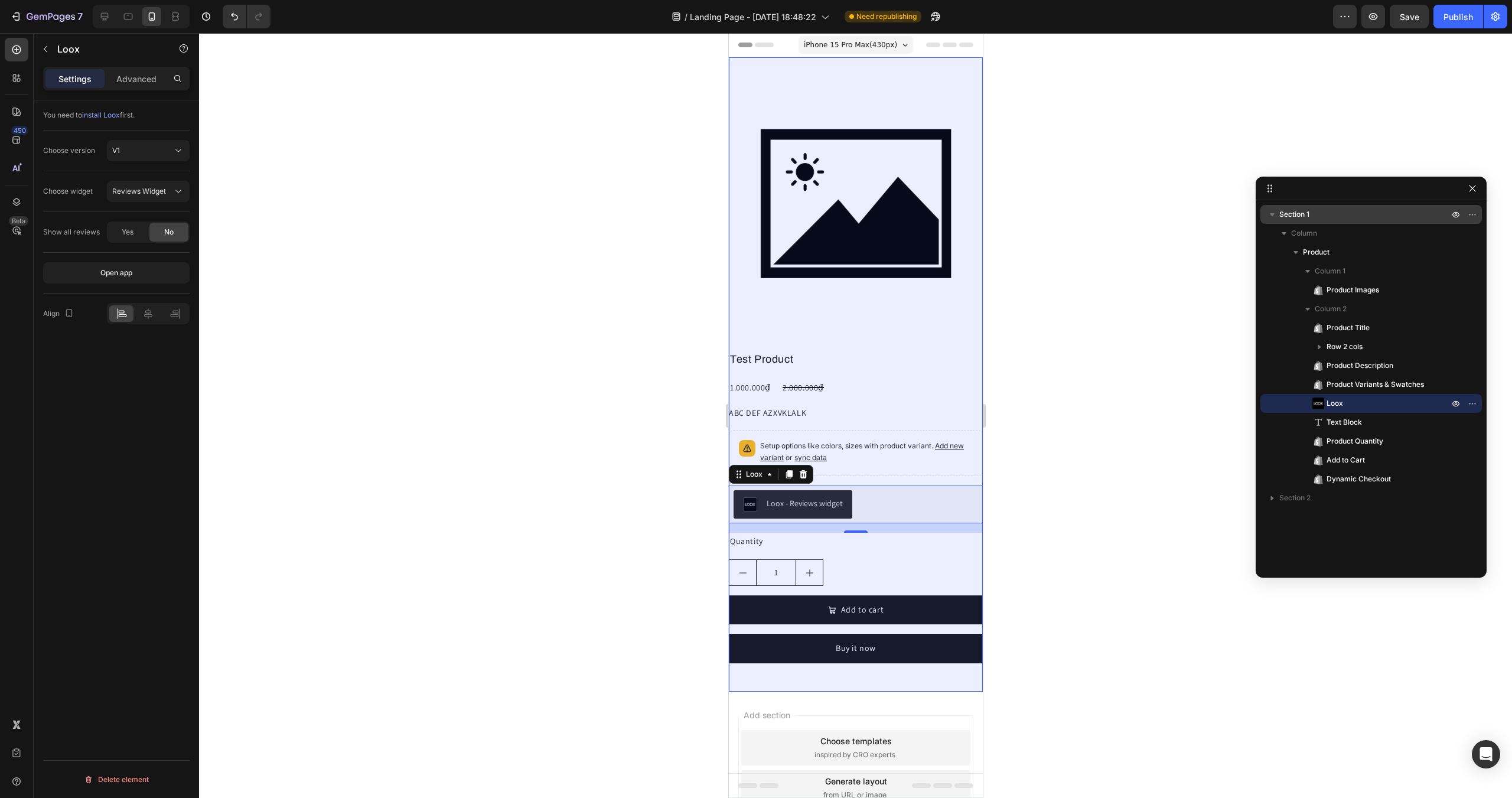
click at [1266, 211] on icon "button" at bounding box center [1272, 214] width 12 height 12
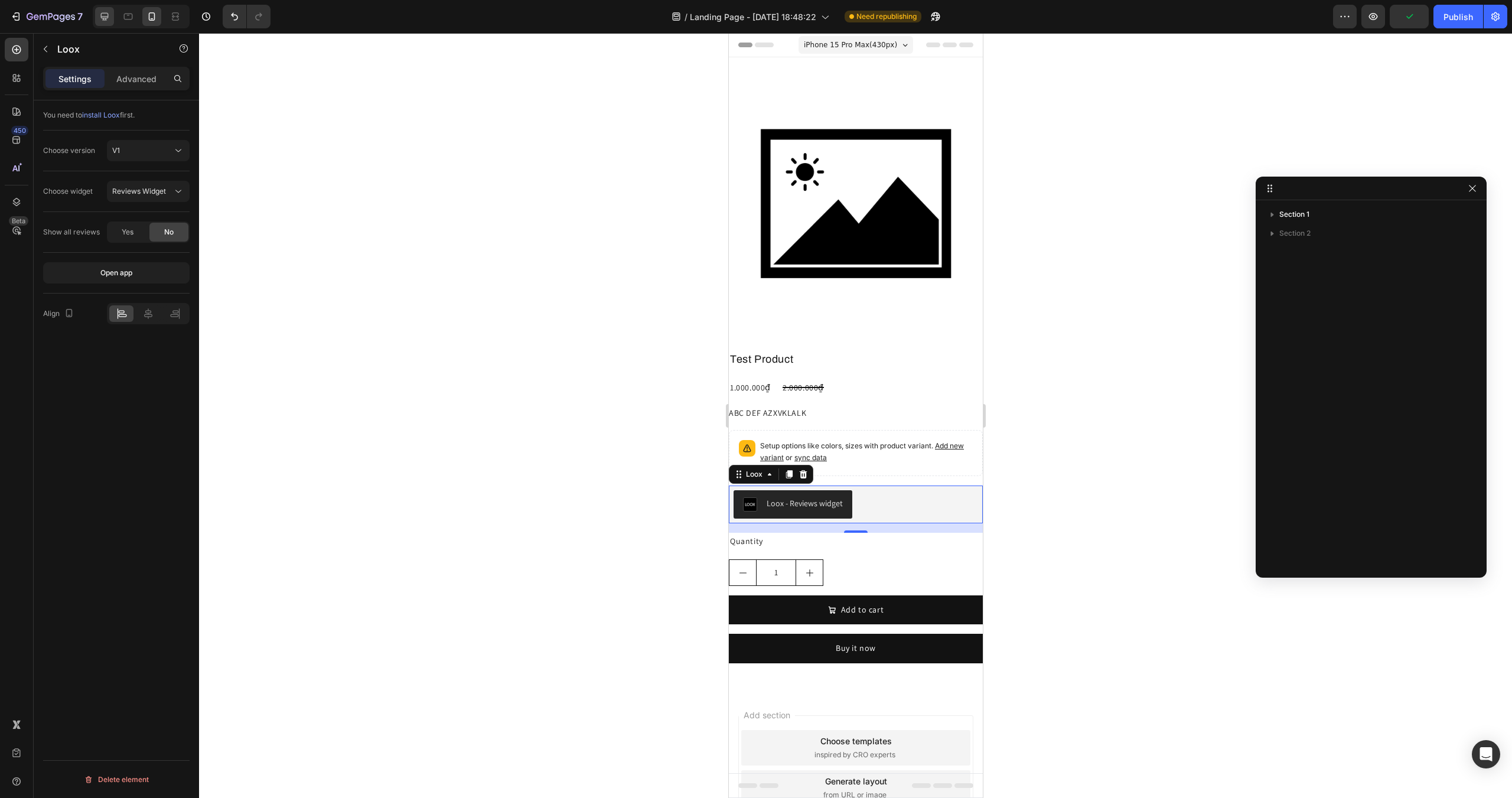
click at [103, 16] on icon at bounding box center [104, 16] width 12 height 12
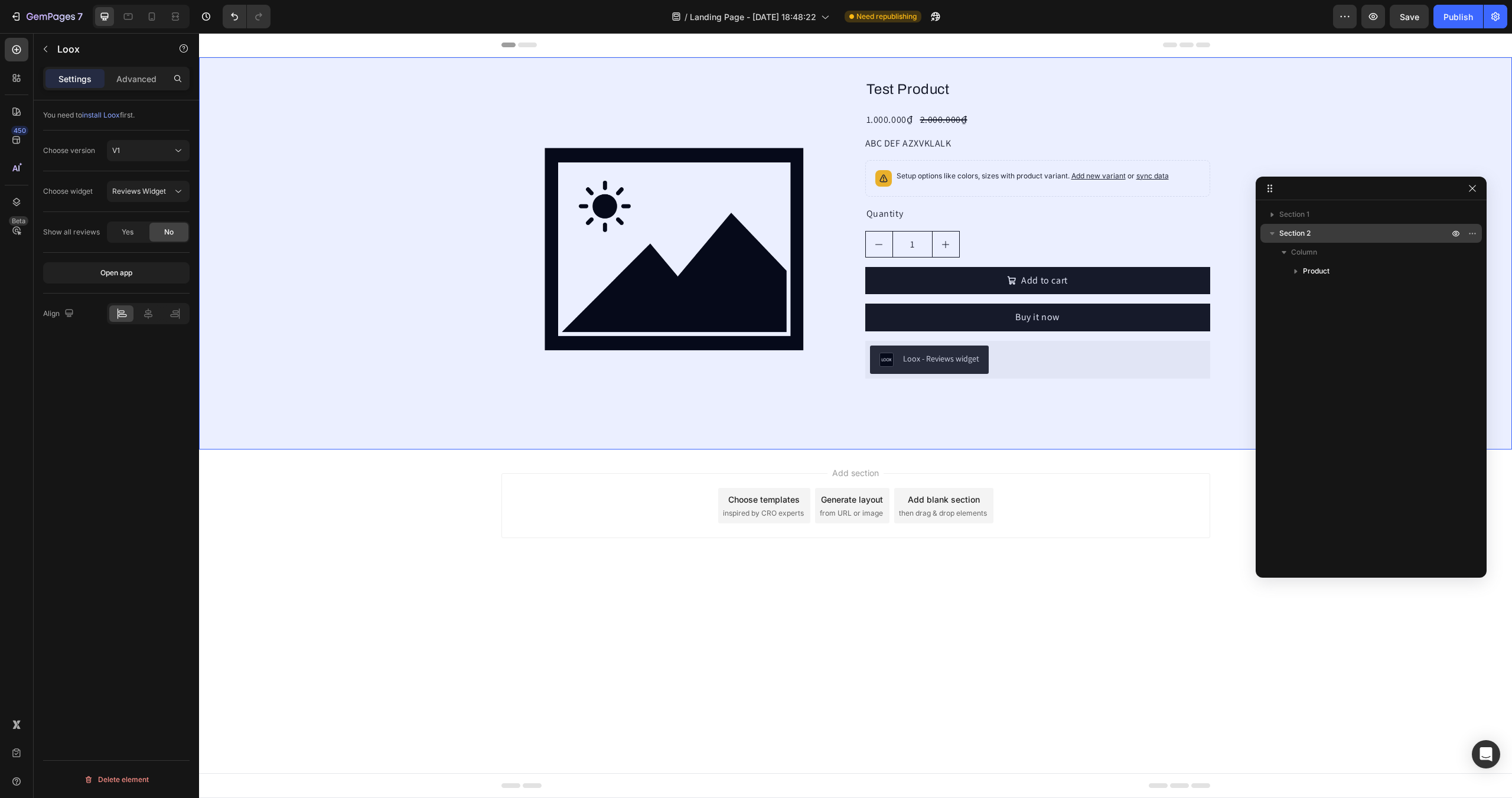
click at [1275, 234] on icon "button" at bounding box center [1272, 233] width 12 height 12
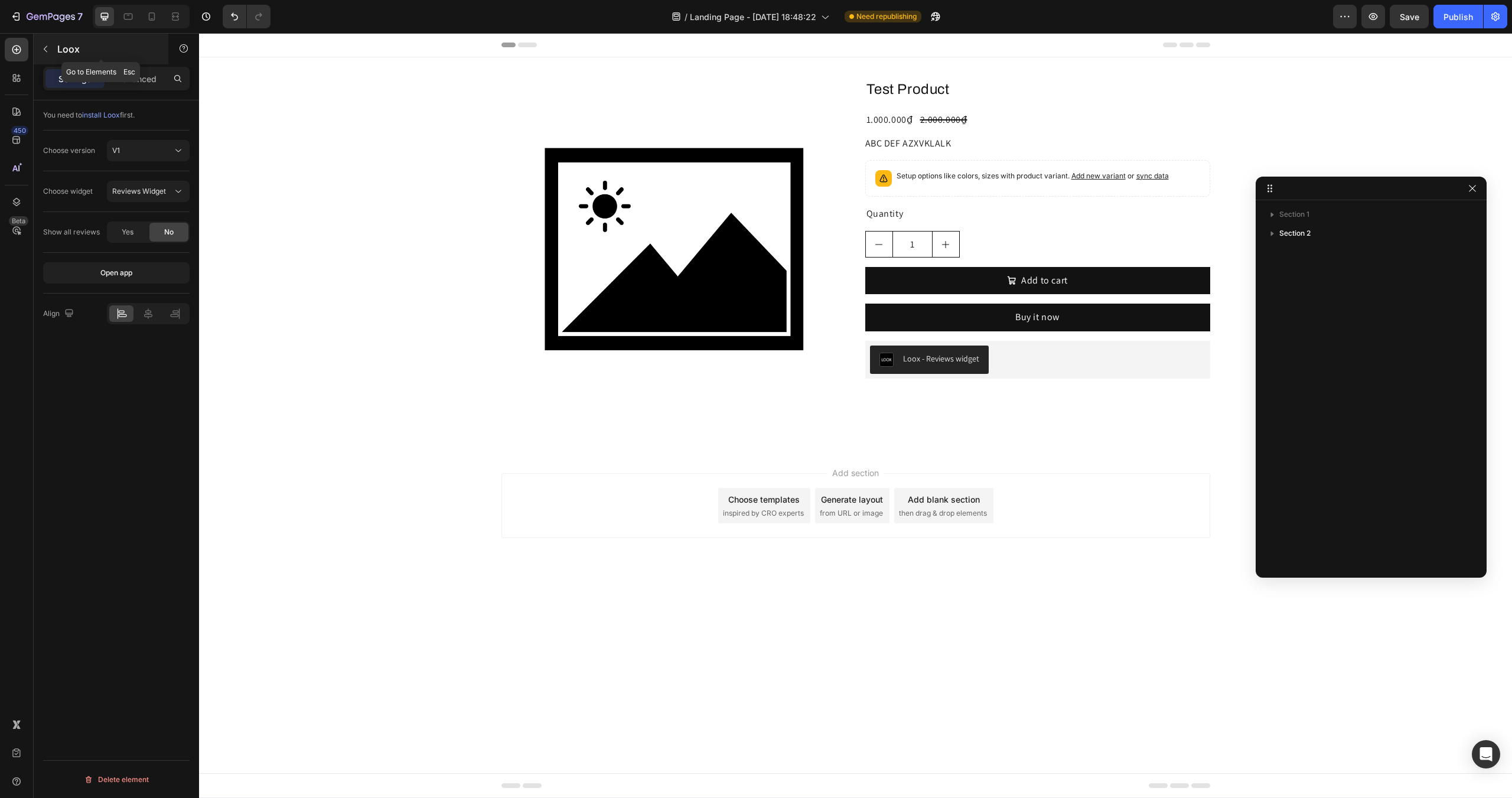
click at [48, 47] on icon "button" at bounding box center [45, 49] width 9 height 9
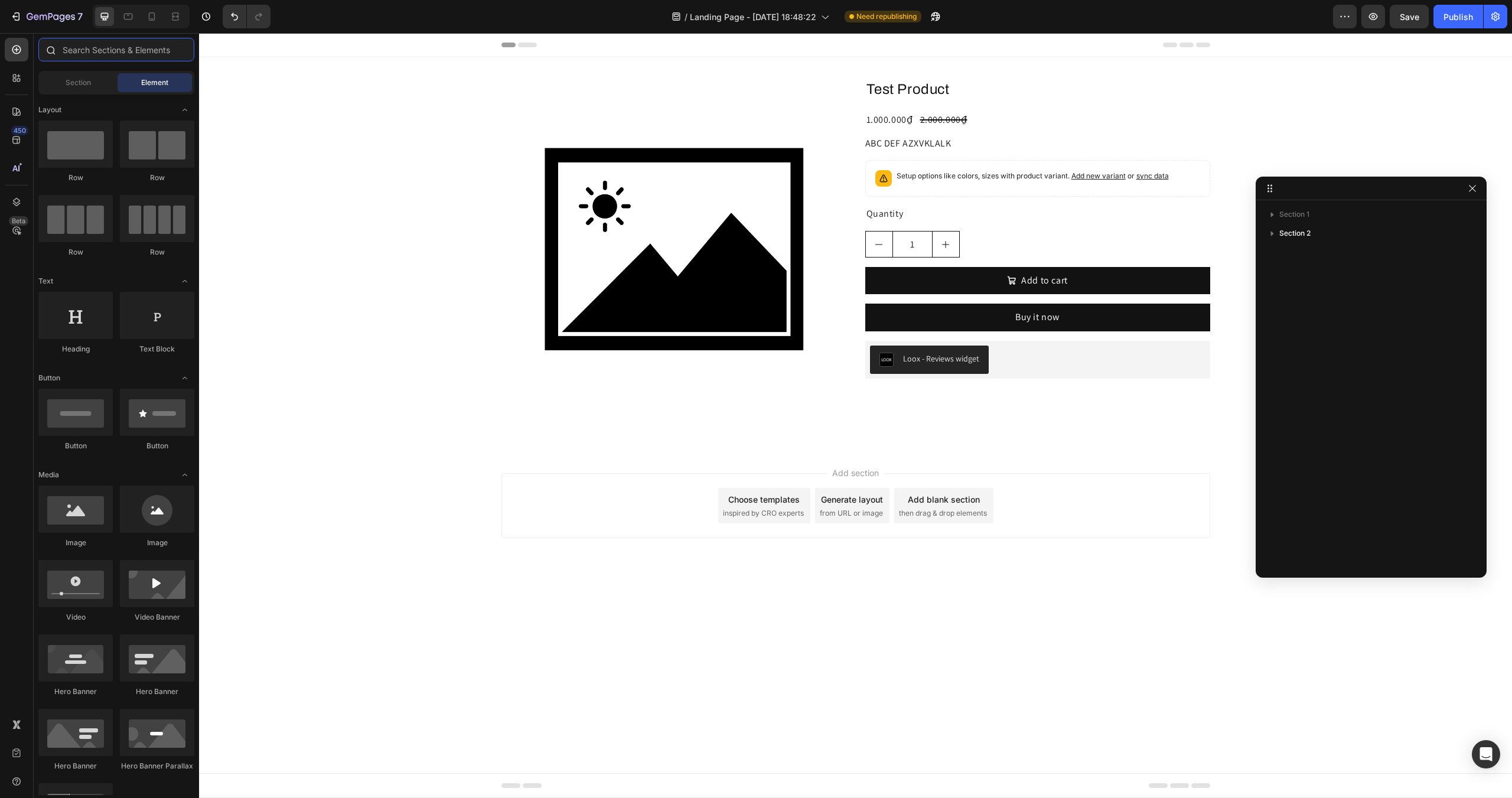
click at [84, 39] on input "text" at bounding box center [116, 49] width 156 height 24
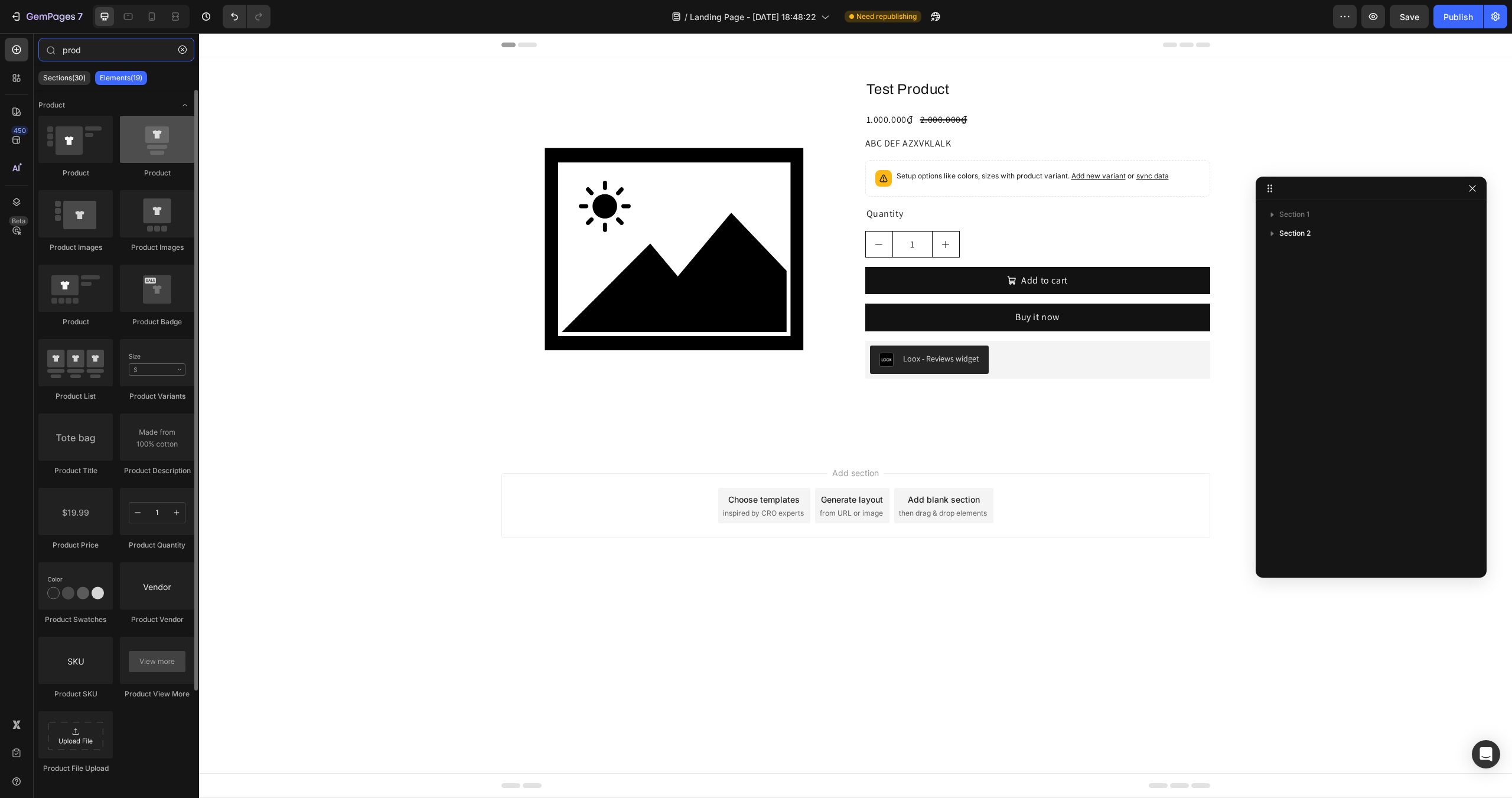
type input "prod"
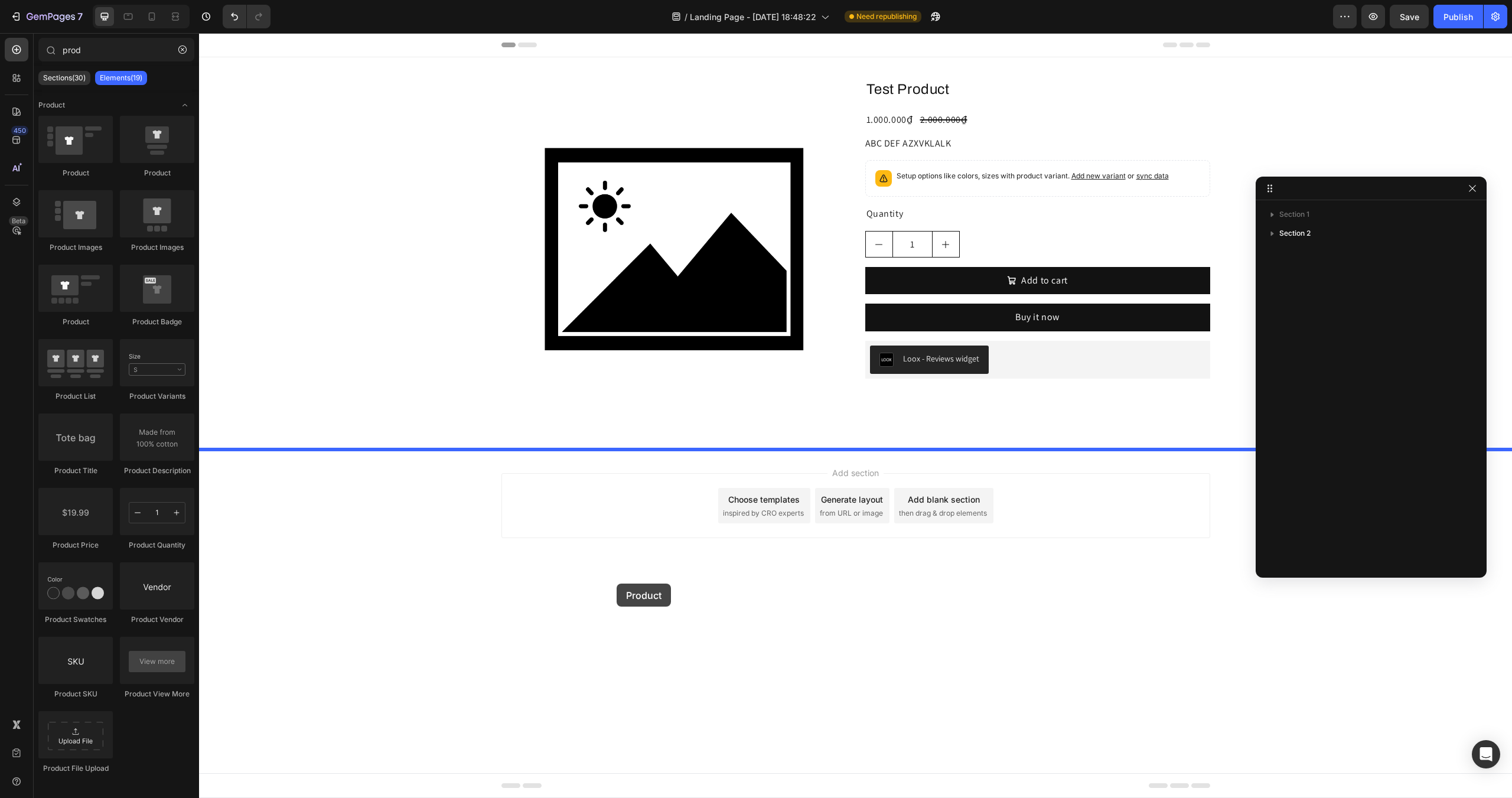
drag, startPoint x: 376, startPoint y: 183, endPoint x: 617, endPoint y: 584, distance: 467.8
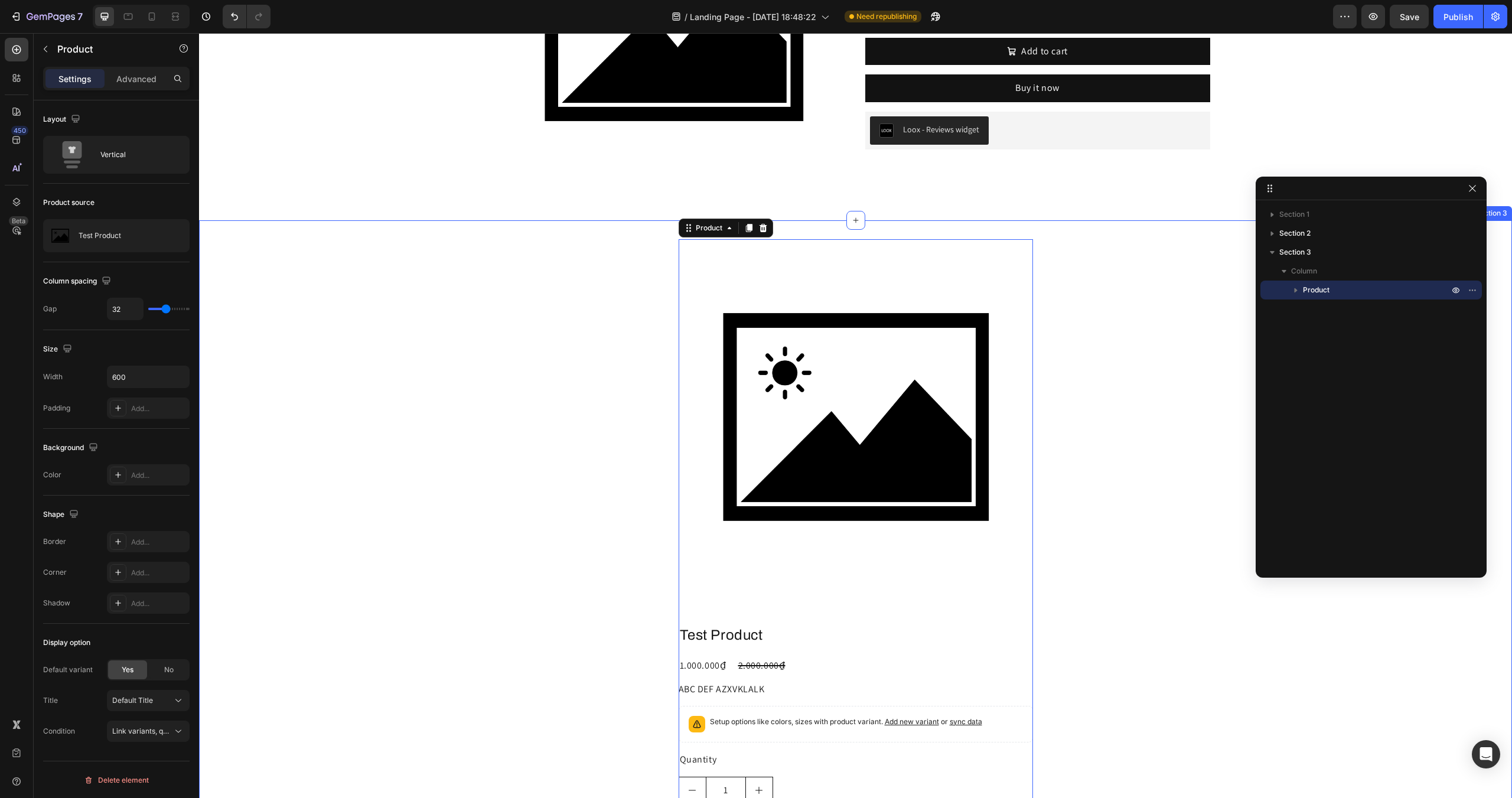
scroll to position [295, 0]
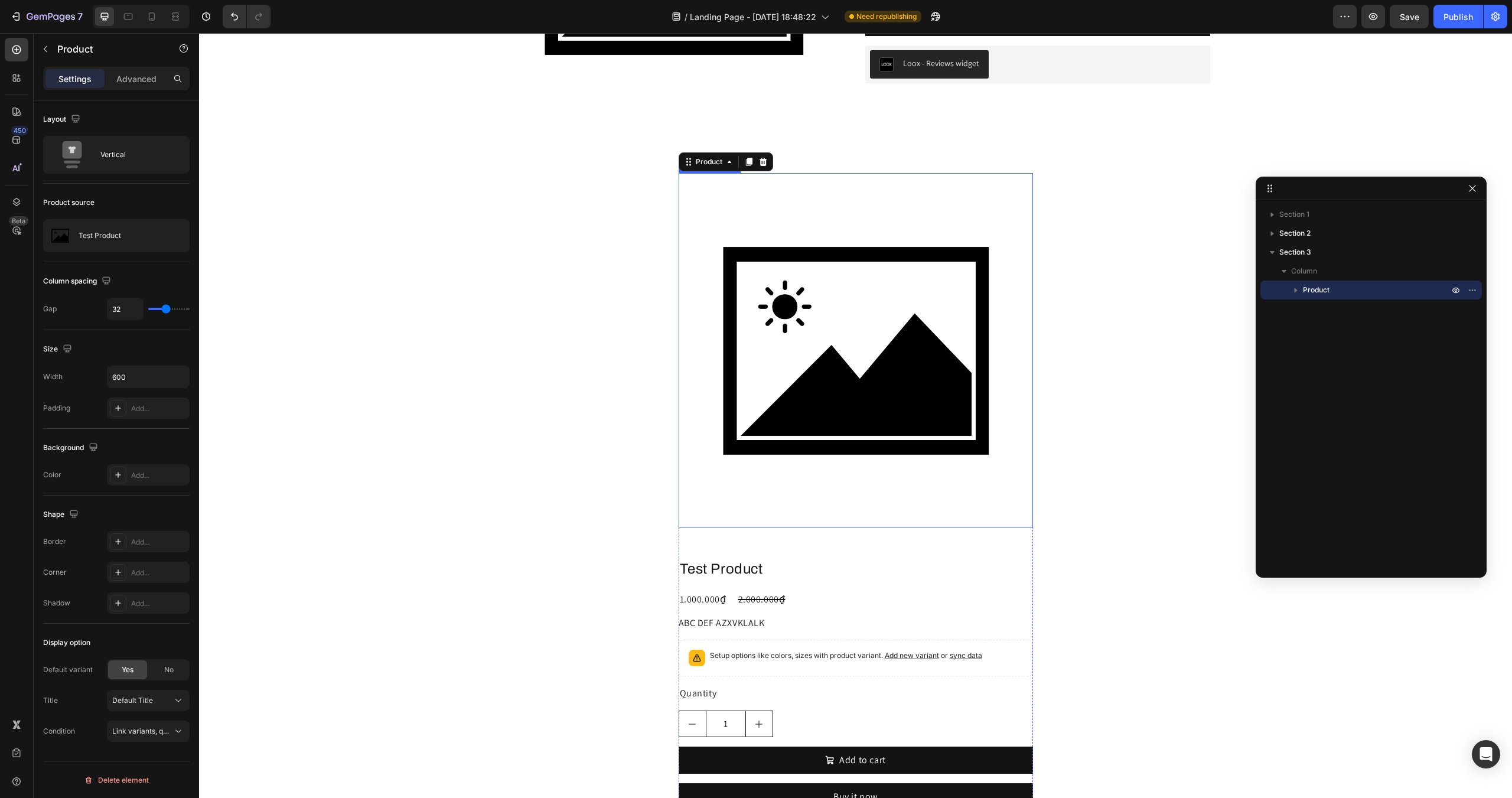
click at [787, 342] on img at bounding box center [856, 350] width 354 height 354
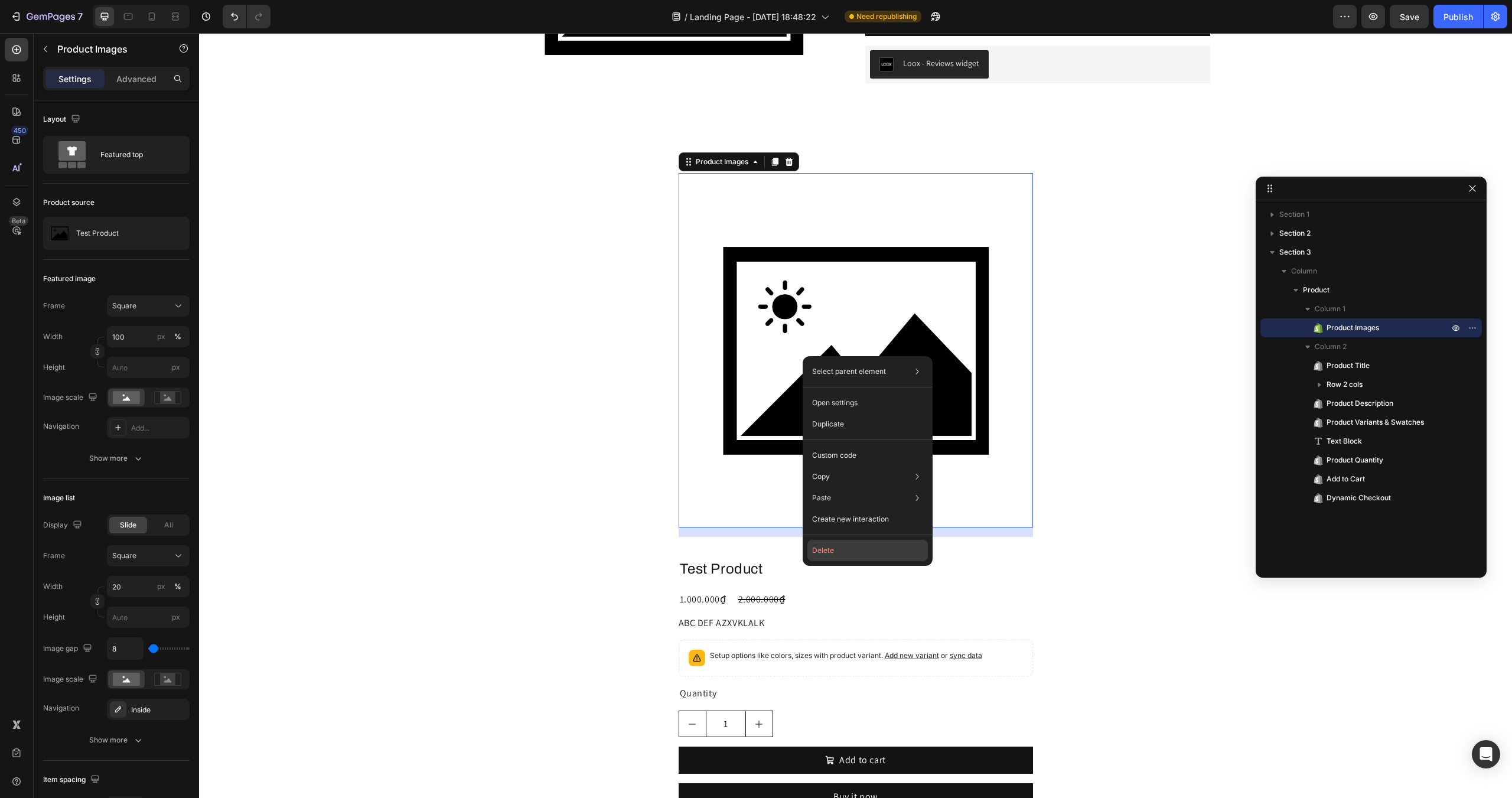
click at [844, 544] on button "Delete" at bounding box center [868, 550] width 121 height 21
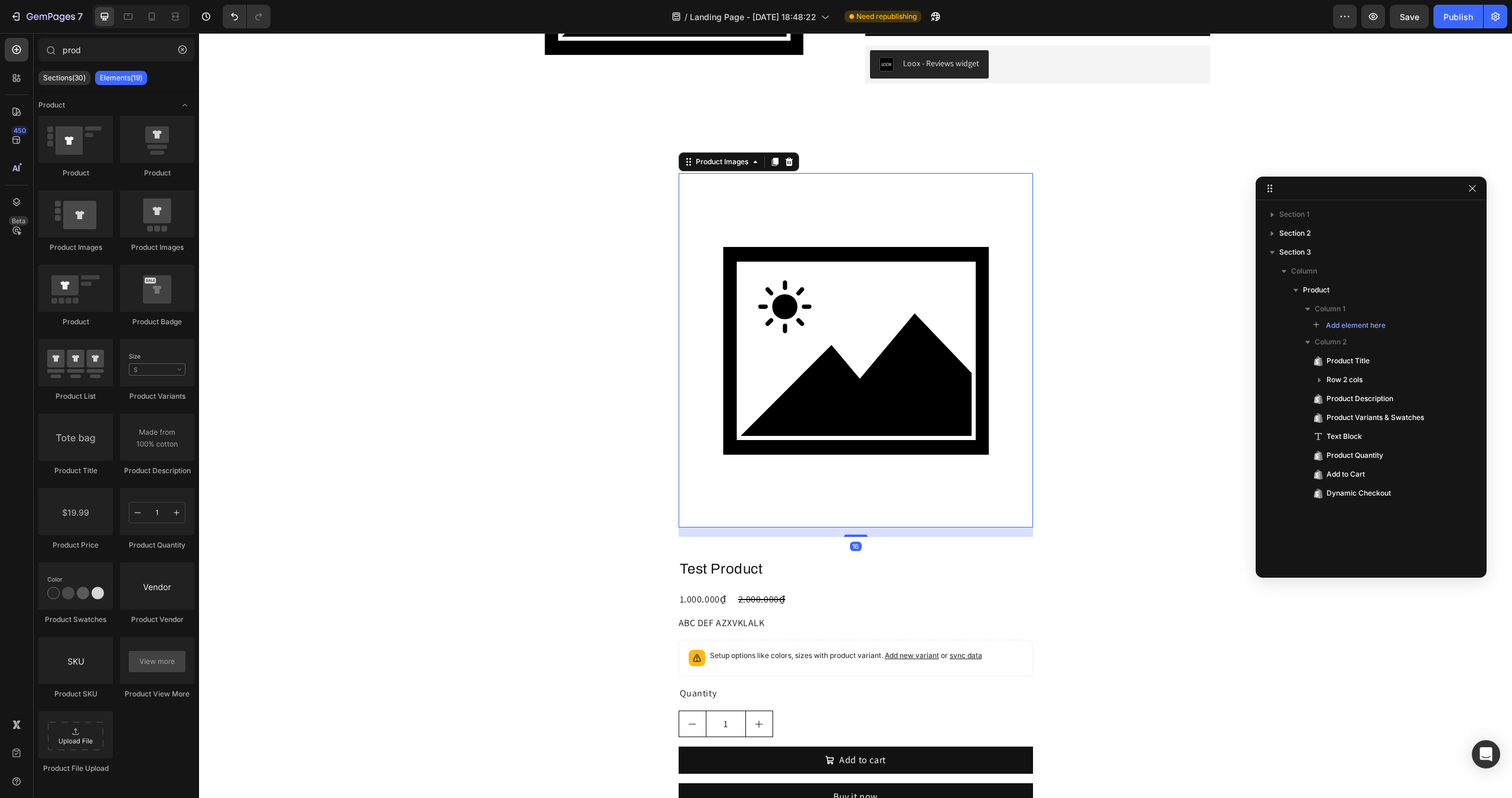
scroll to position [178, 0]
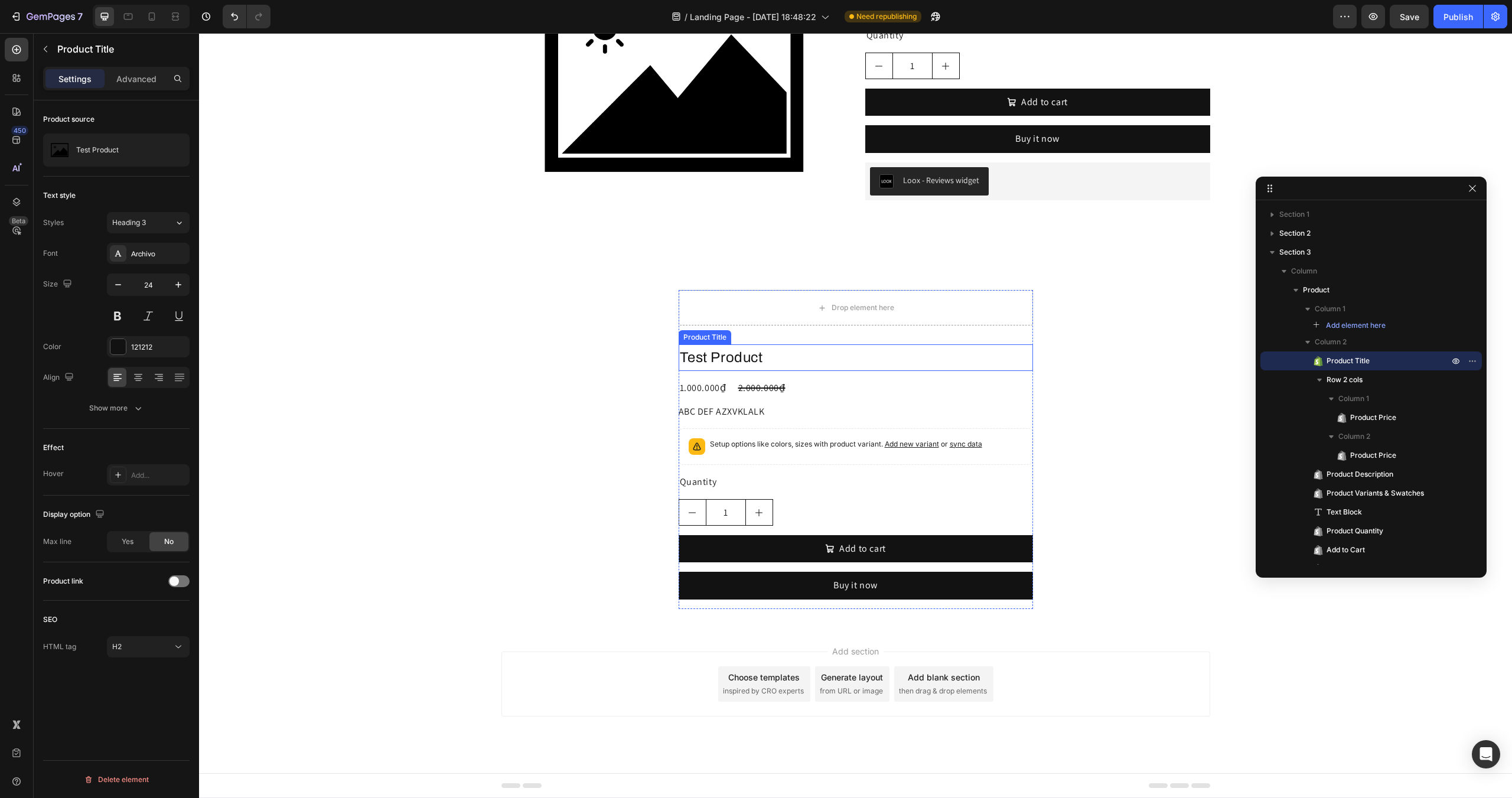
click at [820, 361] on h2 "Test Product" at bounding box center [856, 358] width 354 height 27
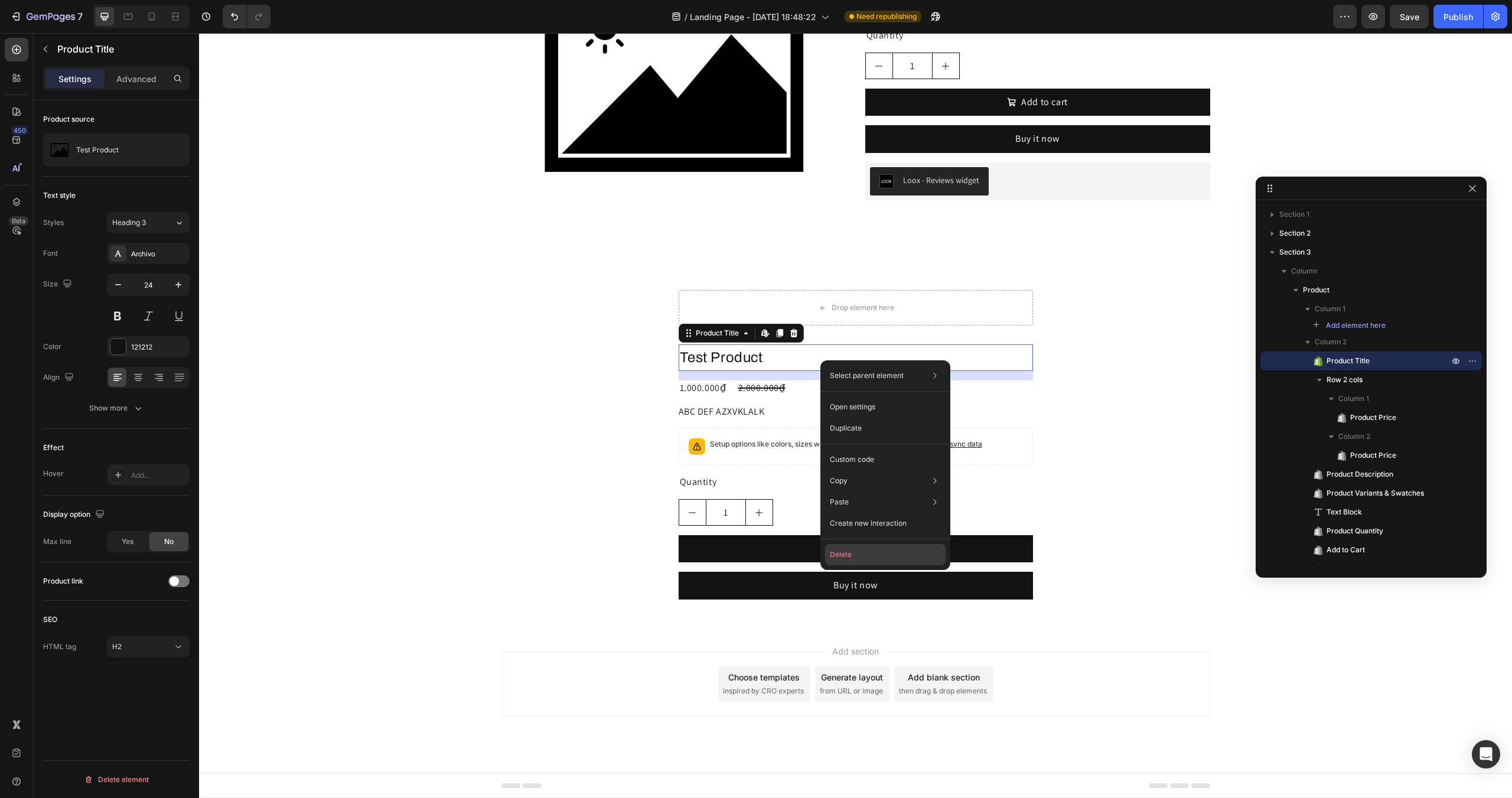
click at [853, 558] on button "Delete" at bounding box center [886, 555] width 121 height 21
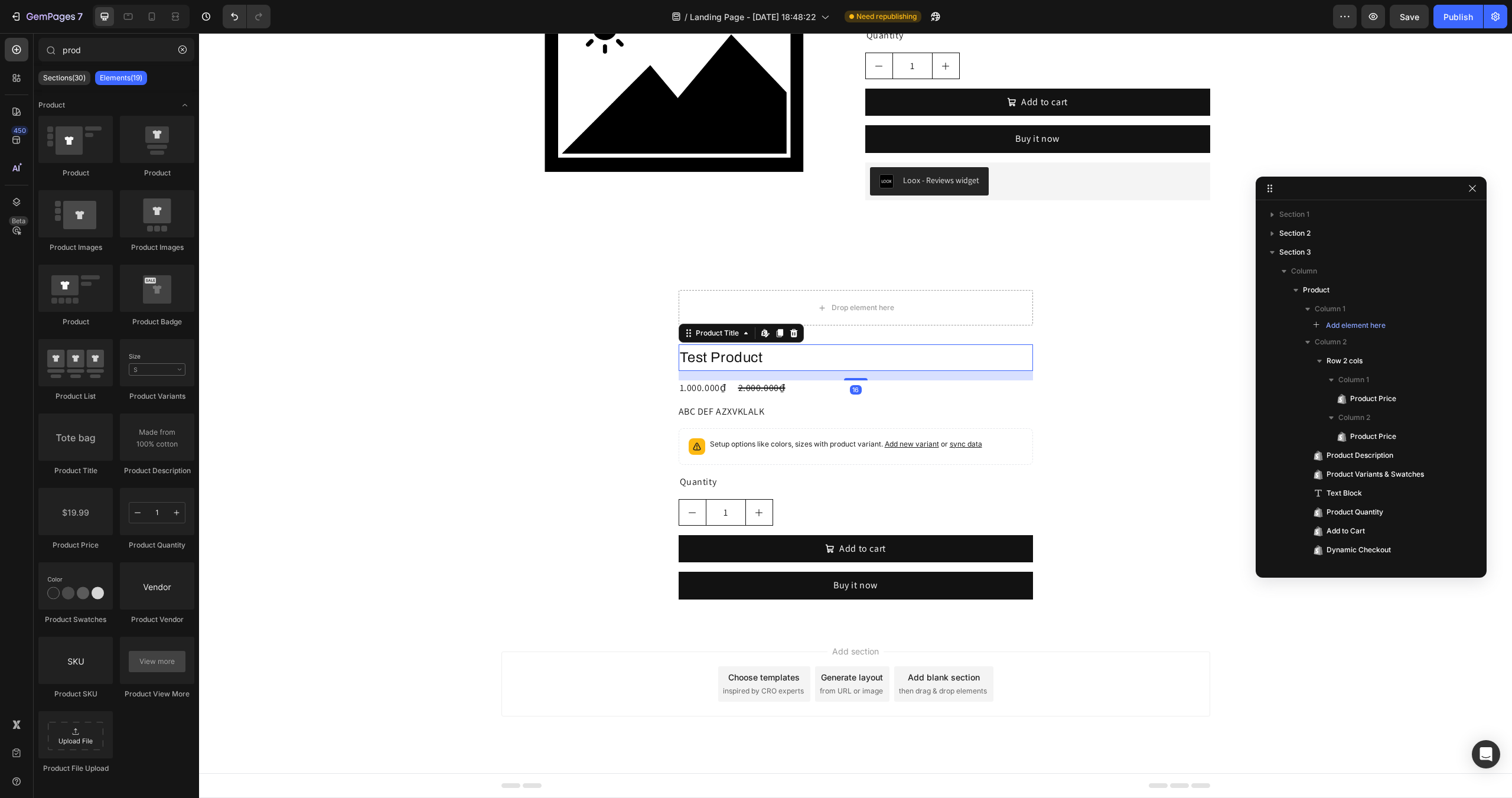
scroll to position [142, 0]
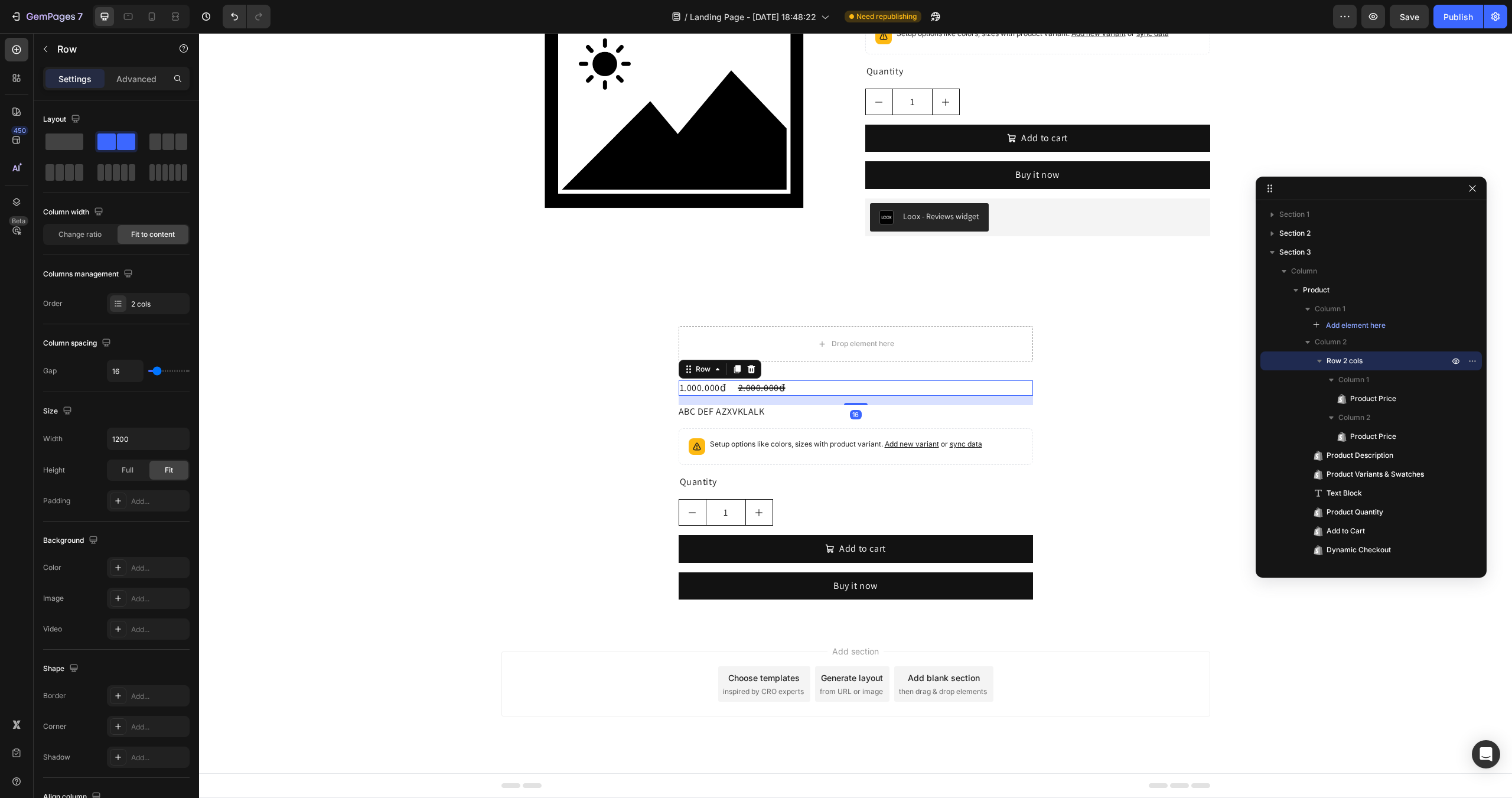
click at [826, 387] on div "1.000.000₫ Product Price Product Price 2.000.000₫ Product Price Product Price R…" at bounding box center [856, 388] width 354 height 15
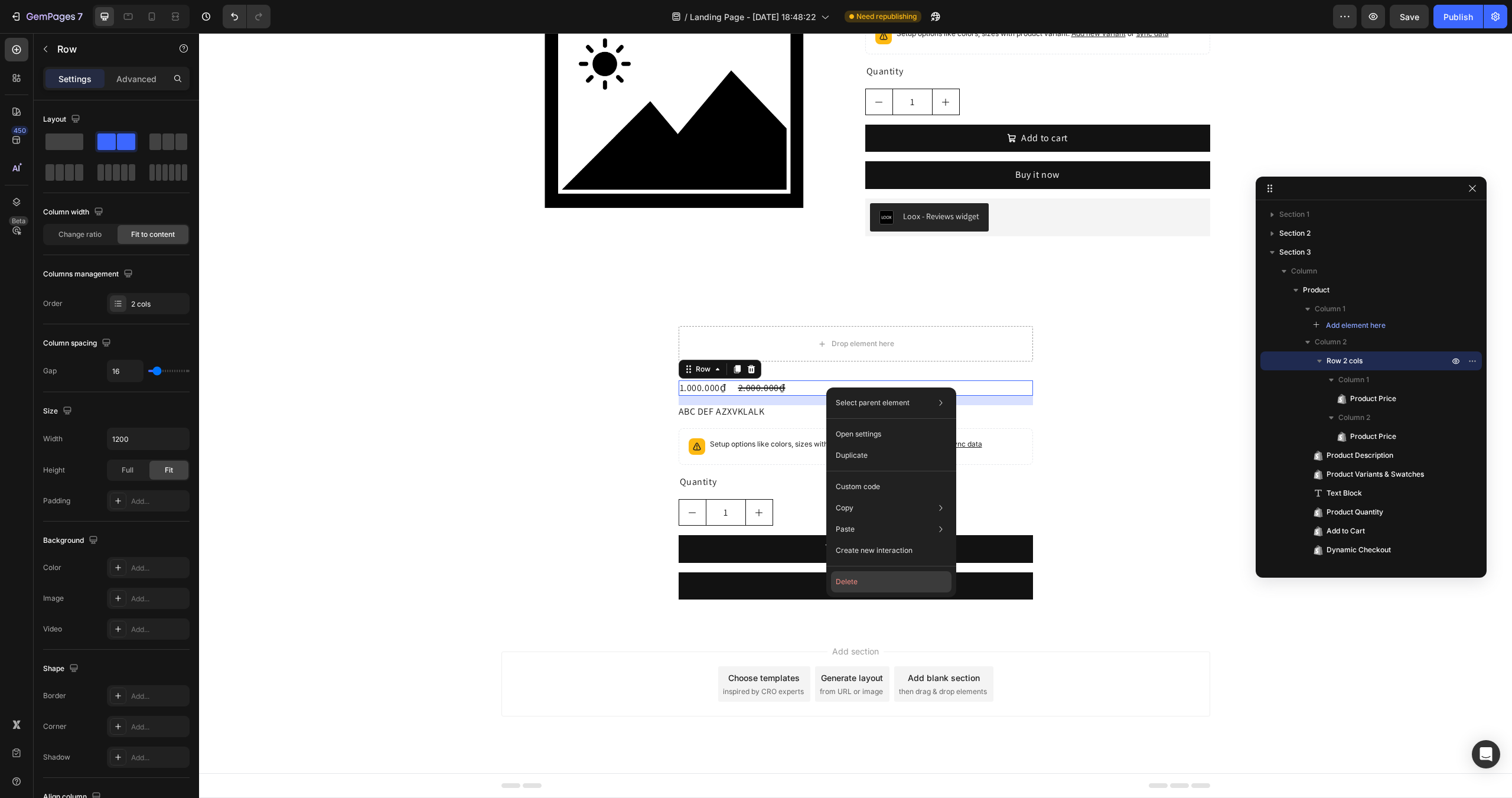
click at [857, 580] on button "Delete" at bounding box center [892, 582] width 121 height 21
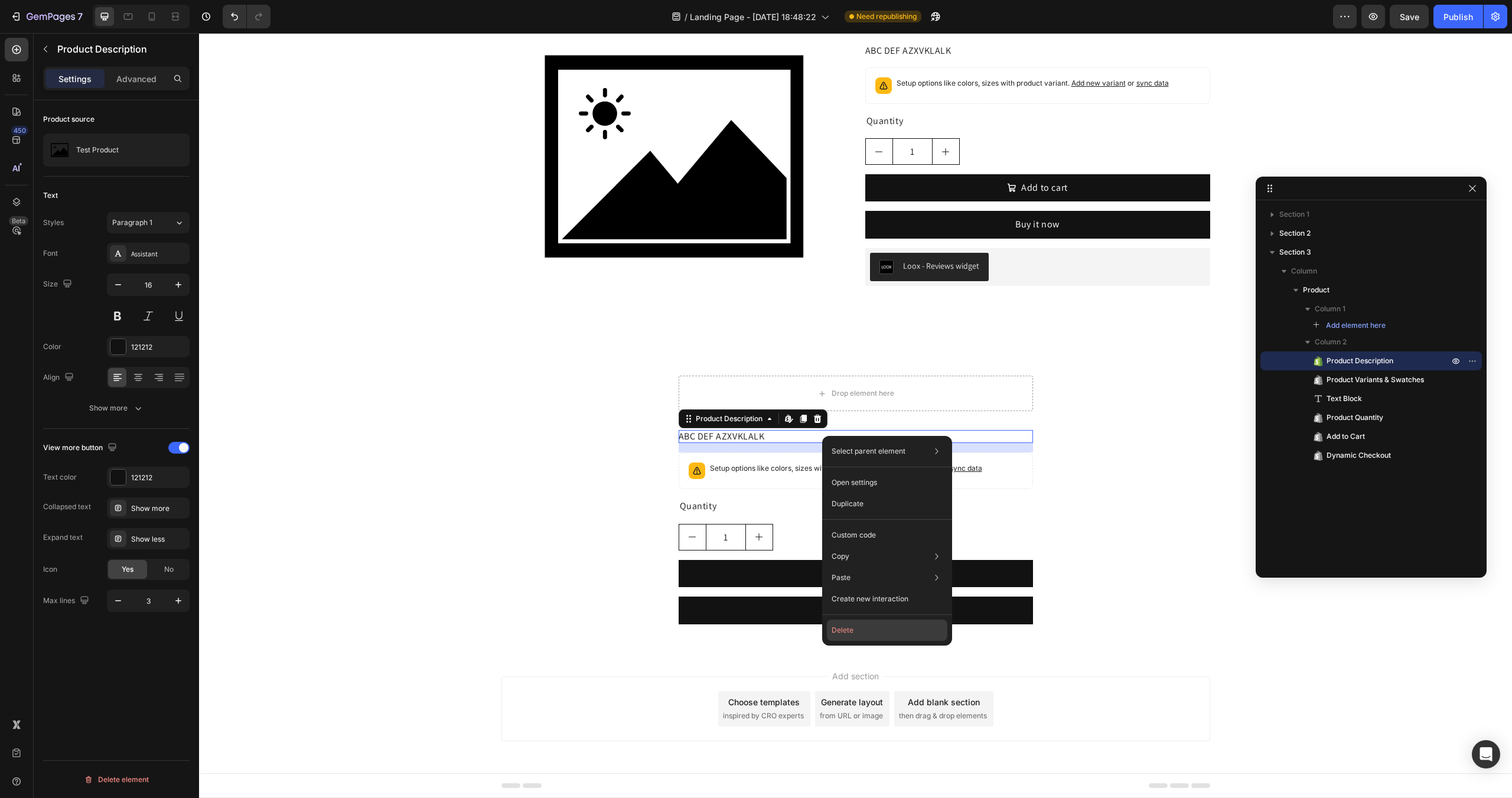
click at [864, 634] on button "Delete" at bounding box center [887, 630] width 121 height 21
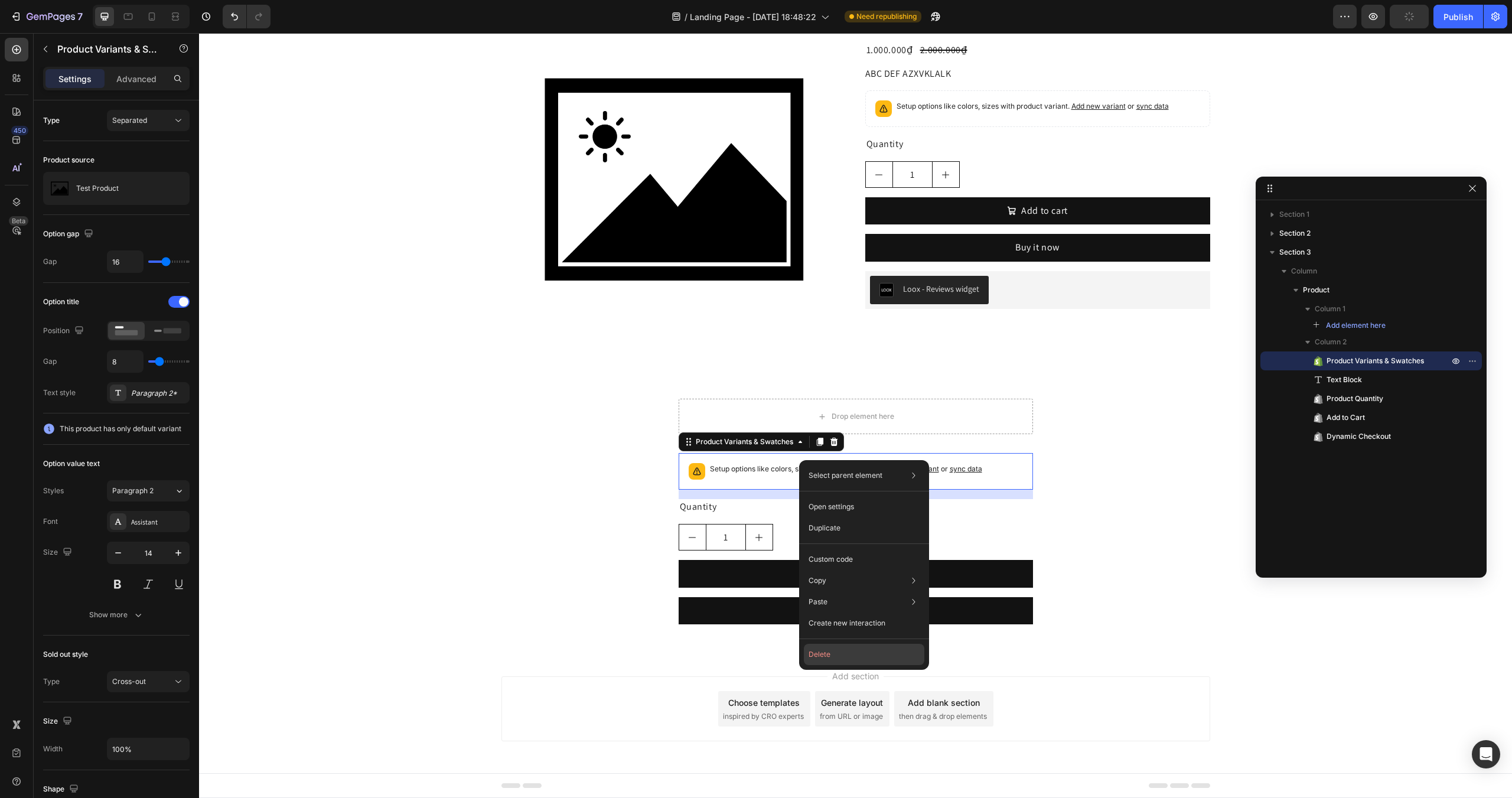
click at [839, 655] on button "Delete" at bounding box center [864, 655] width 121 height 21
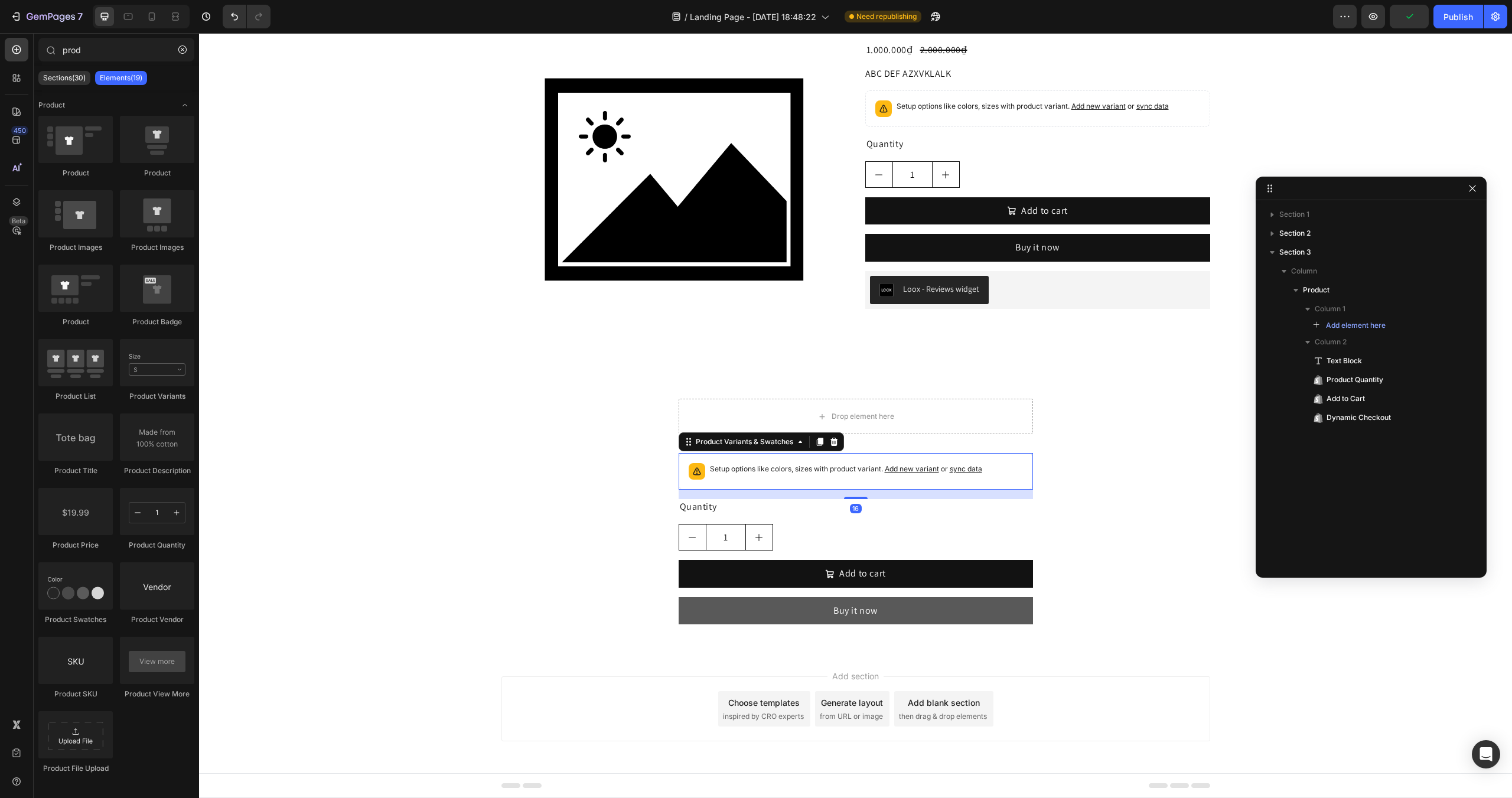
scroll to position [24, 0]
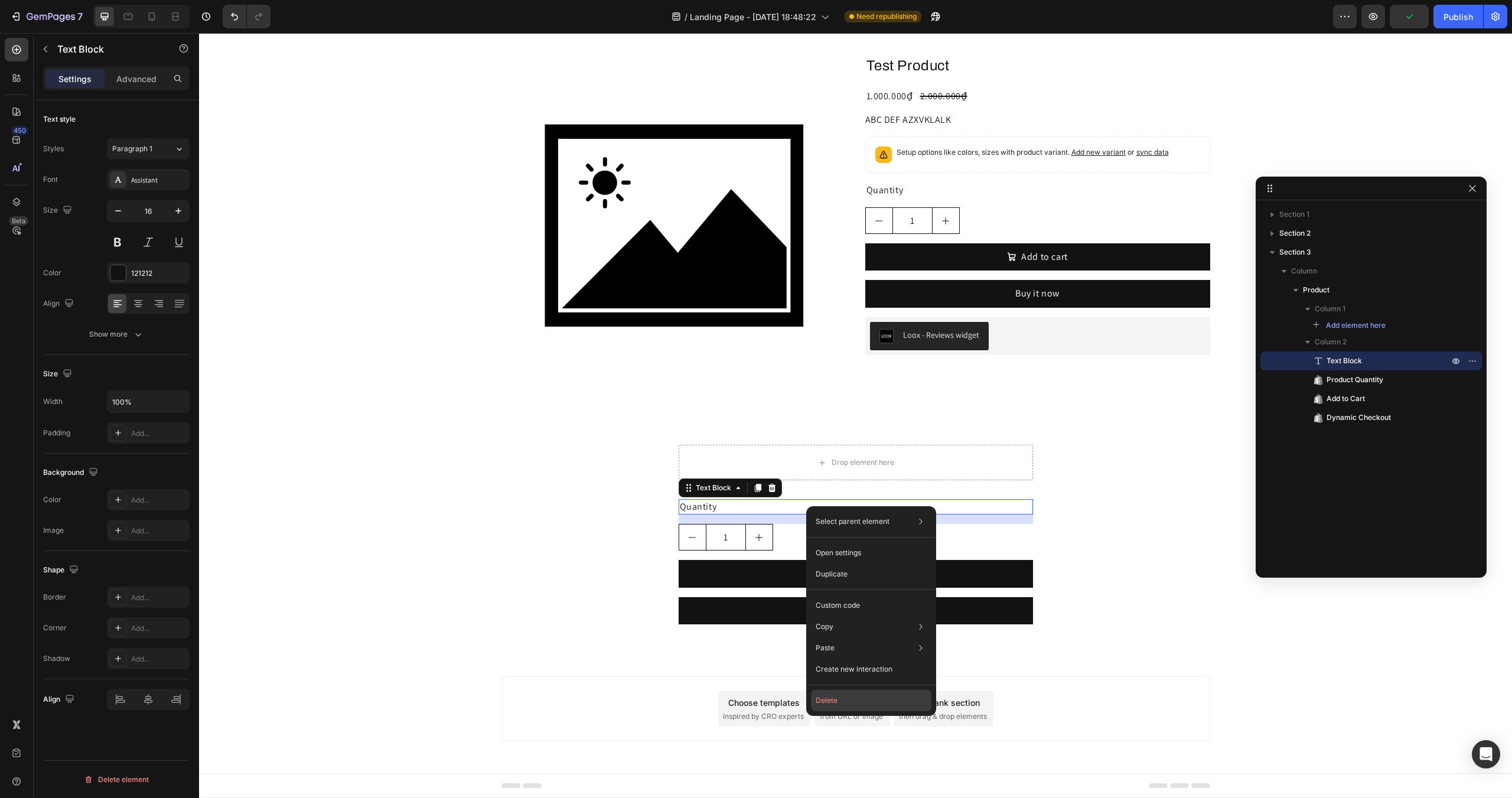
drag, startPoint x: 847, startPoint y: 695, endPoint x: 614, endPoint y: 547, distance: 276.0
click at [847, 695] on button "Delete" at bounding box center [872, 700] width 121 height 21
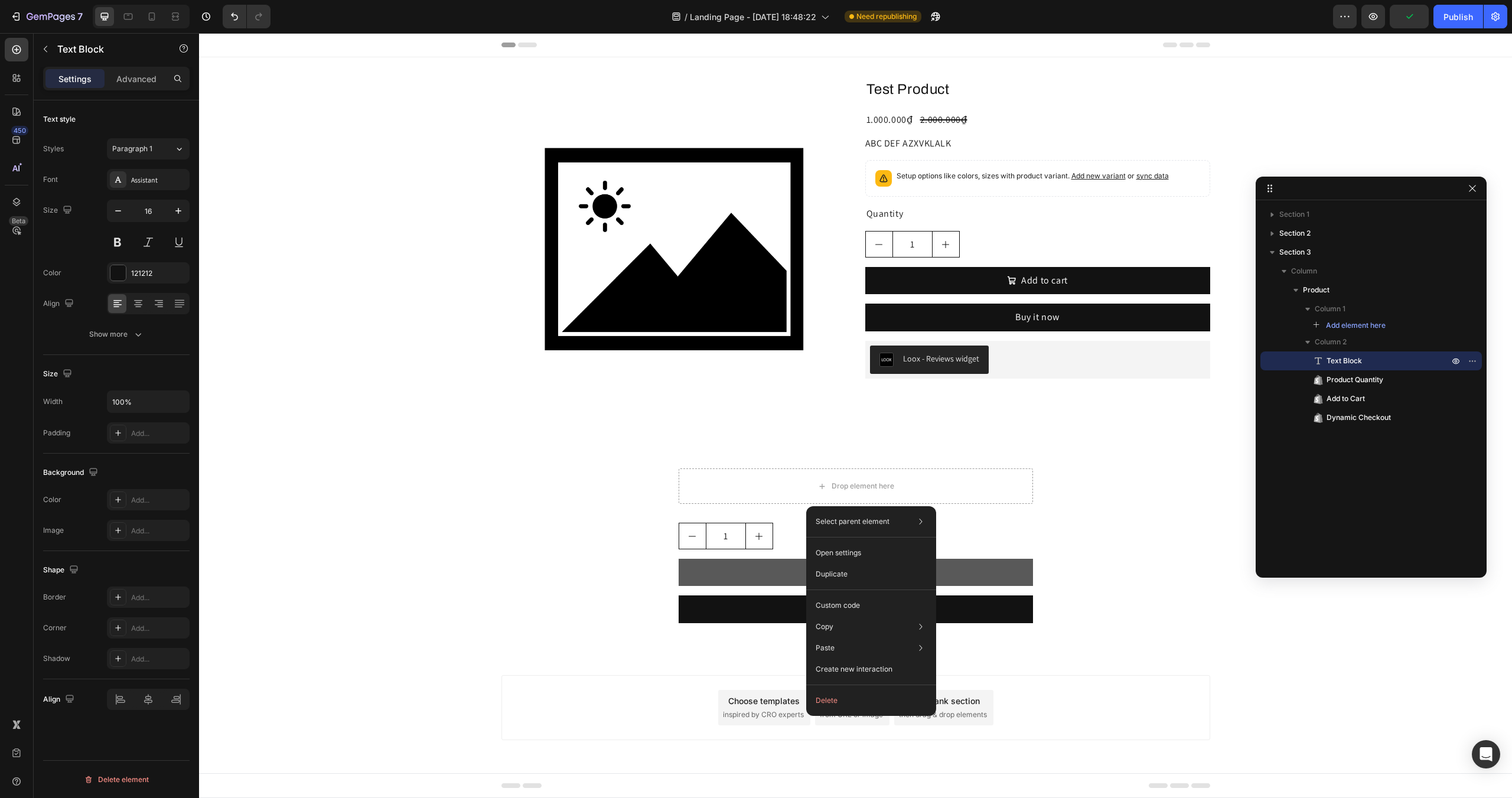
scroll to position [0, 0]
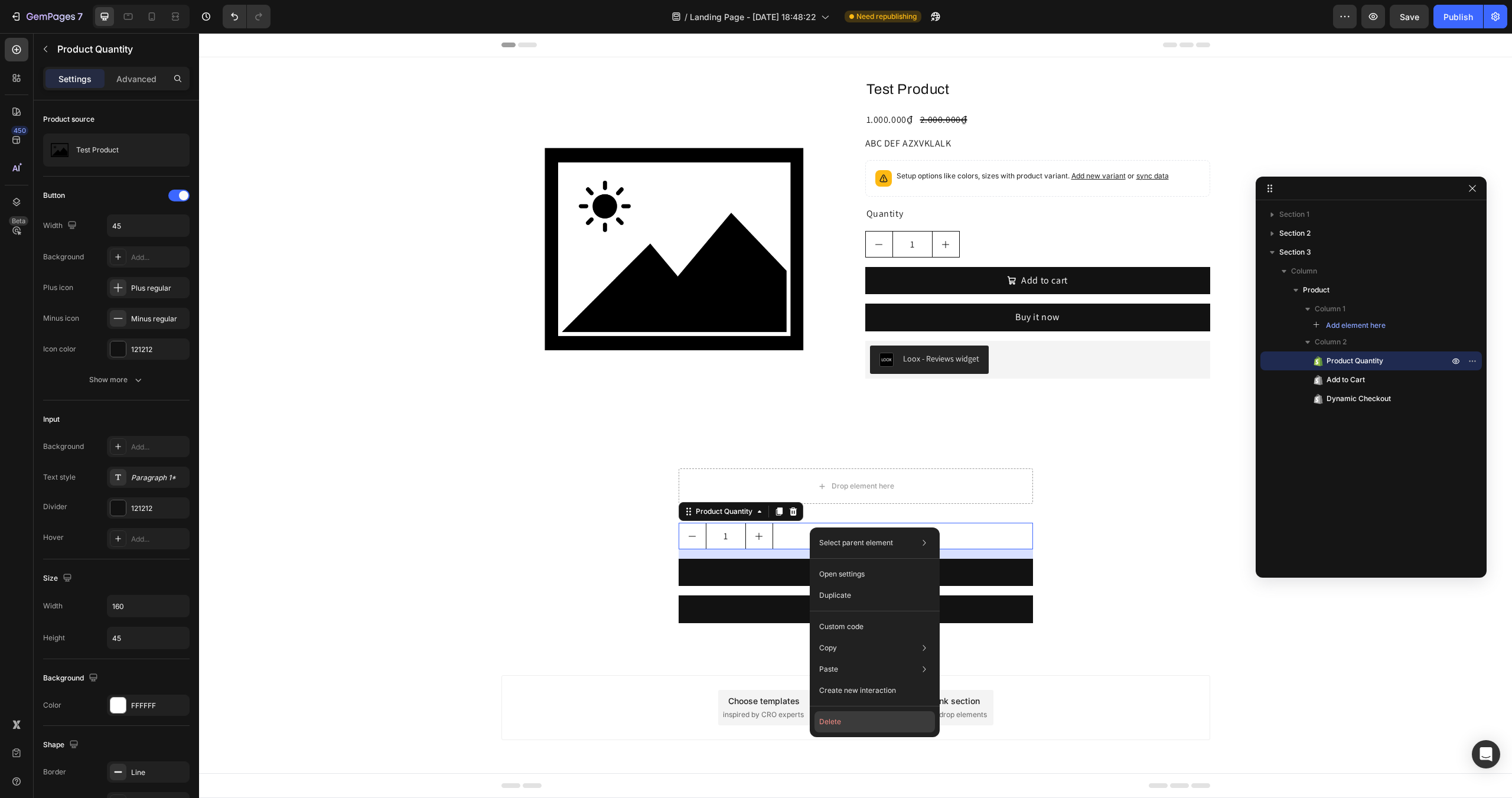
click at [843, 719] on button "Delete" at bounding box center [875, 722] width 121 height 21
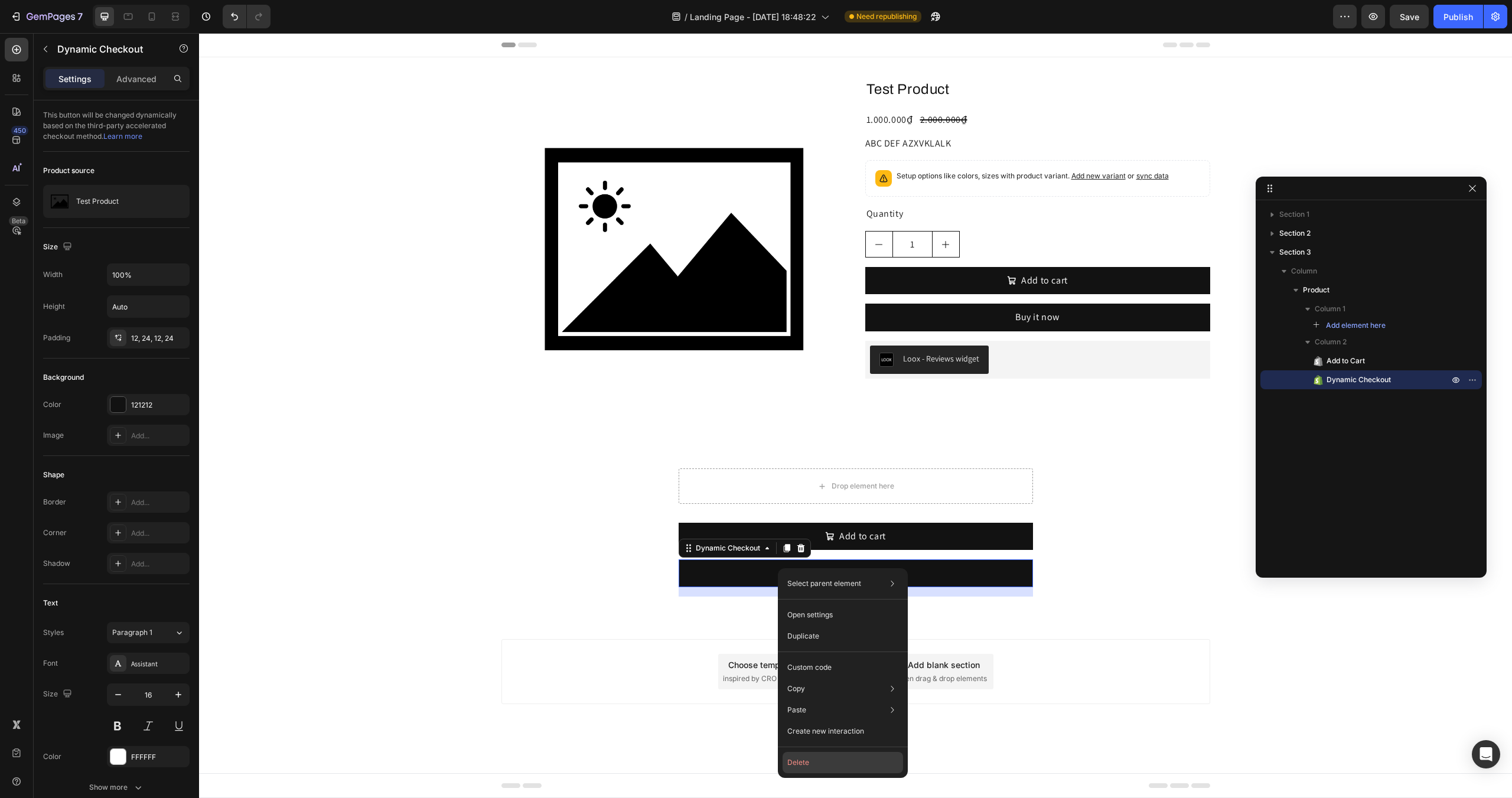
click at [807, 759] on button "Delete" at bounding box center [843, 763] width 121 height 21
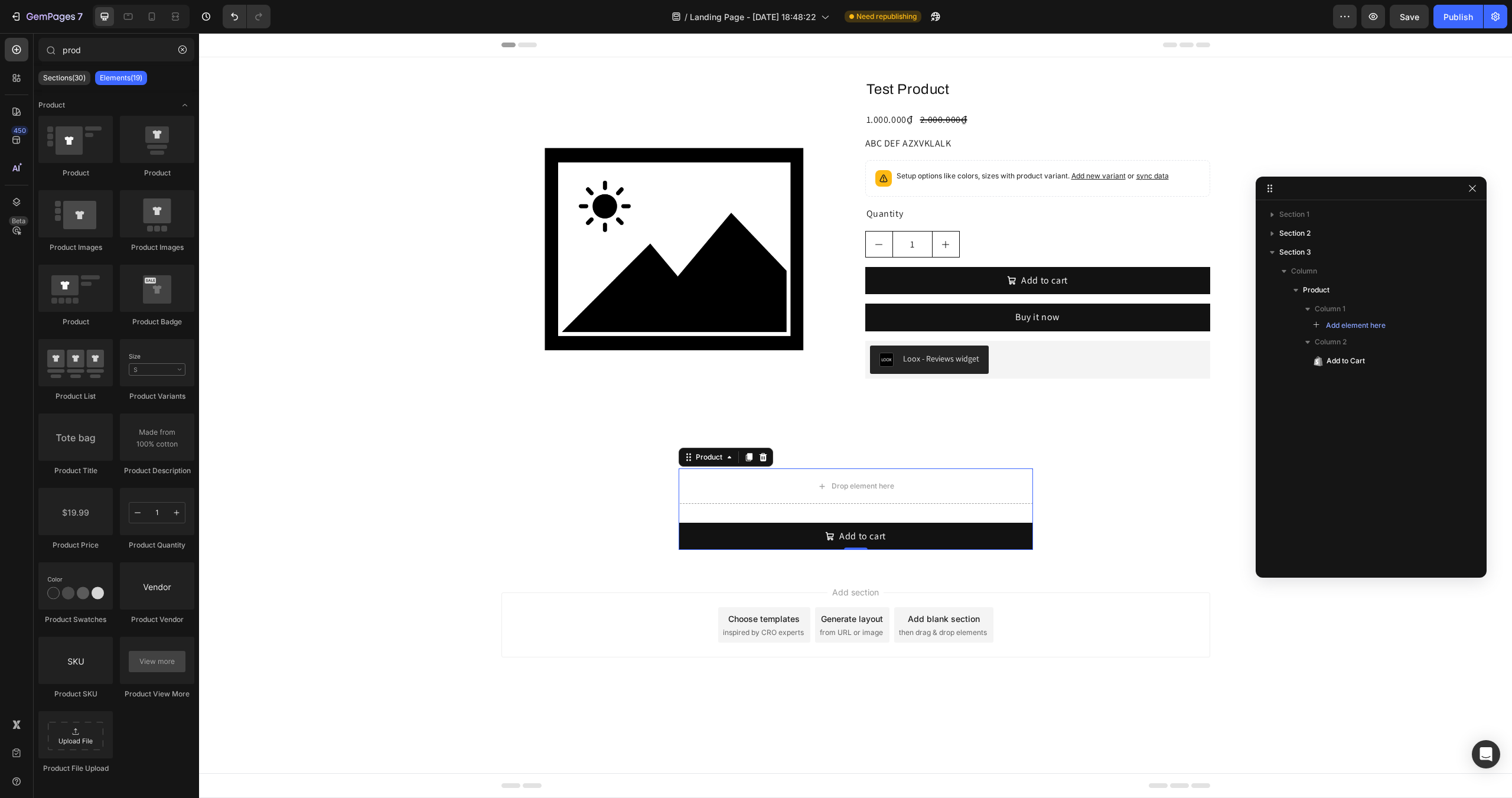
click at [764, 517] on div "Drop element here Add to cart Add to Cart Product 0" at bounding box center [856, 509] width 354 height 82
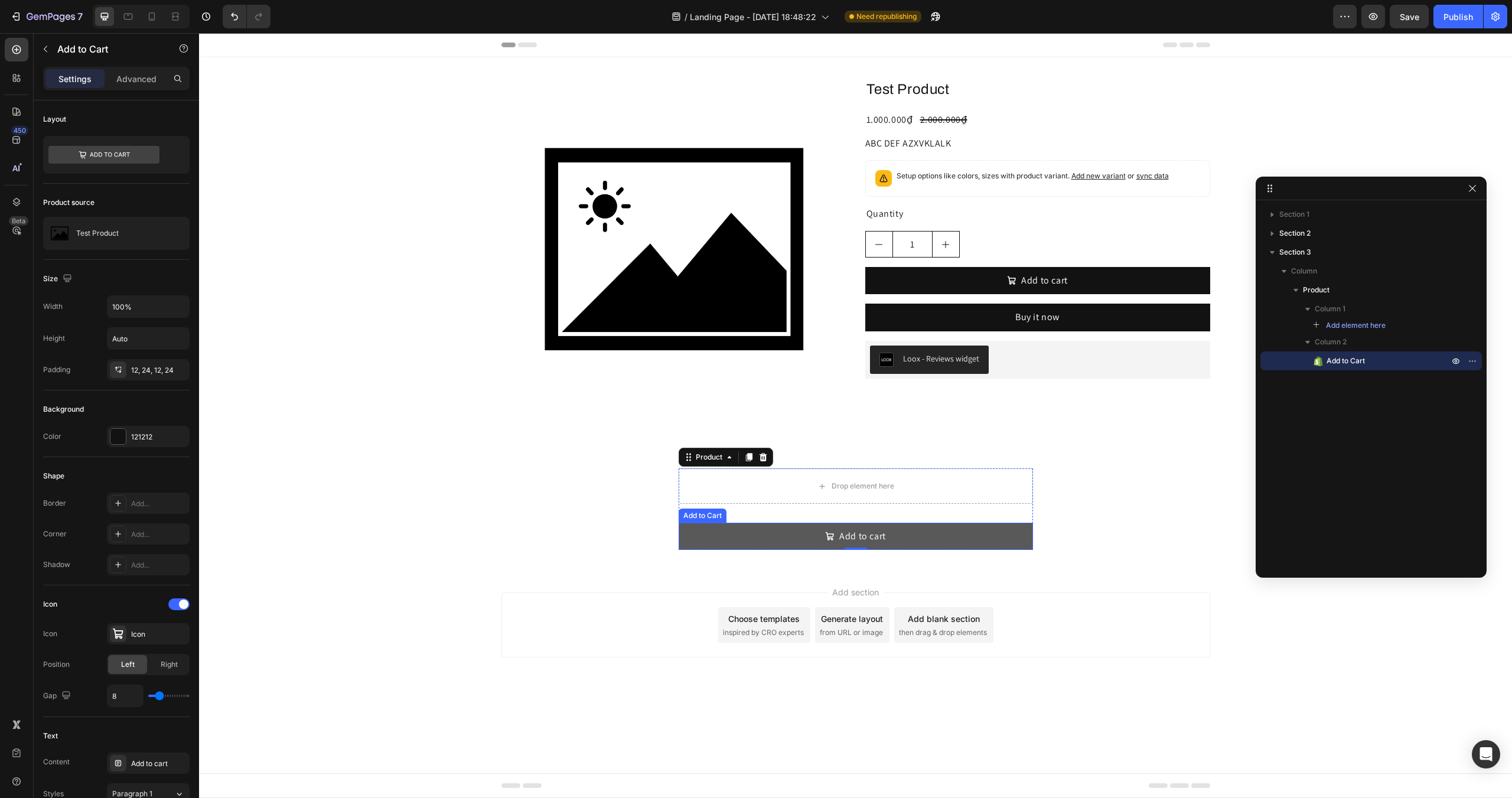
click at [734, 537] on button "Add to cart" at bounding box center [856, 536] width 354 height 27
click at [836, 531] on div "Add to cart" at bounding box center [856, 536] width 61 height 13
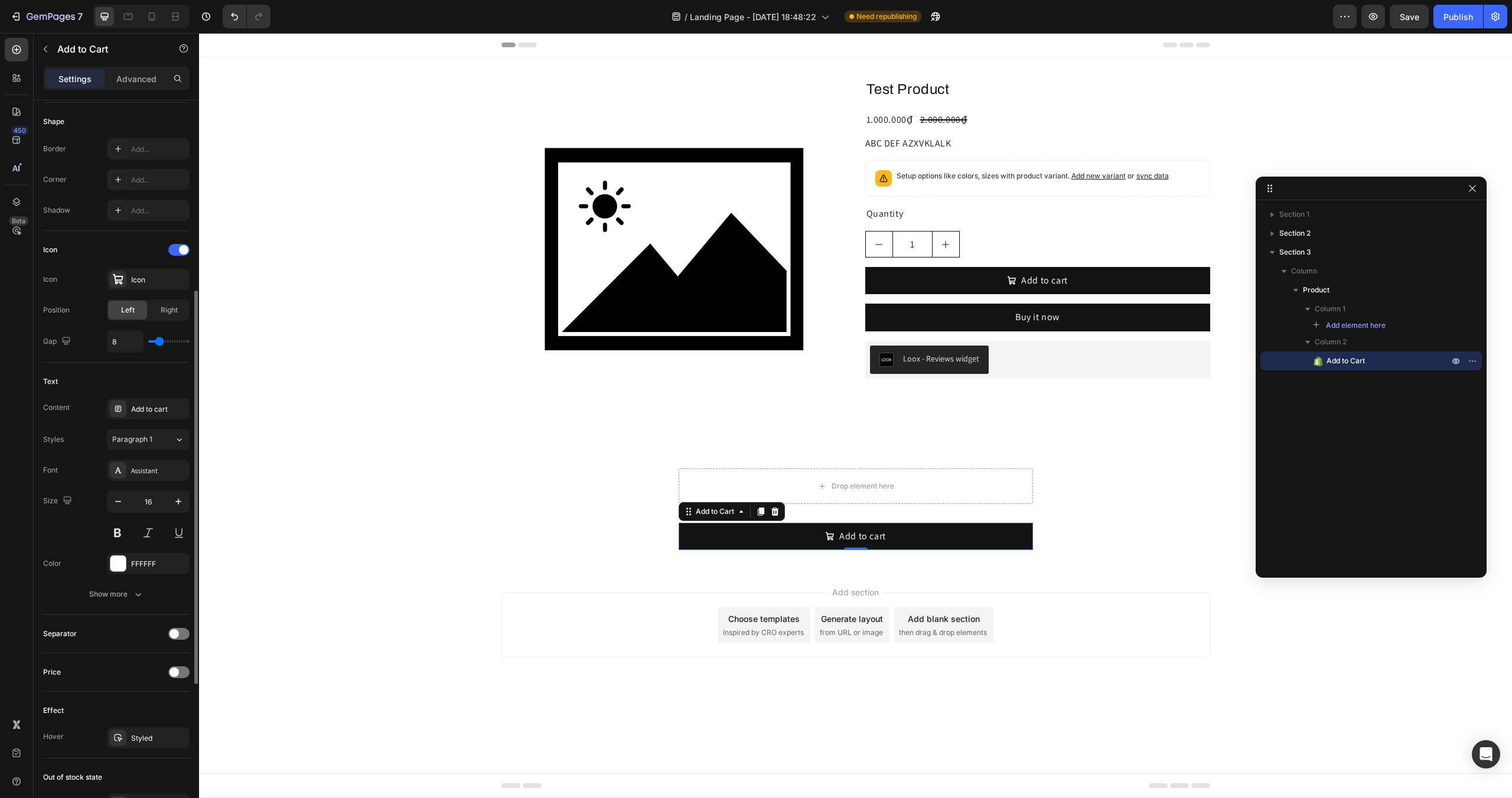
scroll to position [628, 0]
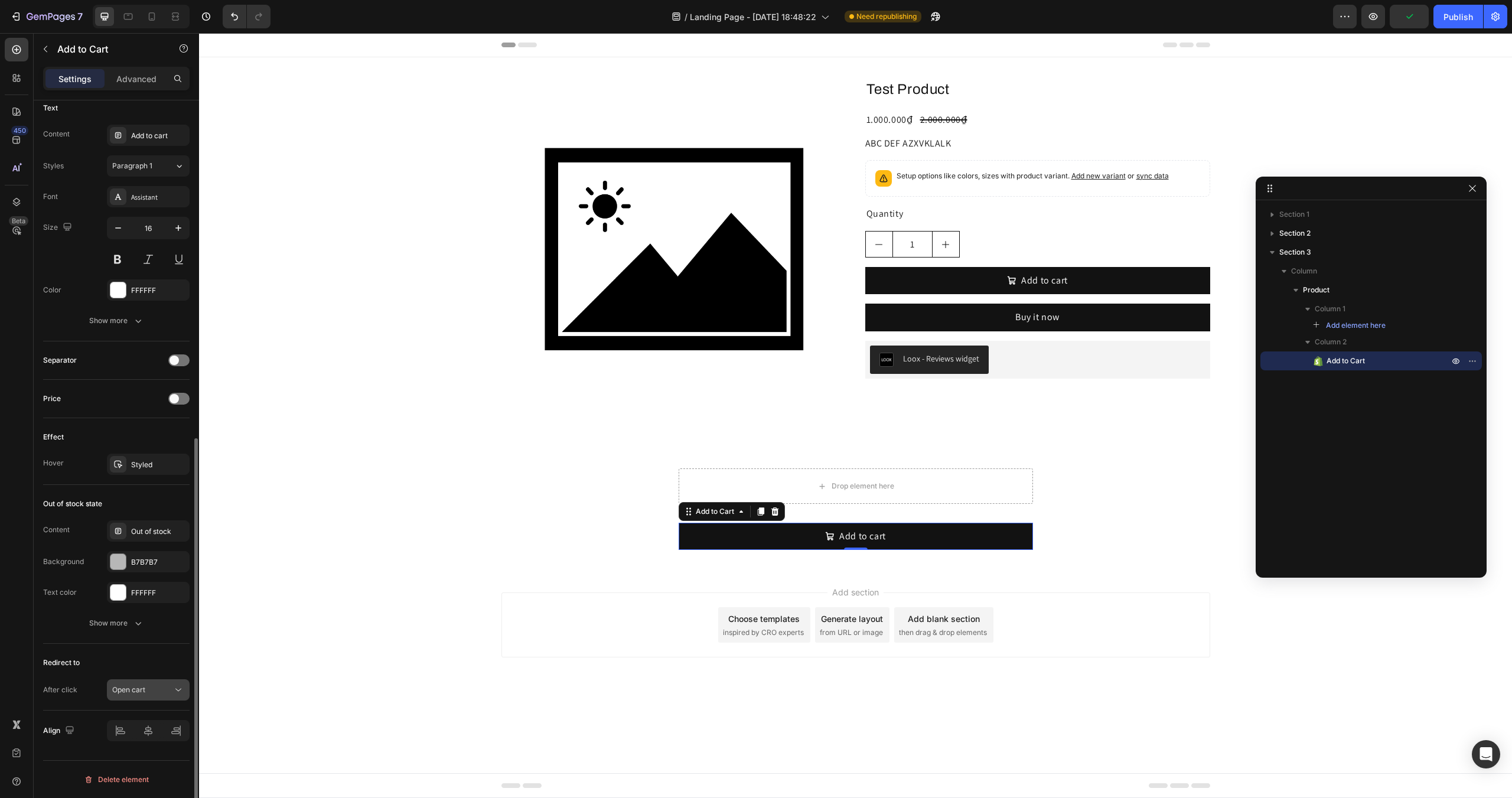
click at [140, 694] on span "Open cart" at bounding box center [129, 689] width 33 height 9
click at [144, 617] on span "Go to checkout" at bounding box center [137, 616] width 51 height 10
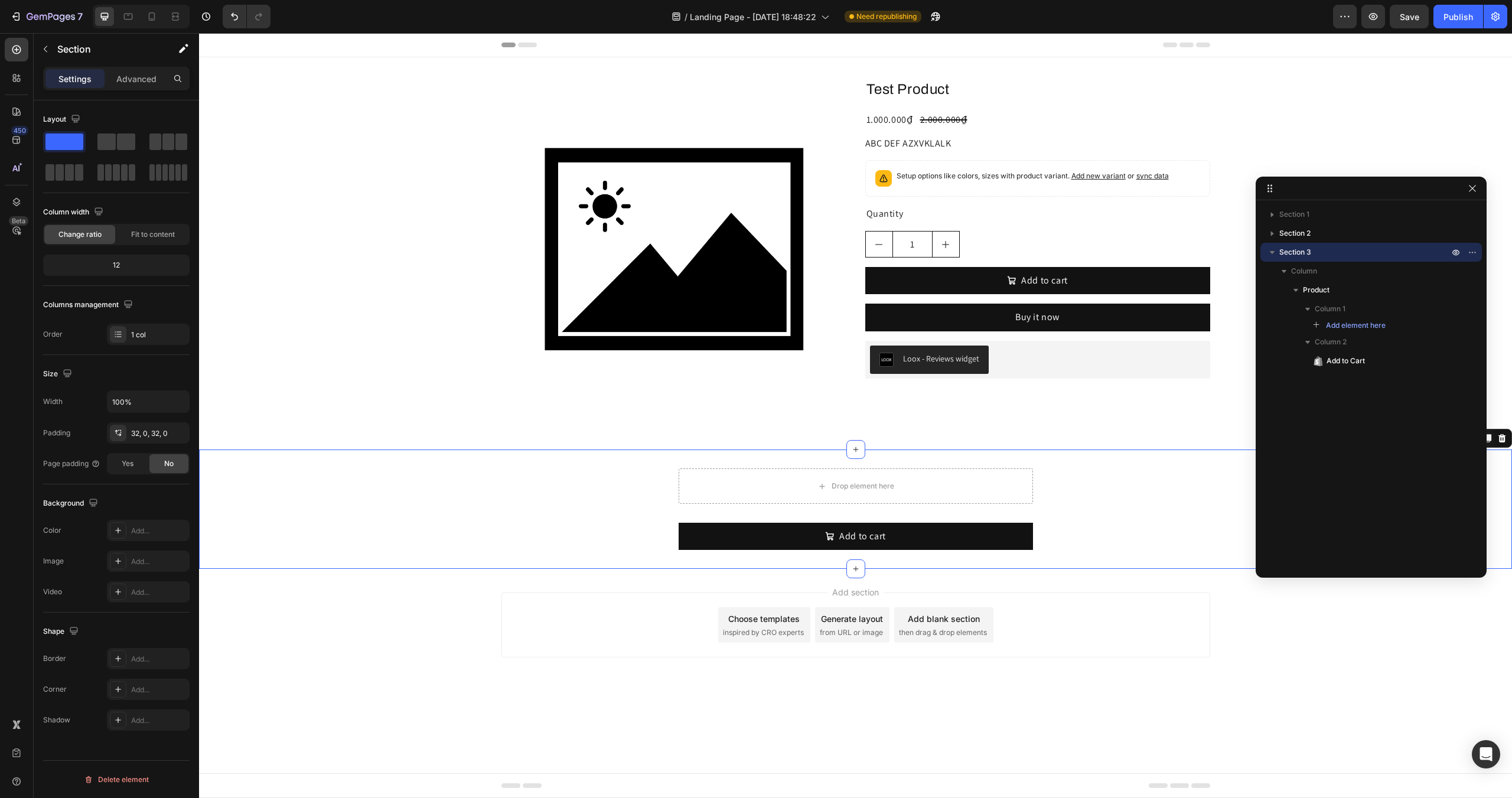
click at [568, 527] on div "Drop element here Add to cart Add to Cart Product" at bounding box center [855, 509] width 1313 height 82
click at [863, 509] on div "Drop element here Add to cart Add to Cart Product" at bounding box center [856, 509] width 354 height 82
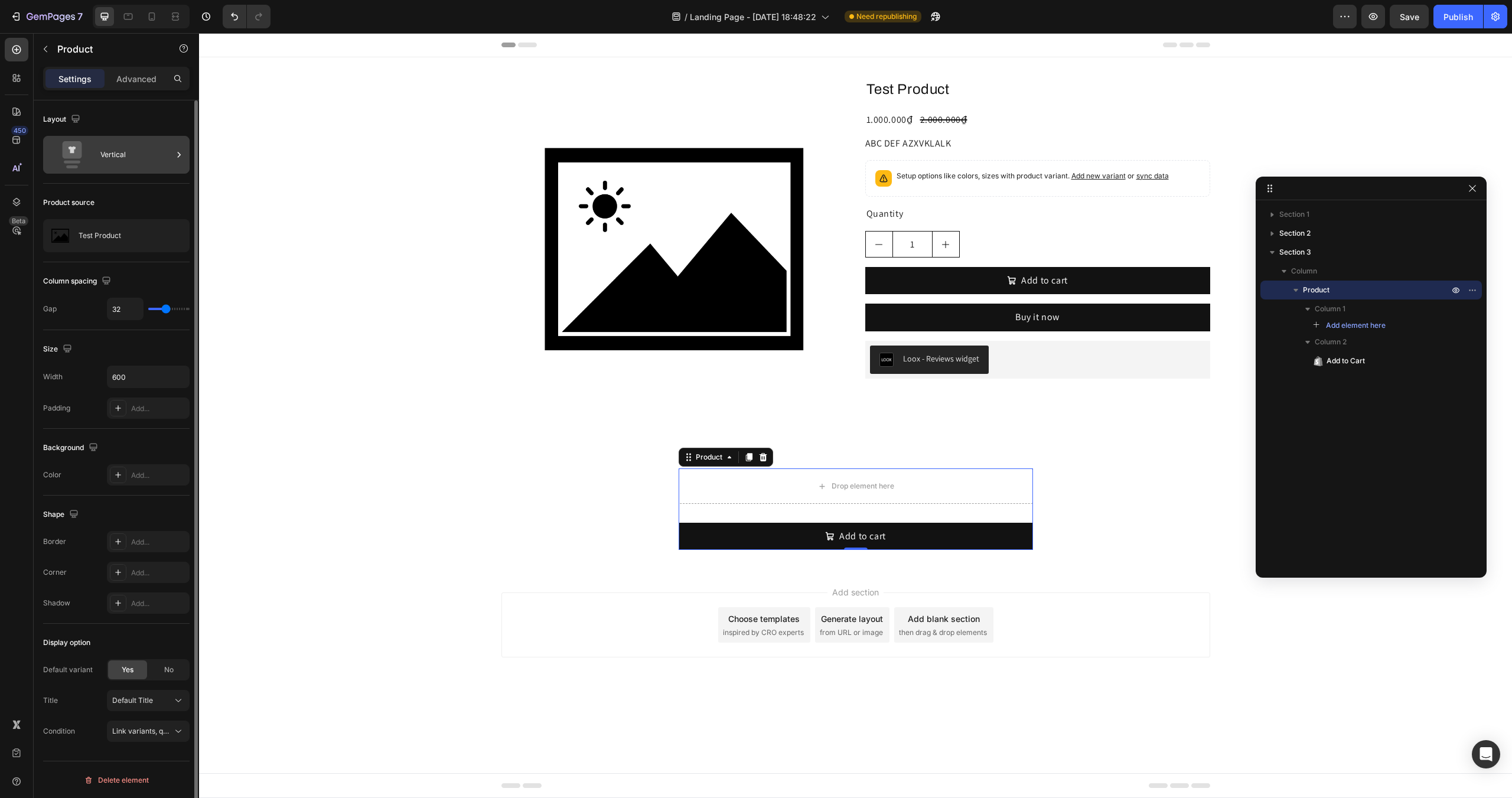
click at [93, 156] on icon at bounding box center [71, 154] width 47 height 27
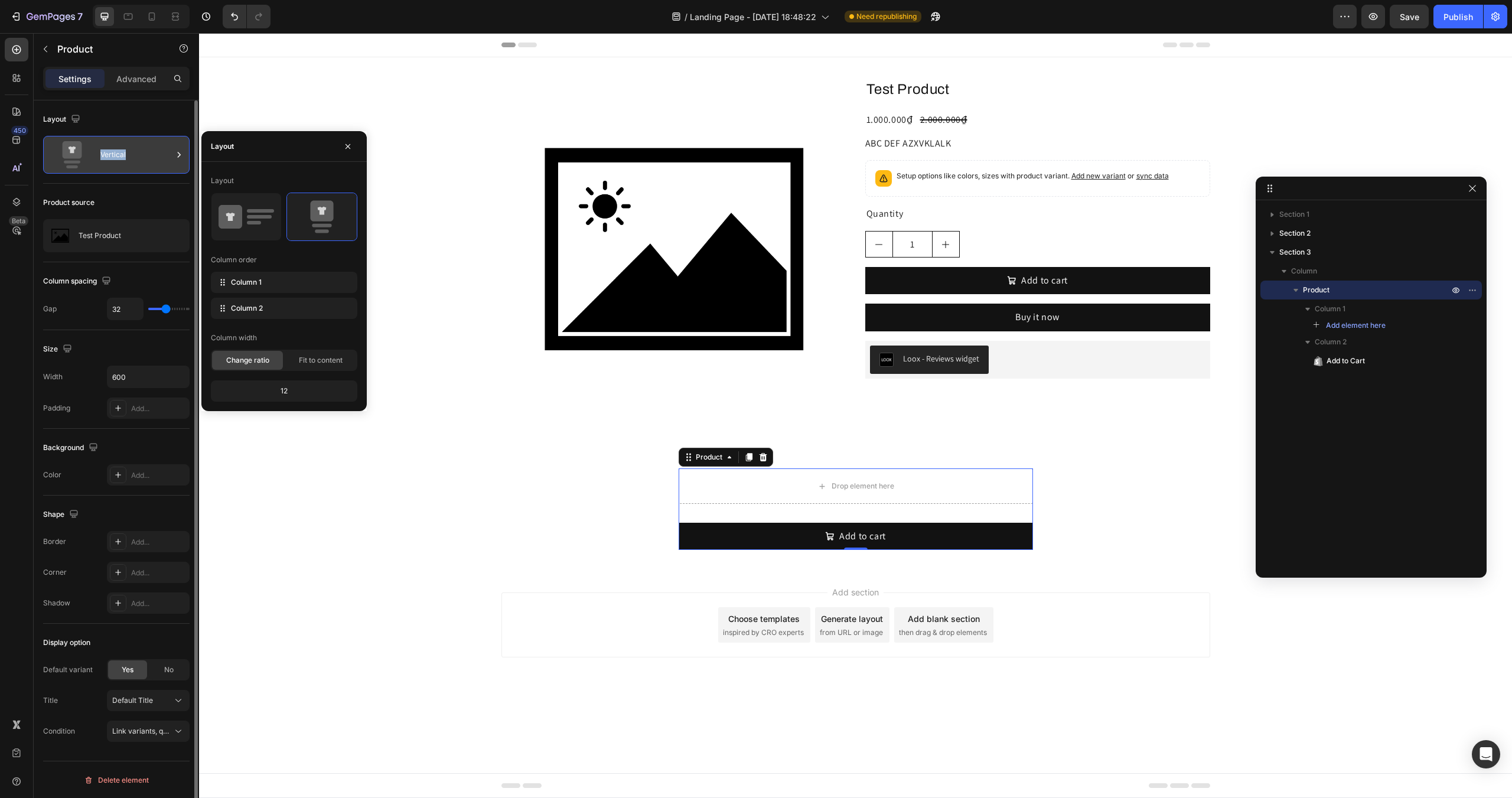
click at [93, 156] on icon at bounding box center [71, 154] width 47 height 27
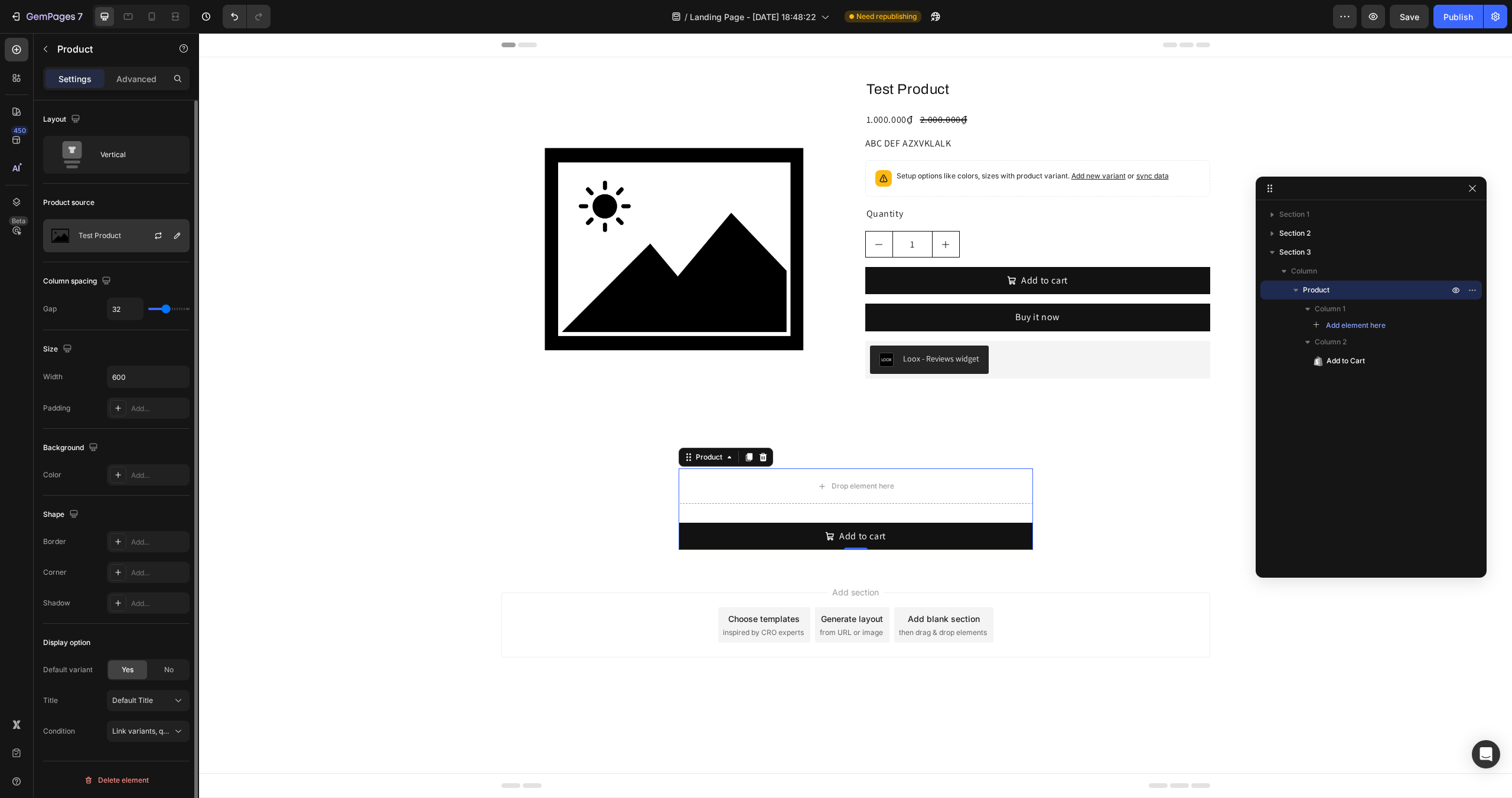
click at [98, 227] on div "Test Product" at bounding box center [116, 235] width 146 height 33
click at [138, 496] on div "Product source Test Product" at bounding box center [116, 560] width 146 height 128
click at [756, 514] on div "Drop element here Add to cart Add to Cart Product 0" at bounding box center [856, 509] width 354 height 82
click at [1457, 18] on div "Publish" at bounding box center [1458, 16] width 29 height 12
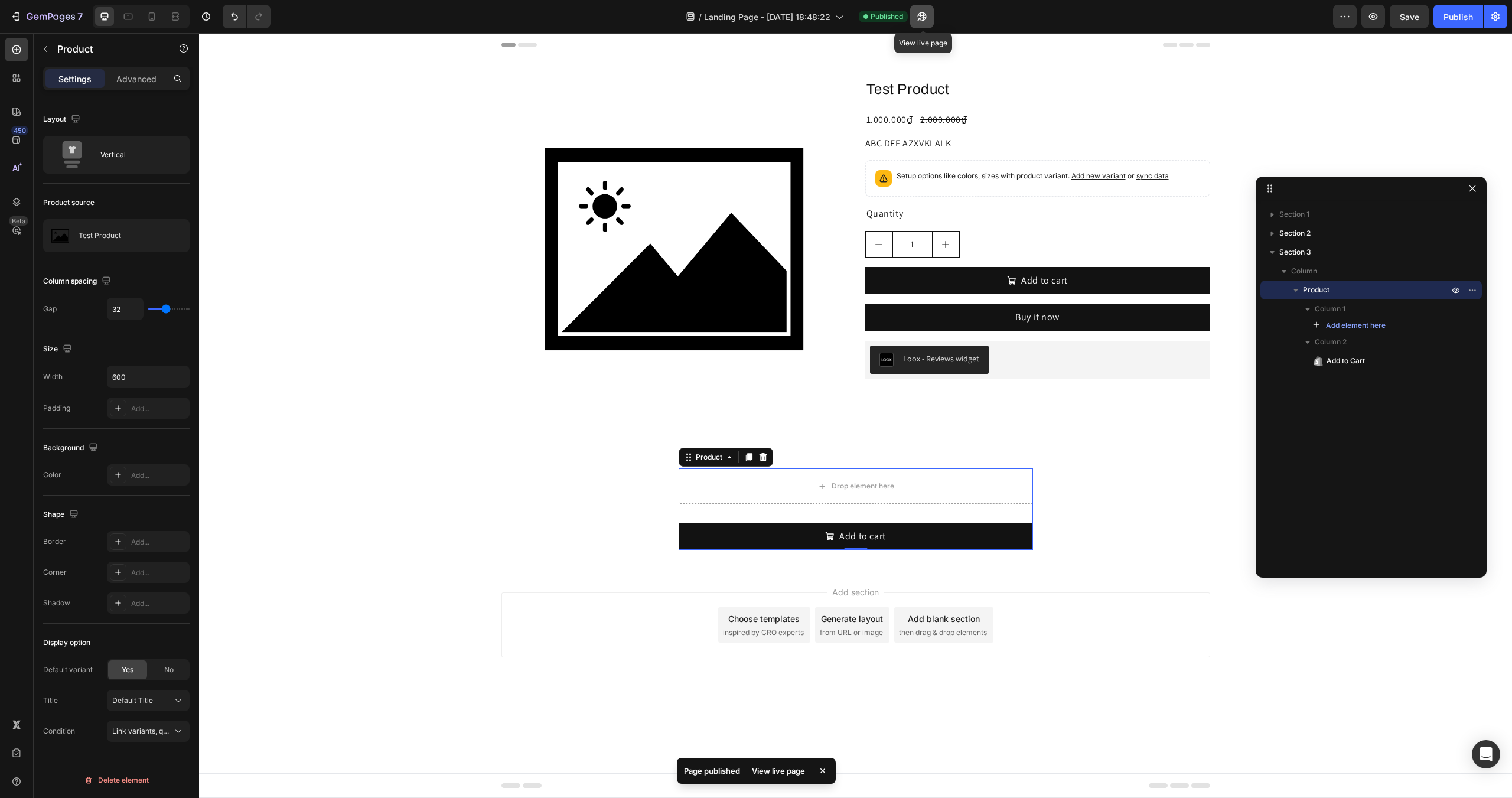
click at [928, 16] on icon "button" at bounding box center [922, 16] width 12 height 12
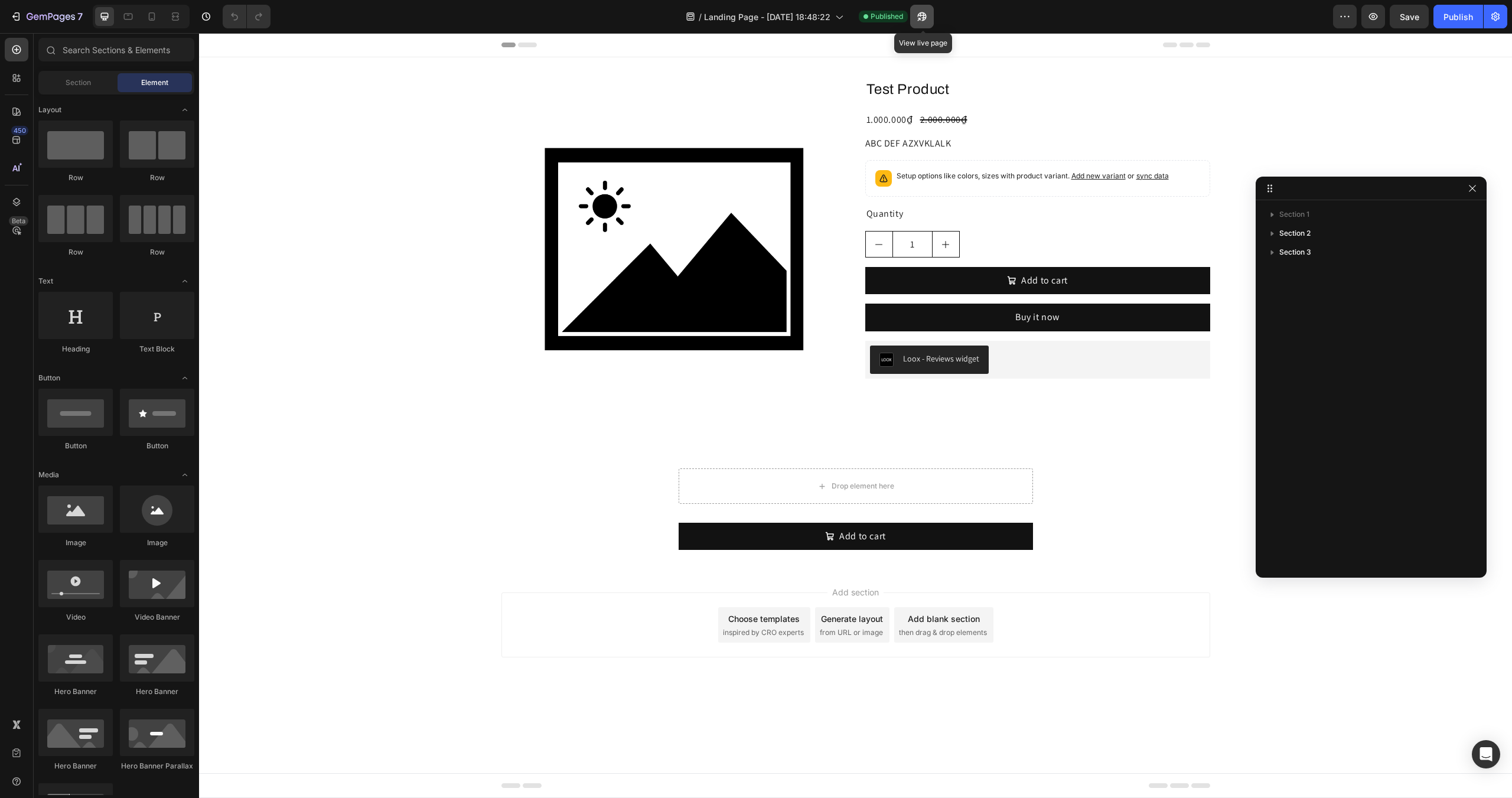
click at [923, 18] on icon "button" at bounding box center [922, 16] width 12 height 12
click at [926, 16] on icon "button" at bounding box center [922, 16] width 12 height 12
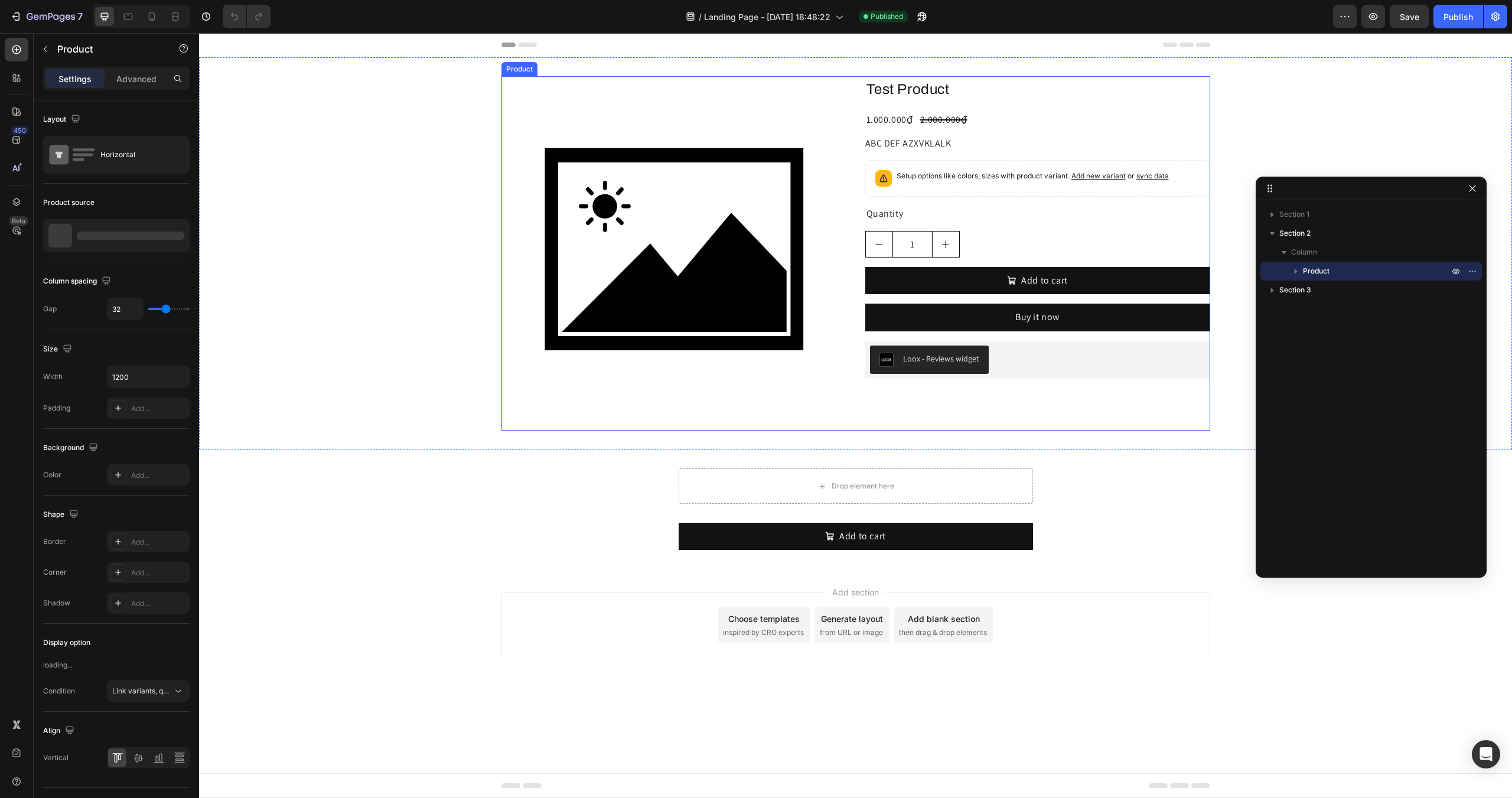
click at [970, 417] on div "Test Product Product Title 1.000.000₫ Product Price Product Price 2.000.000₫ Pr…" at bounding box center [1038, 253] width 345 height 354
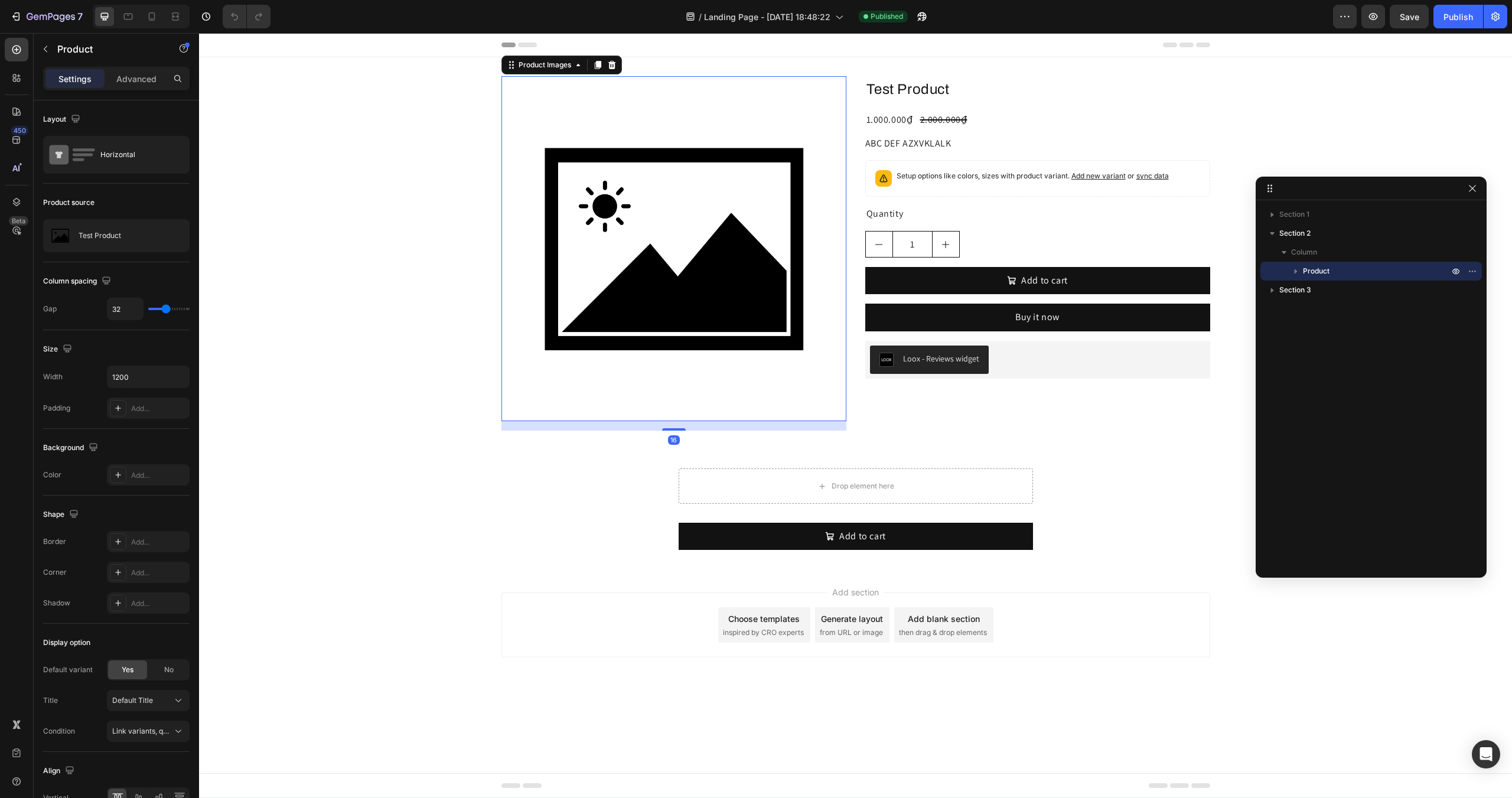
click at [667, 226] on img at bounding box center [674, 249] width 345 height 345
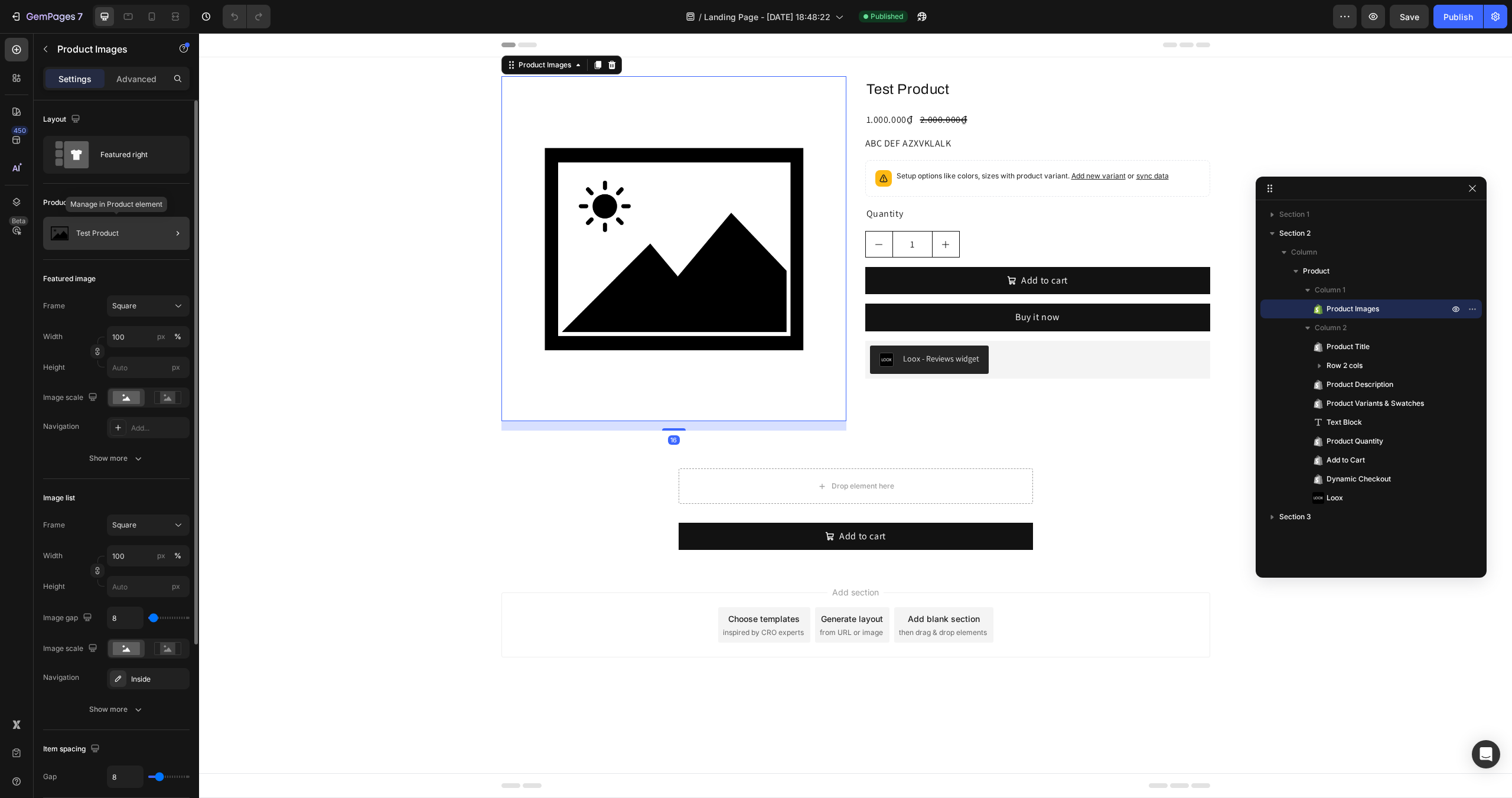
click at [54, 243] on img at bounding box center [59, 233] width 24 height 24
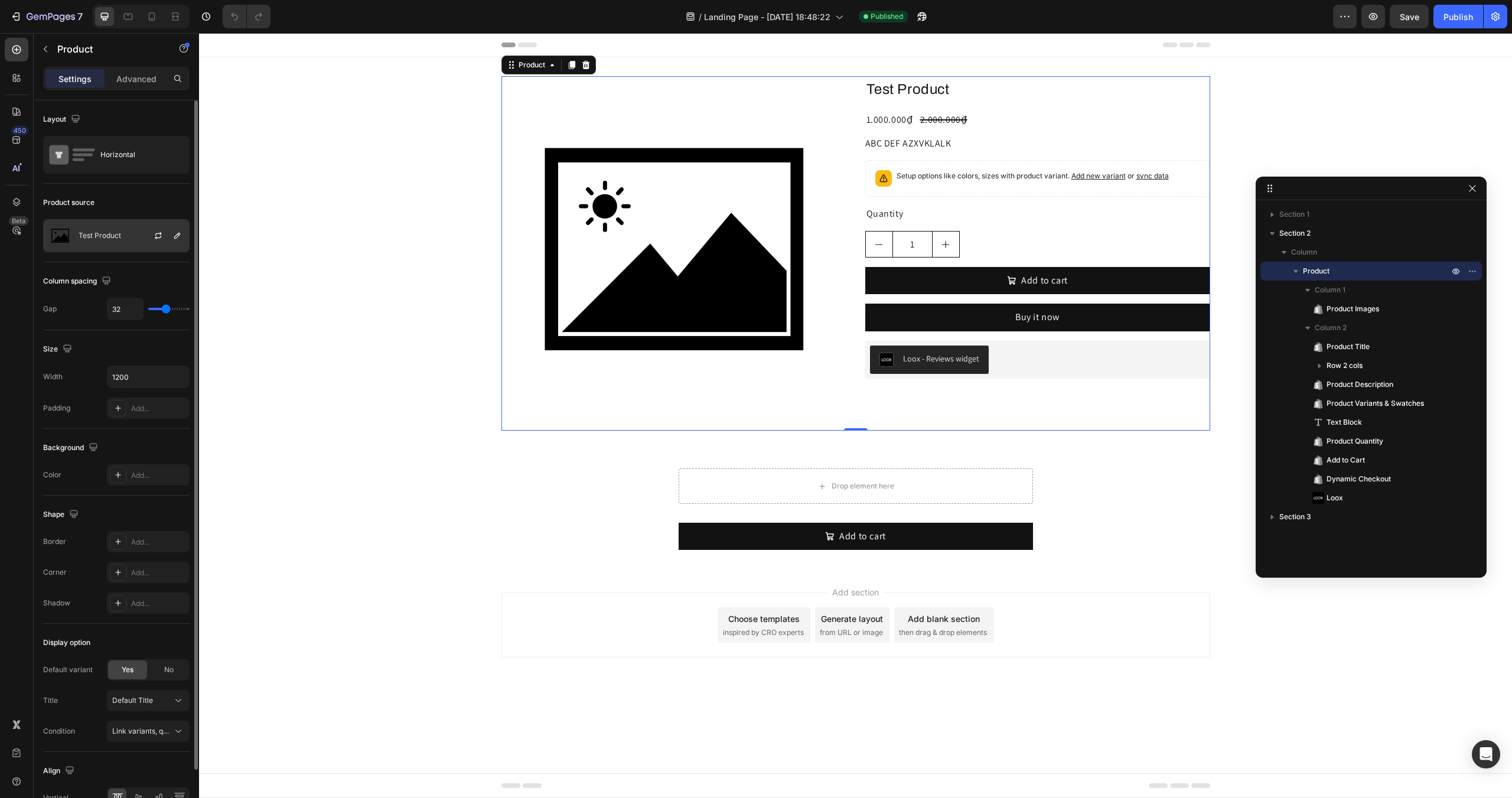
click at [109, 234] on p "Test Product" at bounding box center [100, 236] width 43 height 9
click at [117, 496] on div "Product source Test Product" at bounding box center [116, 560] width 146 height 128
click at [134, 496] on div "Product source Test Product" at bounding box center [116, 560] width 146 height 128
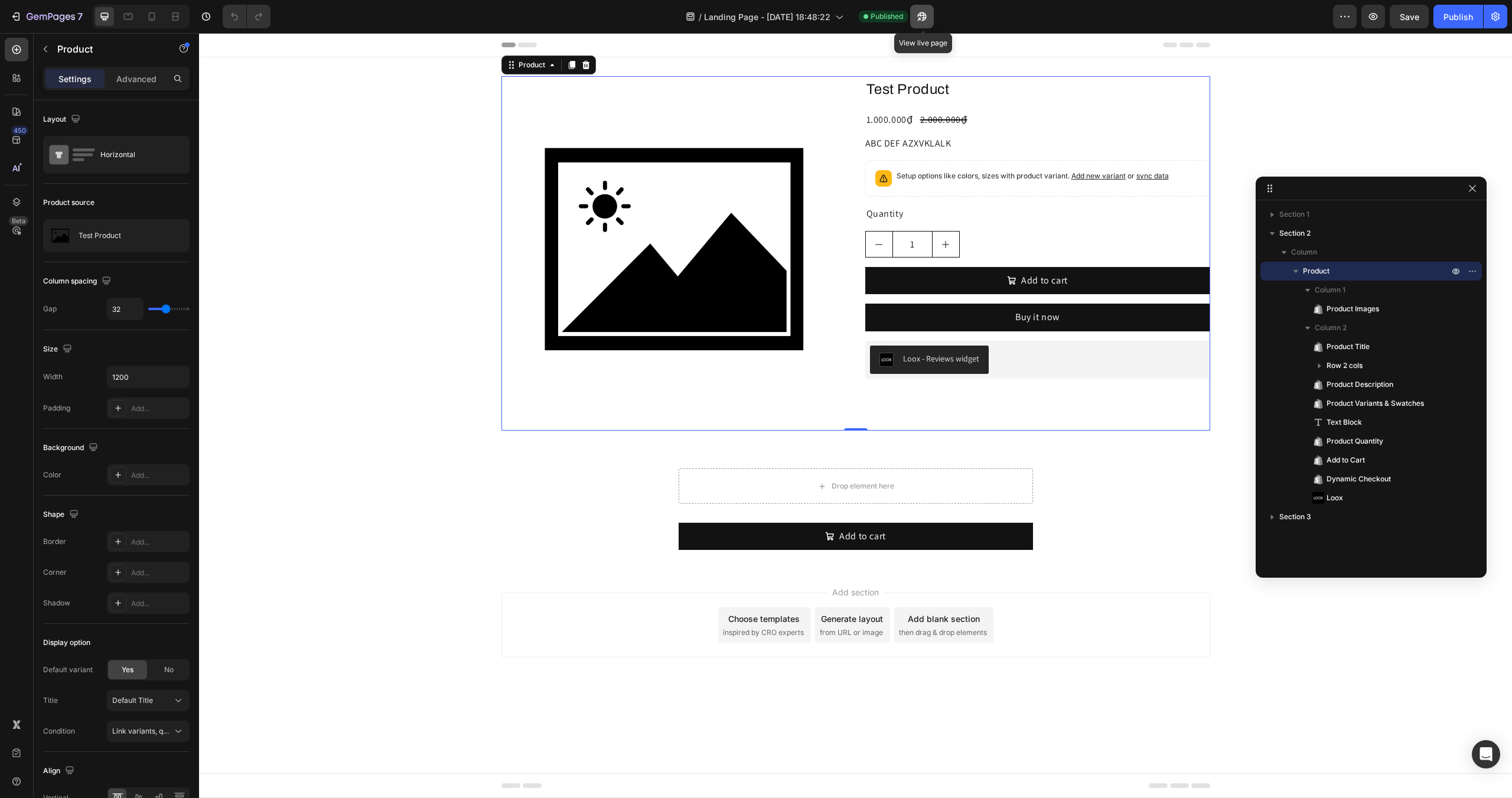
click at [920, 13] on icon "button" at bounding box center [922, 16] width 12 height 12
click at [981, 400] on div "Test Product Product Title 1.000.000₫ Product Price Product Price 2.000.000₫ Pr…" at bounding box center [1038, 253] width 345 height 354
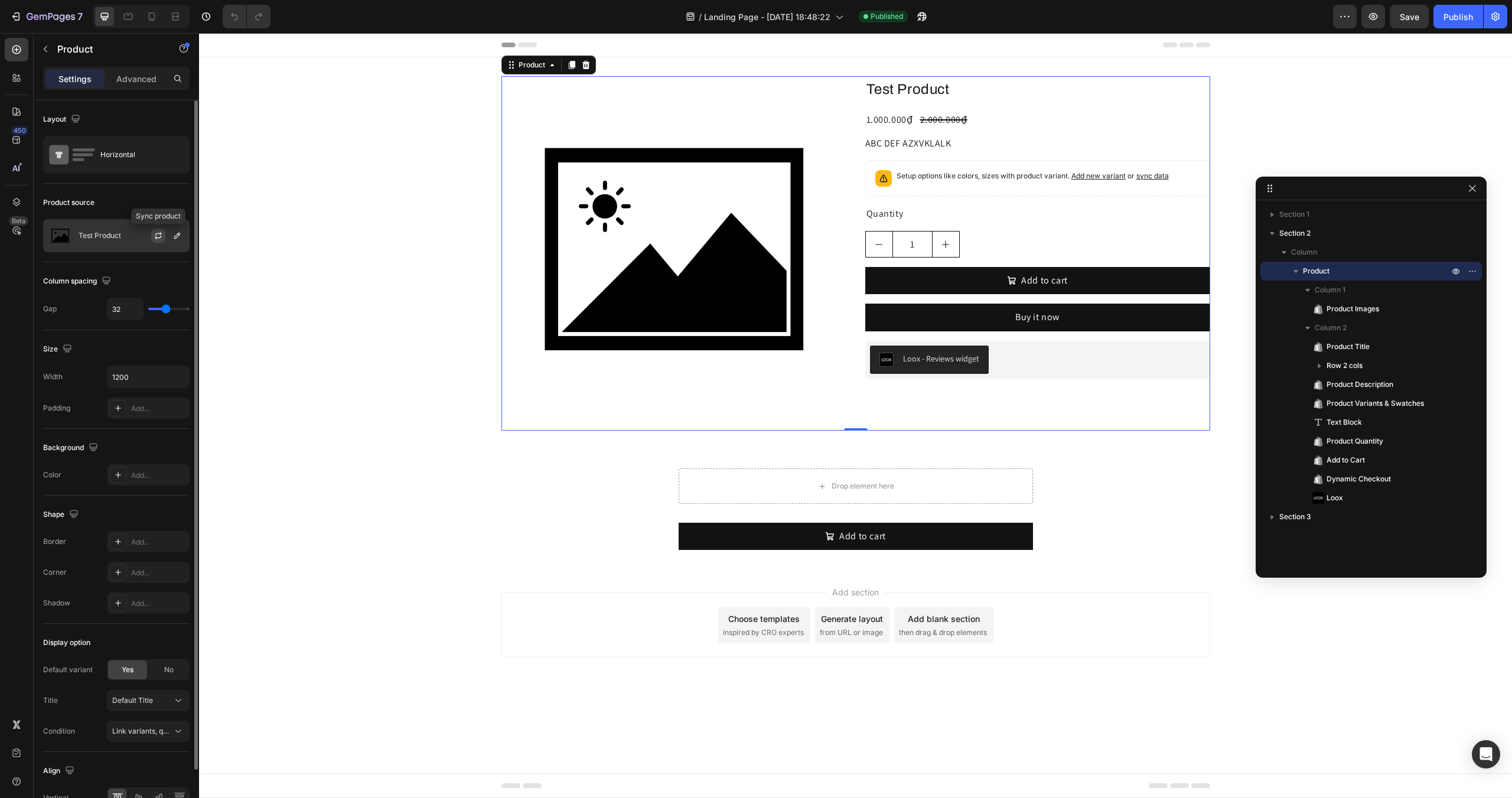
click at [159, 234] on icon "button" at bounding box center [158, 235] width 9 height 9
